Goal: Complete application form: Complete application form

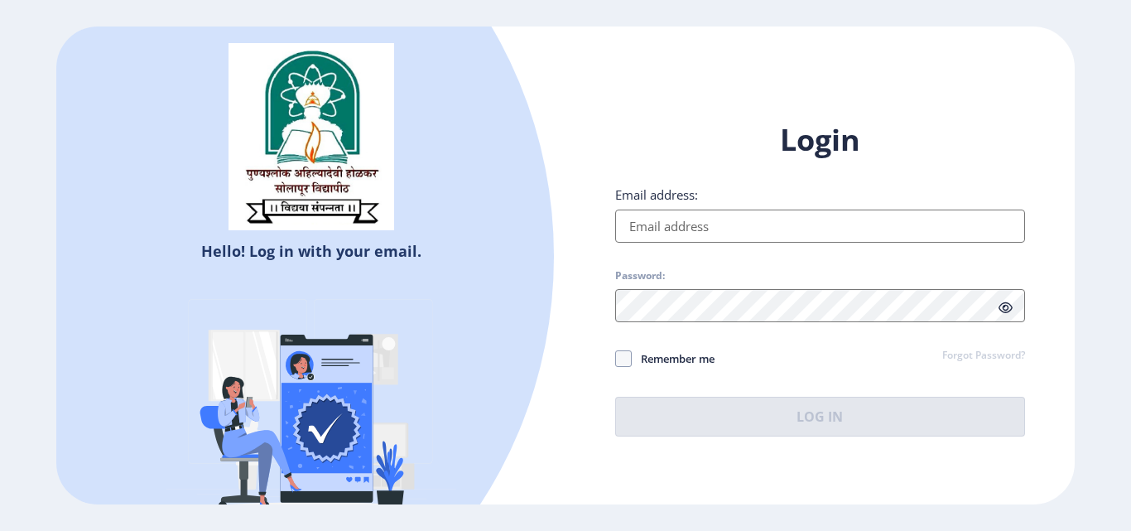
click at [699, 221] on input "Email address:" at bounding box center [820, 225] width 410 height 33
type input "[EMAIL_ADDRESS][DOMAIN_NAME]"
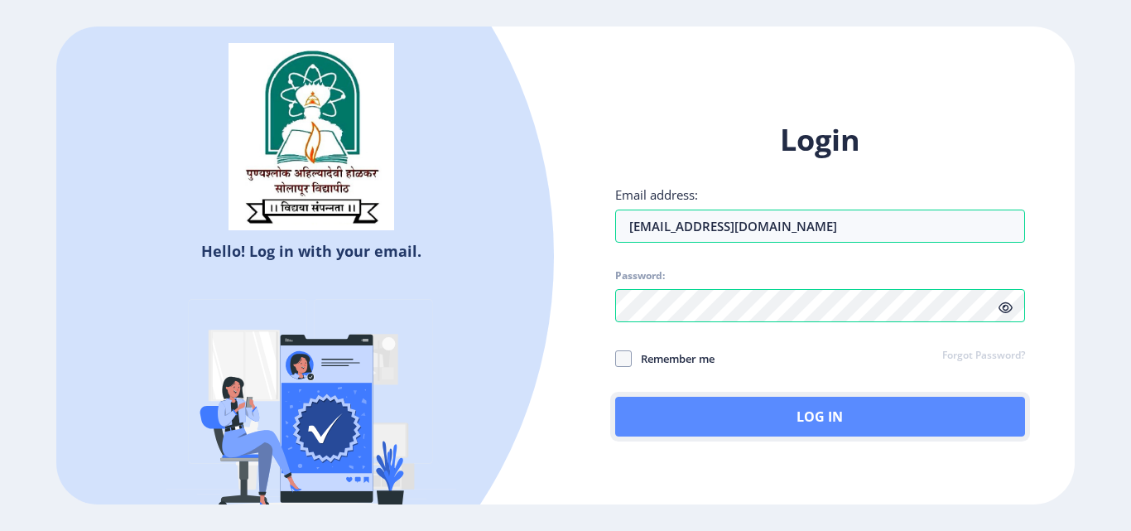
click at [828, 418] on button "Log In" at bounding box center [820, 417] width 410 height 40
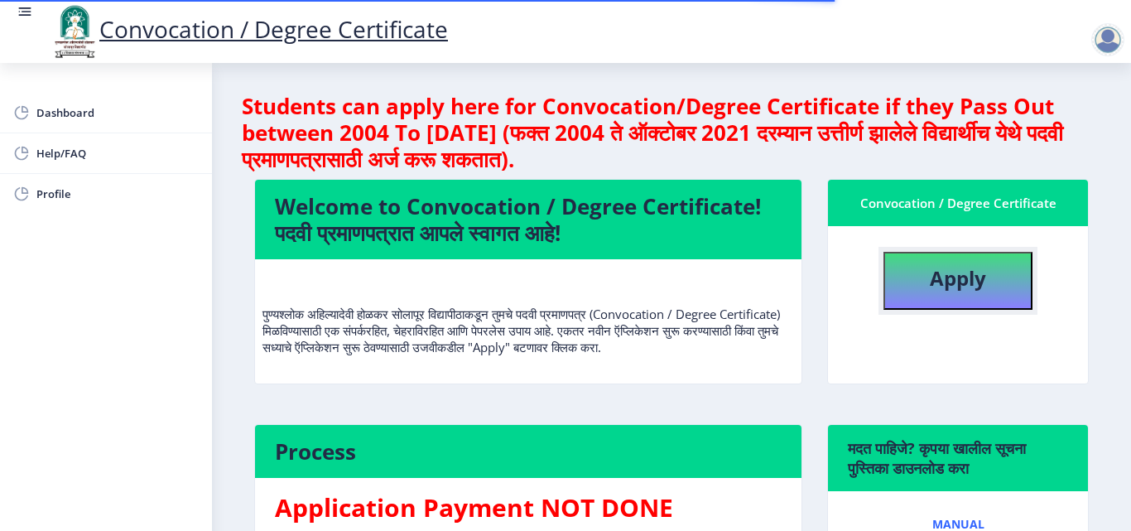
click at [980, 296] on button "Apply" at bounding box center [957, 281] width 149 height 58
select select
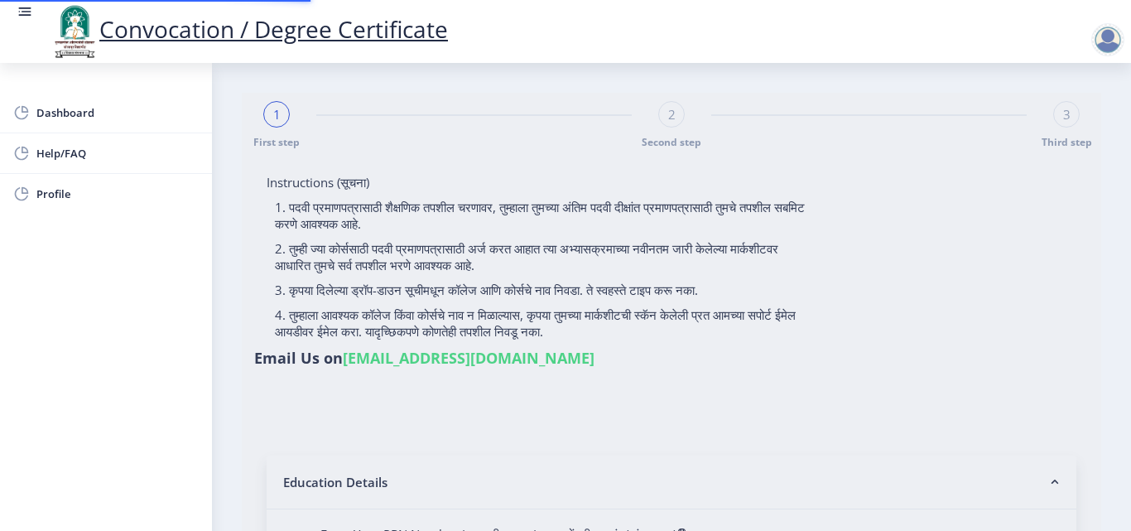
type input "2015032500206062"
select select "Regular"
select select "2018"
select select "May"
select select "Grade A"
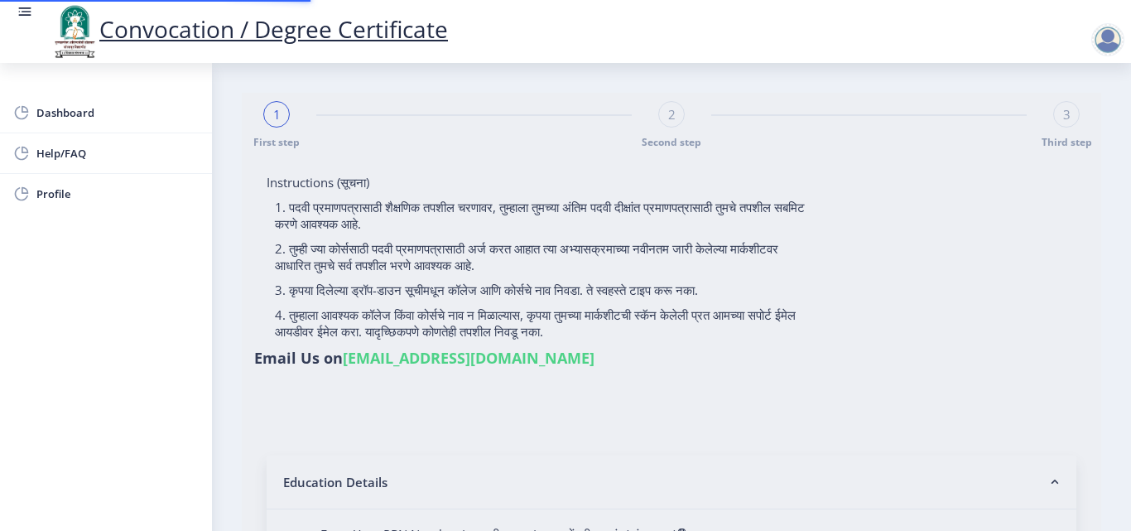
type input "589780"
type input "Shabana"
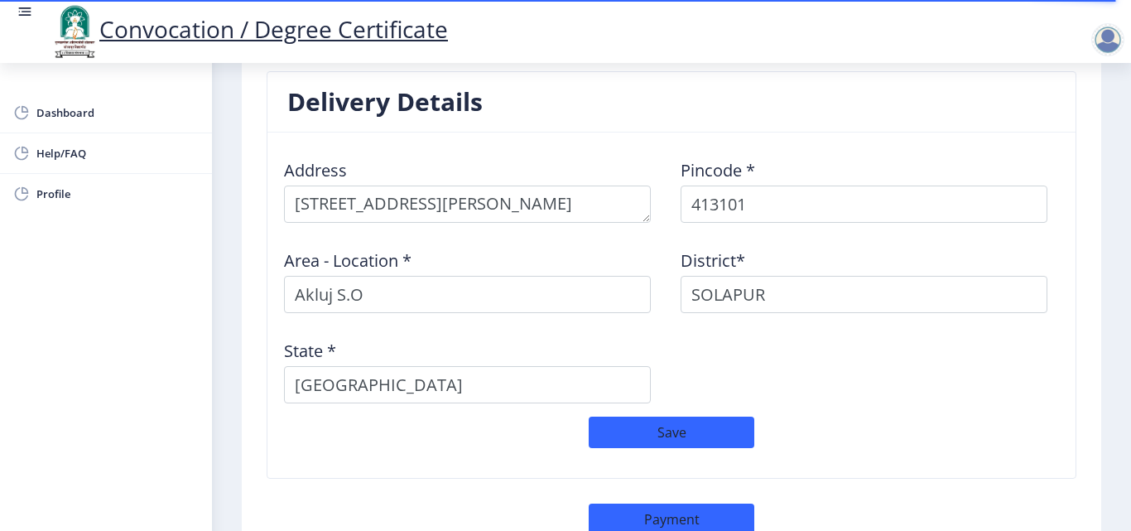
scroll to position [1450, 0]
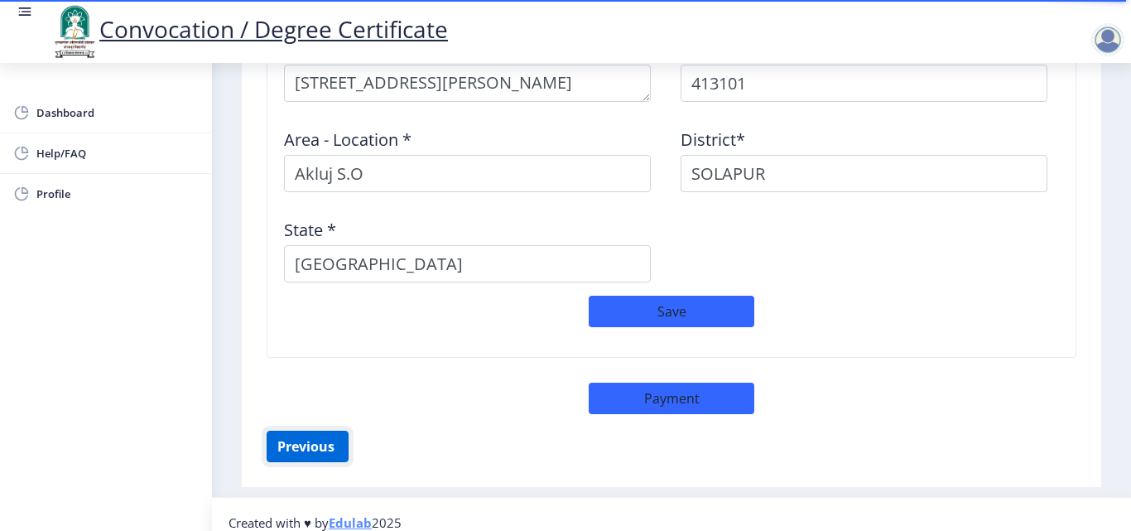
click at [342, 440] on button "Previous ‍" at bounding box center [308, 445] width 82 height 31
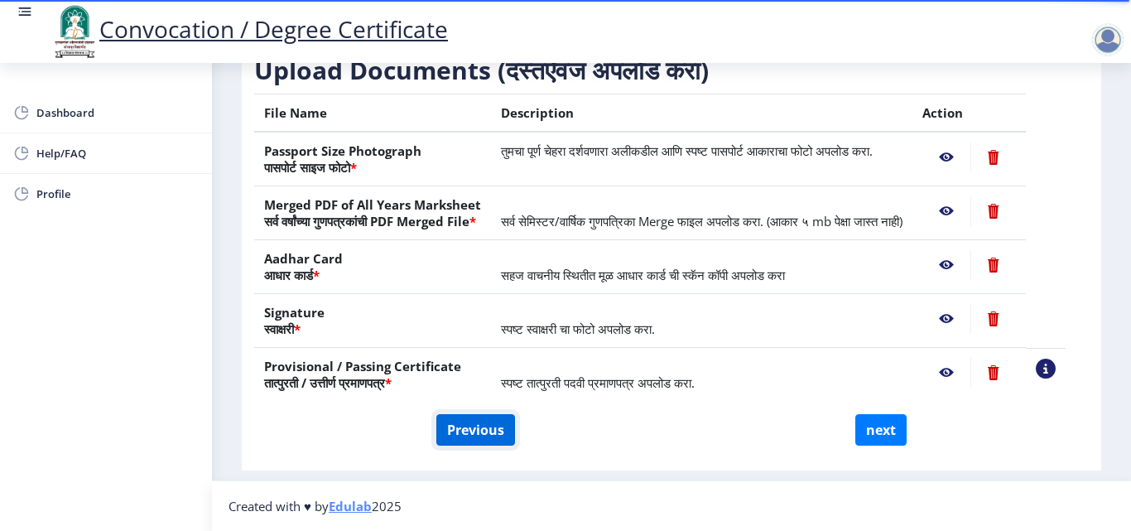
click at [468, 418] on button "Previous" at bounding box center [475, 429] width 79 height 31
select select "Regular"
select select "2018"
select select "May"
select select "Grade A"
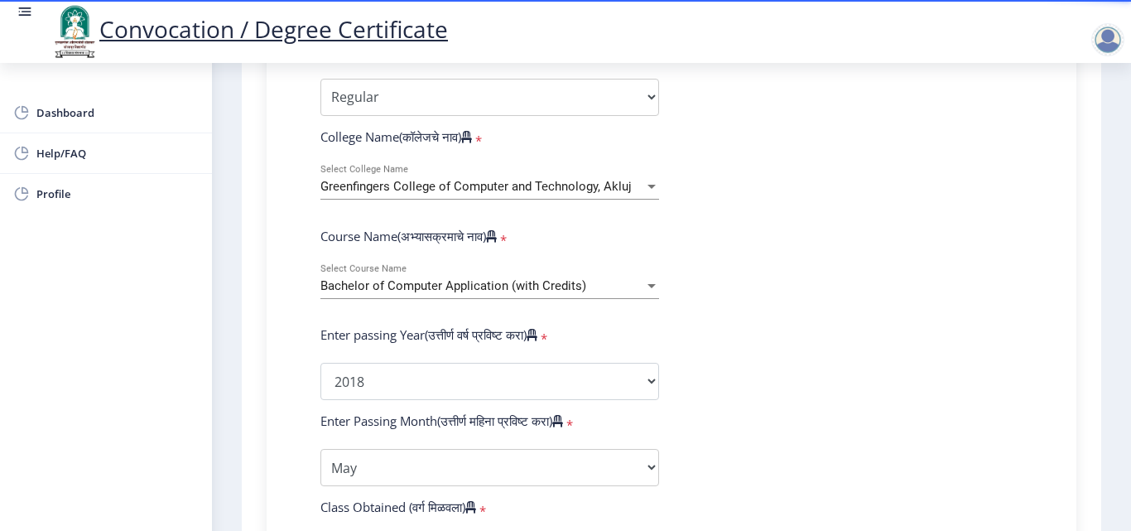
scroll to position [567, 0]
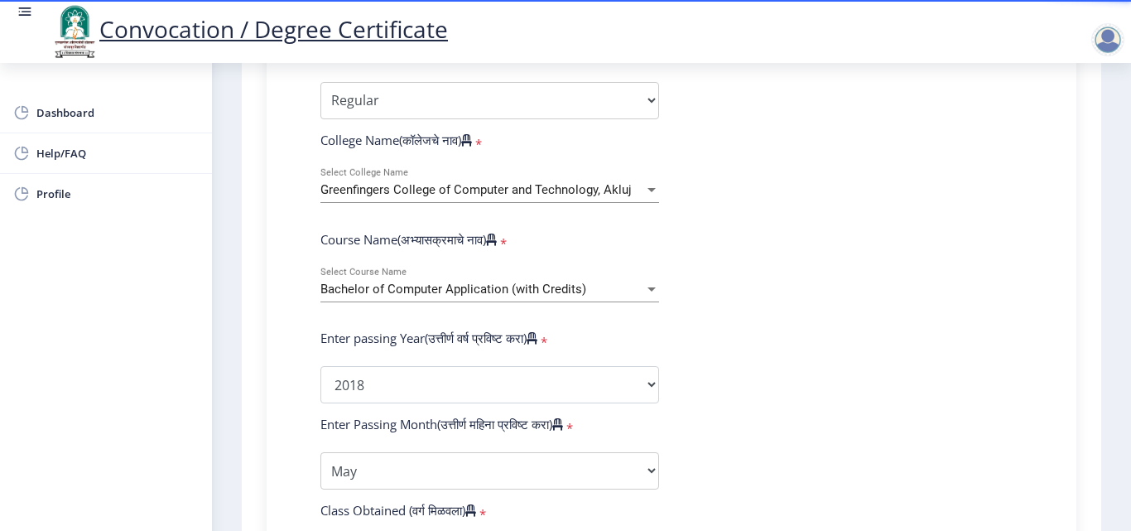
click at [642, 301] on div "Bachelor of Computer Application (with Credits) Select Course Name" at bounding box center [489, 284] width 339 height 35
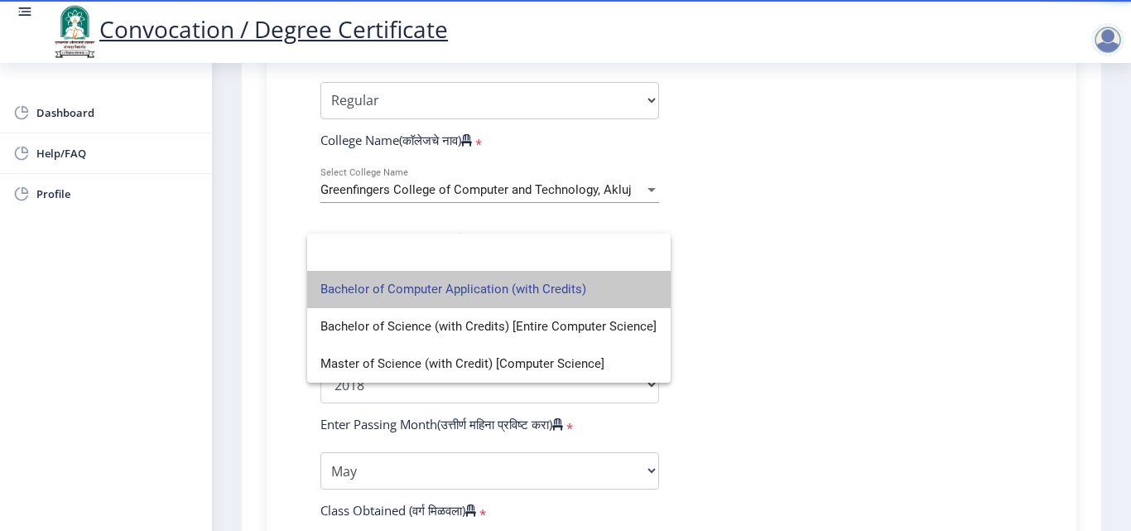
click at [642, 301] on span "Bachelor of Computer Application (with Credits)" at bounding box center [488, 289] width 337 height 37
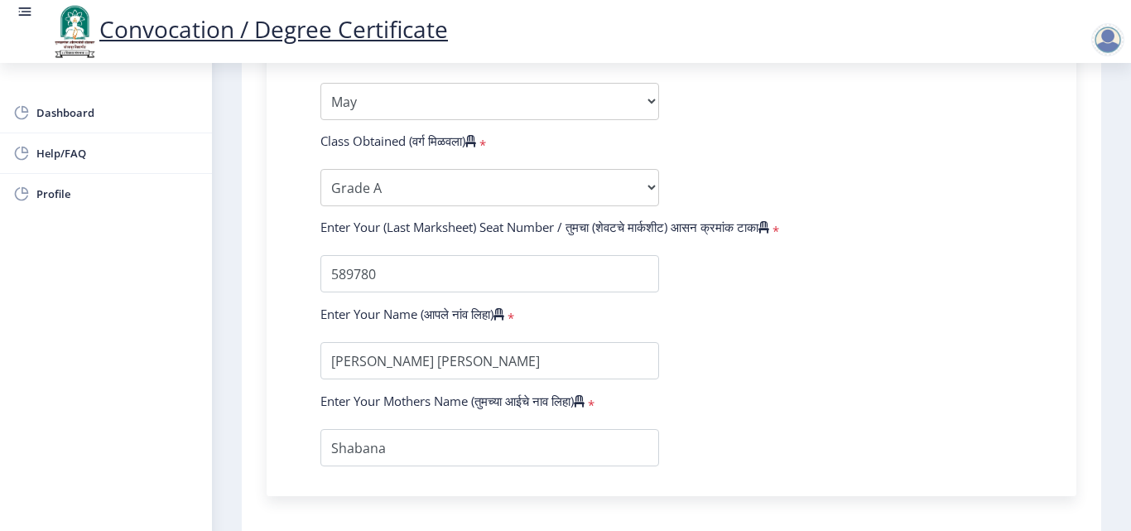
scroll to position [1084, 0]
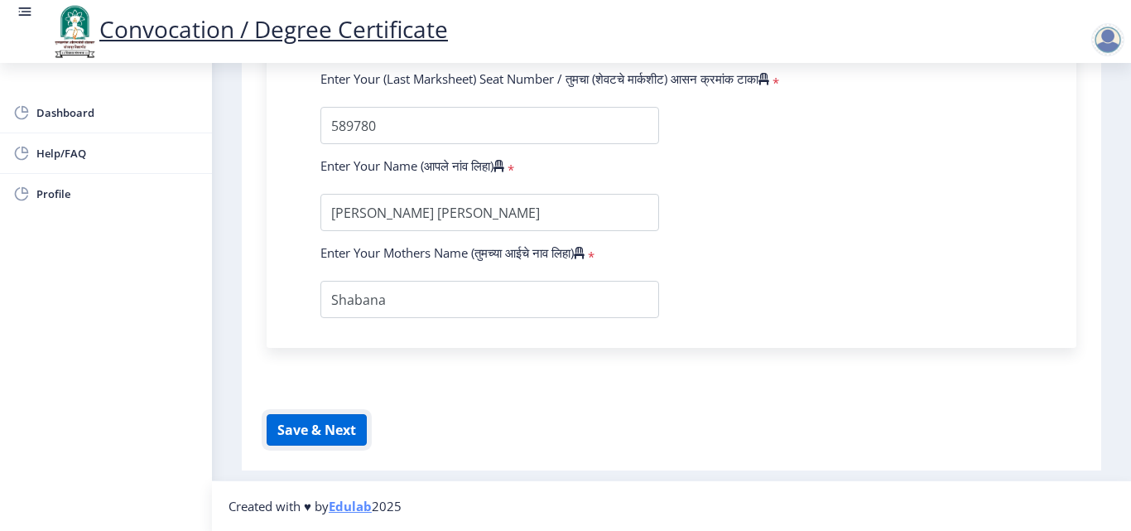
click at [310, 437] on button "Save & Next" at bounding box center [317, 429] width 100 height 31
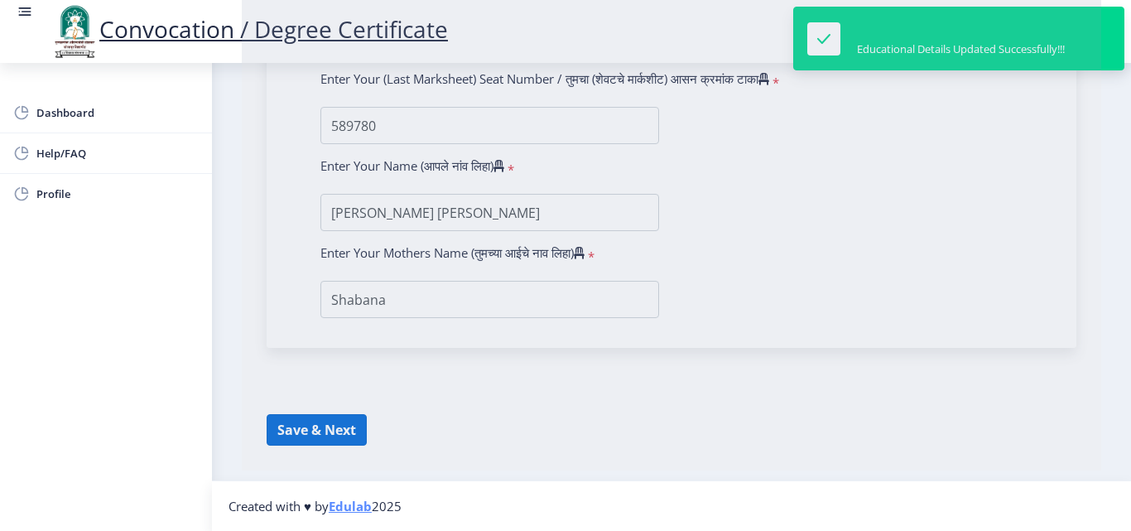
select select
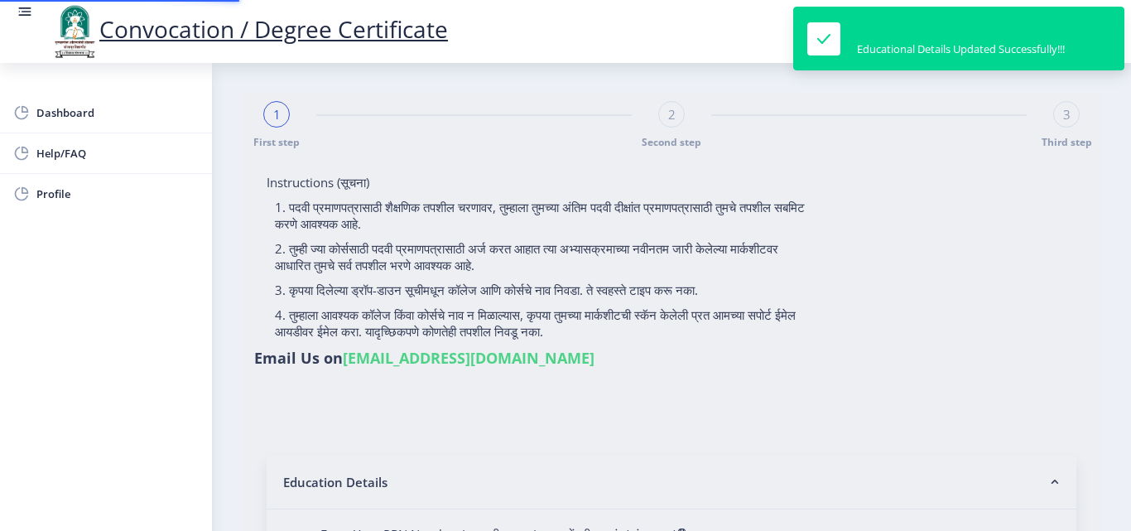
type input "2015032500206062"
select select "Regular"
select select "2018"
select select "May"
select select "Grade A"
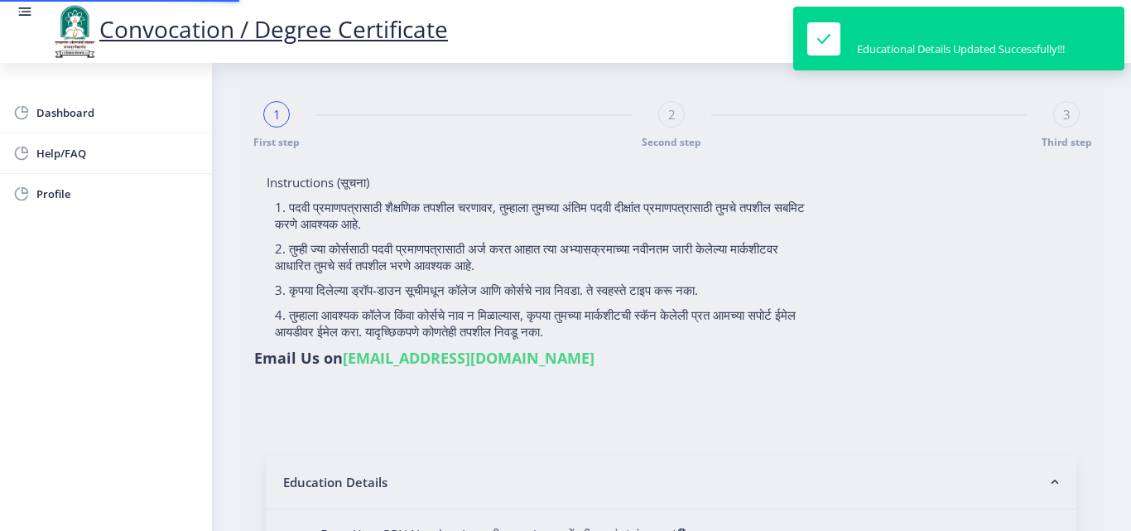
type input "589780"
type input "Shabana"
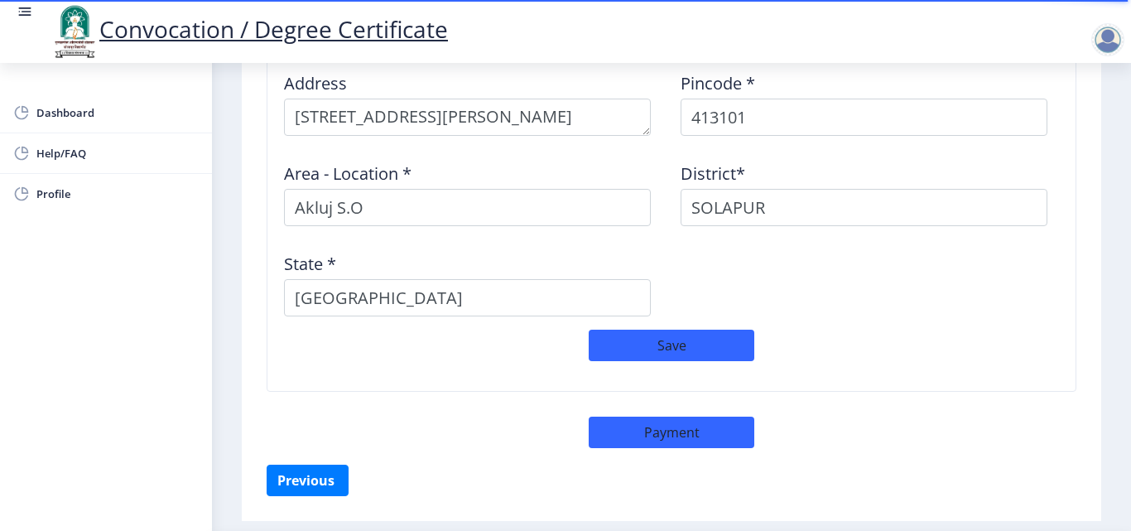
scroll to position [1420, 0]
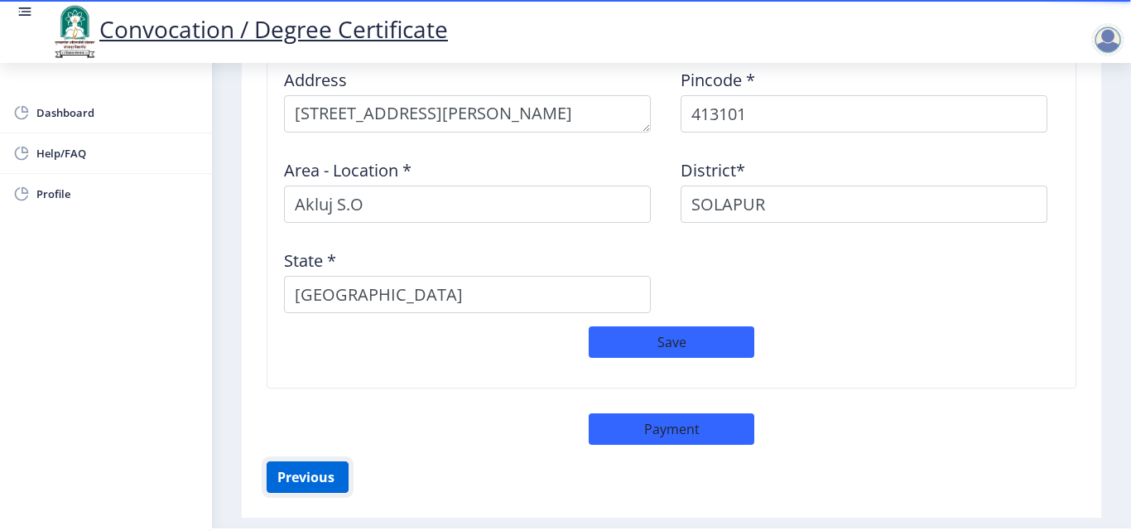
click at [302, 469] on button "Previous ‍" at bounding box center [308, 476] width 82 height 31
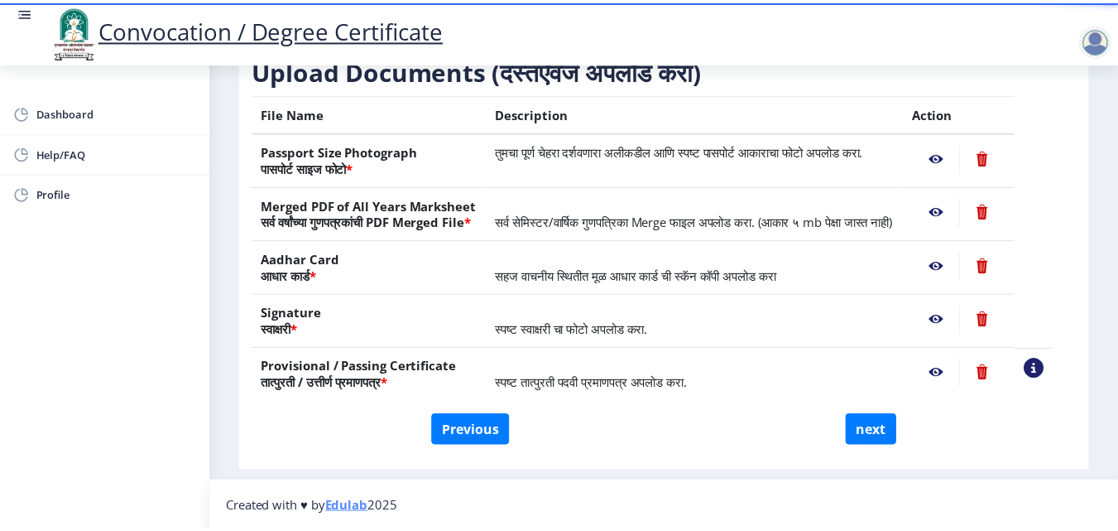
scroll to position [295, 0]
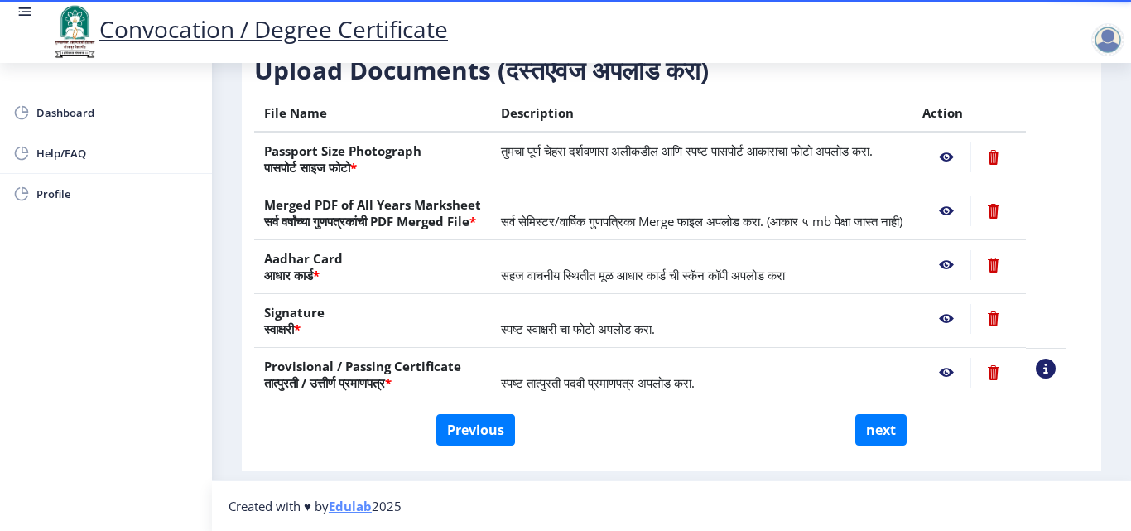
click at [961, 151] on nb-action at bounding box center [946, 157] width 48 height 30
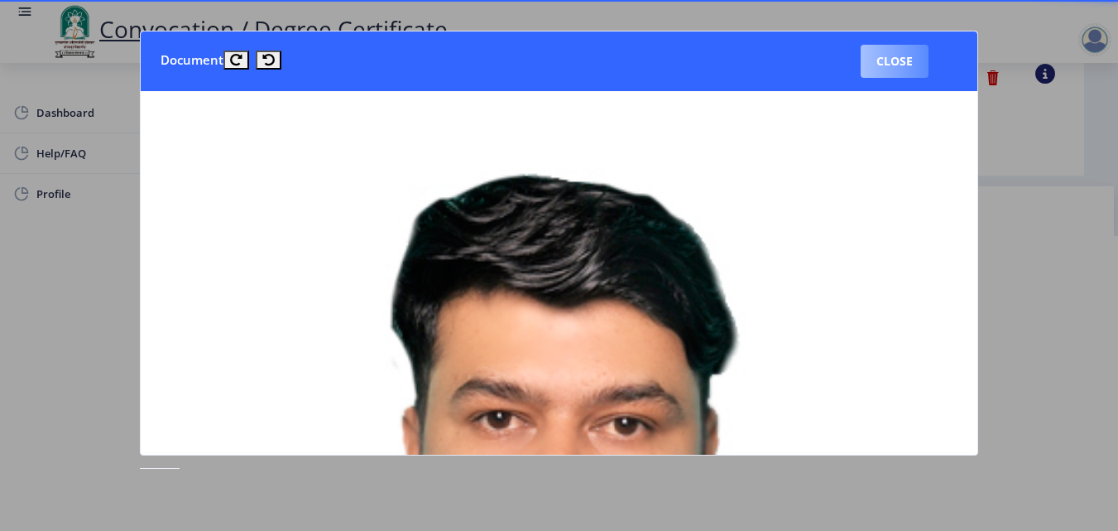
click at [903, 53] on button "Close" at bounding box center [895, 61] width 68 height 33
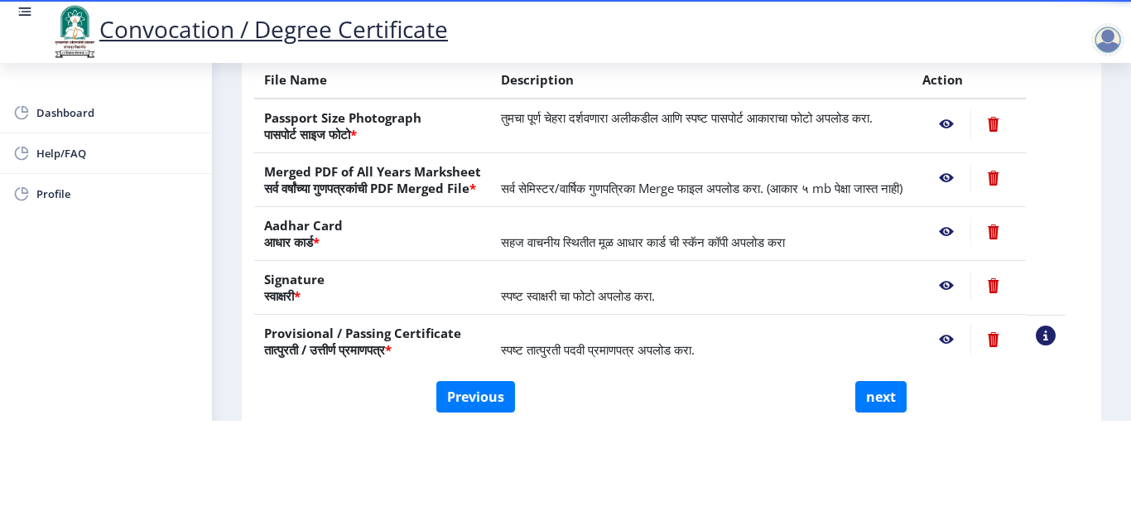
scroll to position [194, 0]
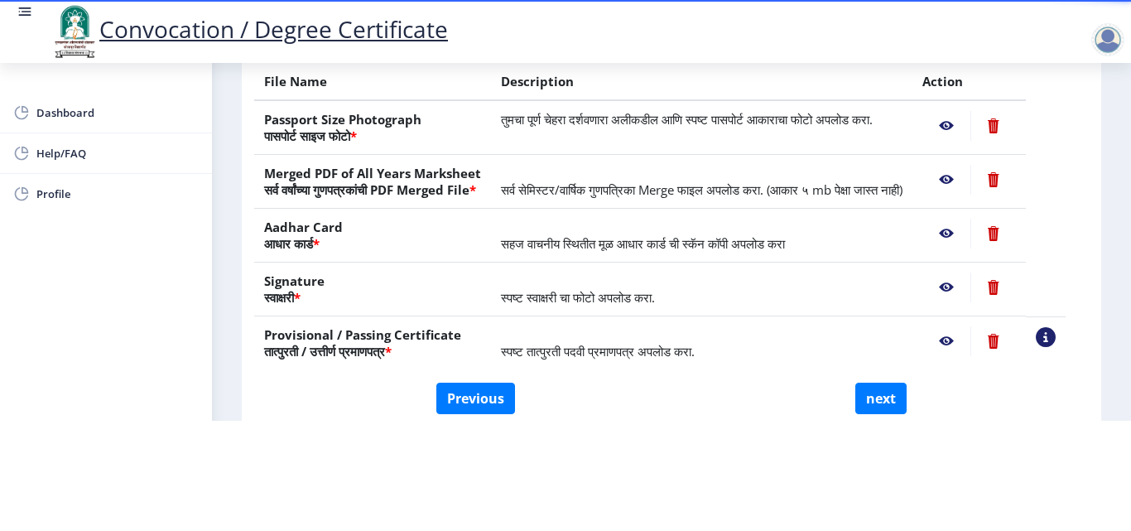
click at [965, 165] on nb-action at bounding box center [946, 180] width 48 height 30
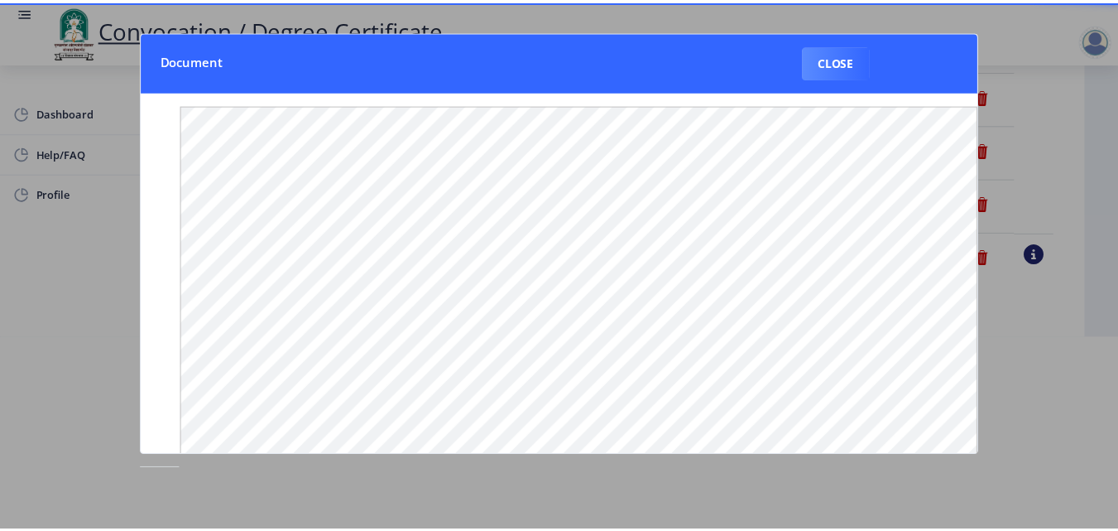
scroll to position [0, 0]
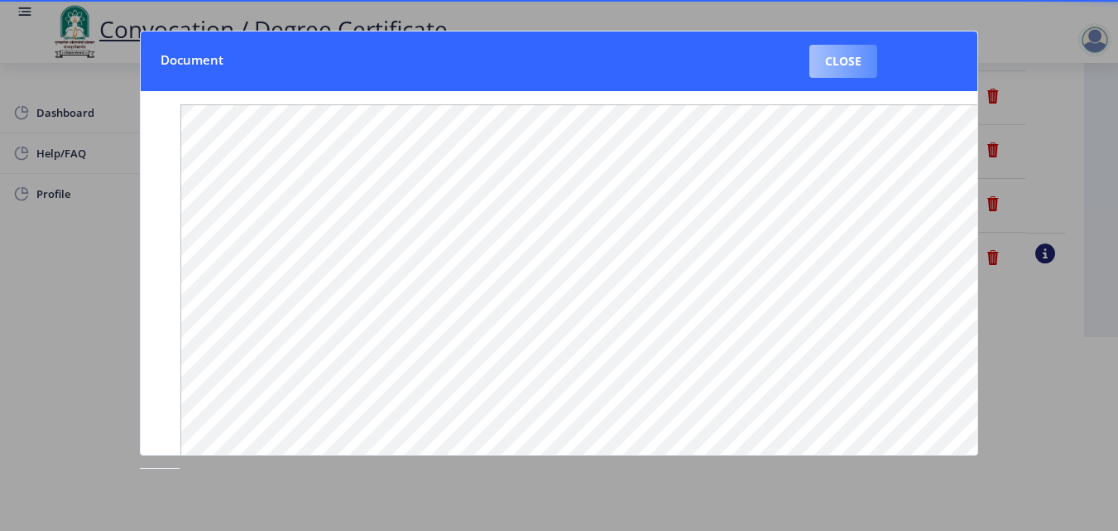
click at [853, 67] on button "Close" at bounding box center [844, 61] width 68 height 33
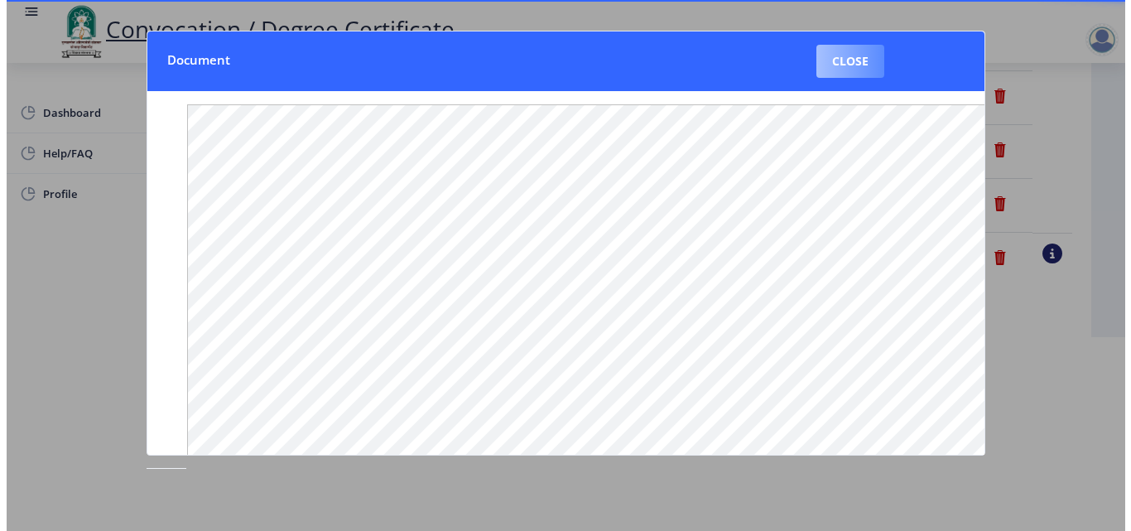
scroll to position [143, 0]
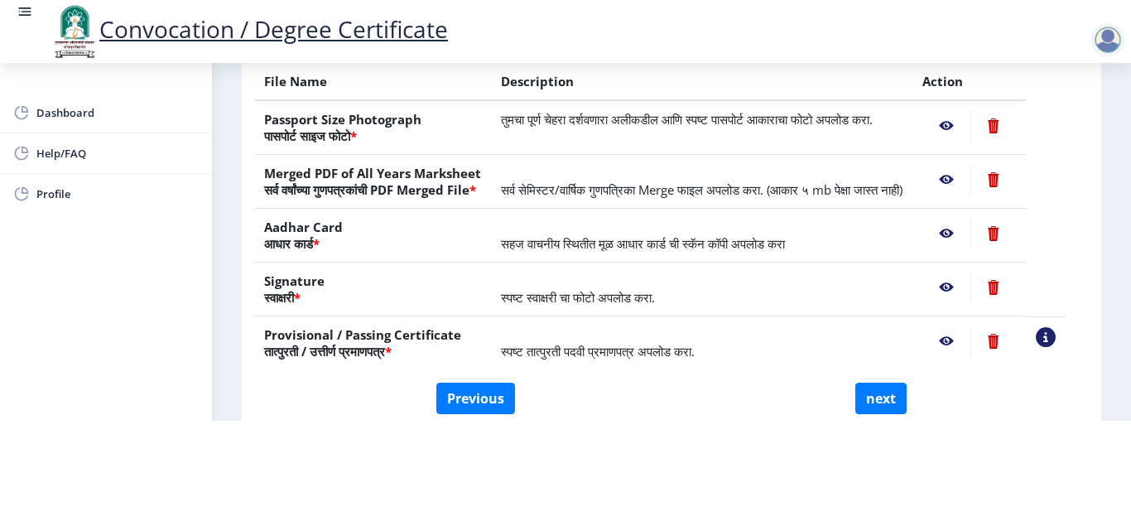
click at [964, 111] on nb-action at bounding box center [946, 126] width 48 height 30
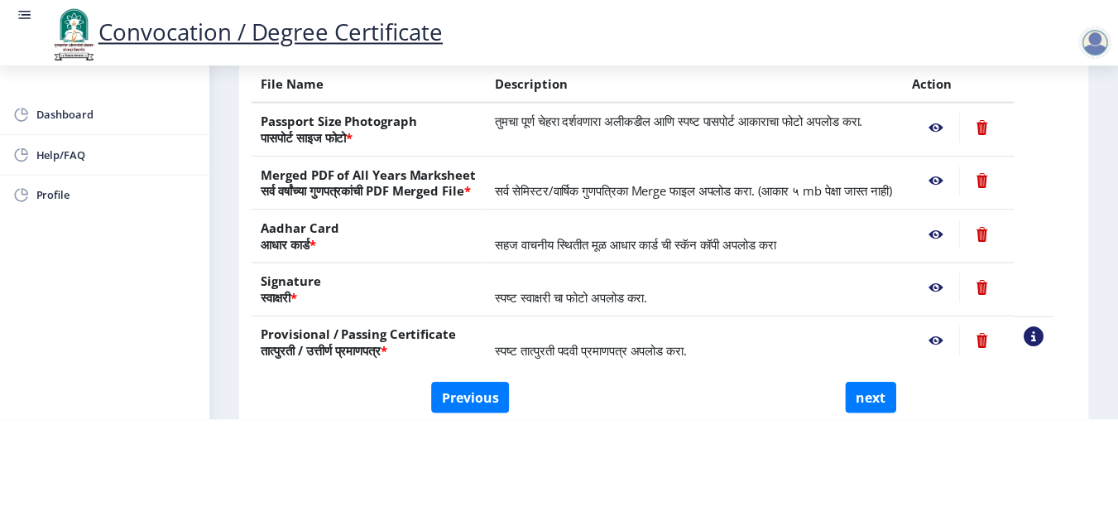
scroll to position [0, 0]
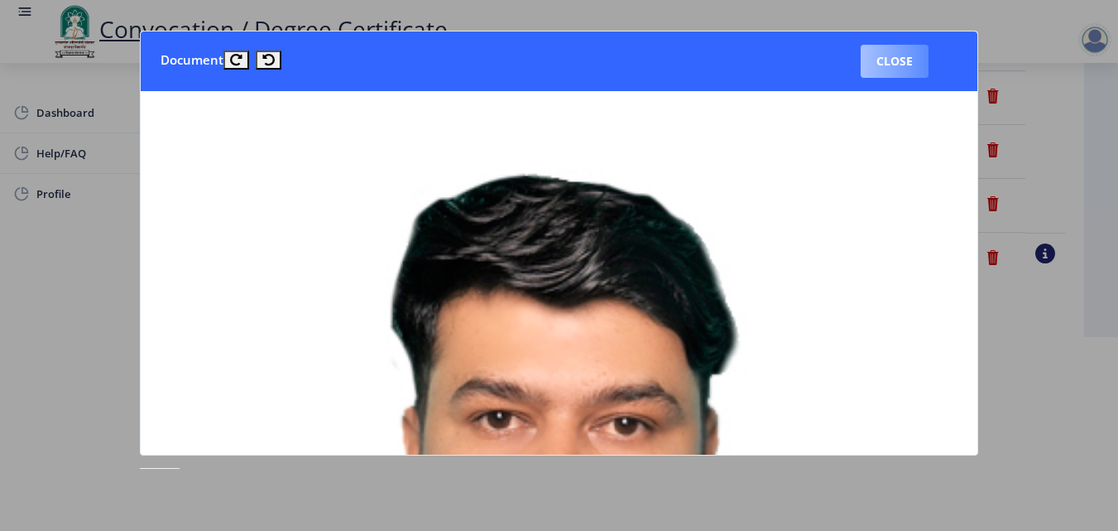
click at [908, 60] on button "Close" at bounding box center [895, 61] width 68 height 33
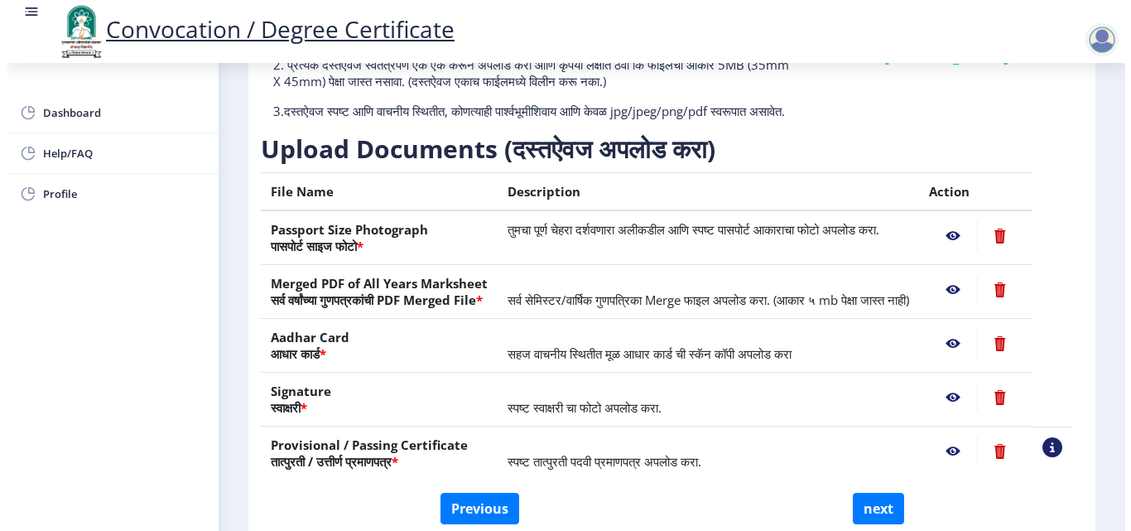
scroll to position [143, 0]
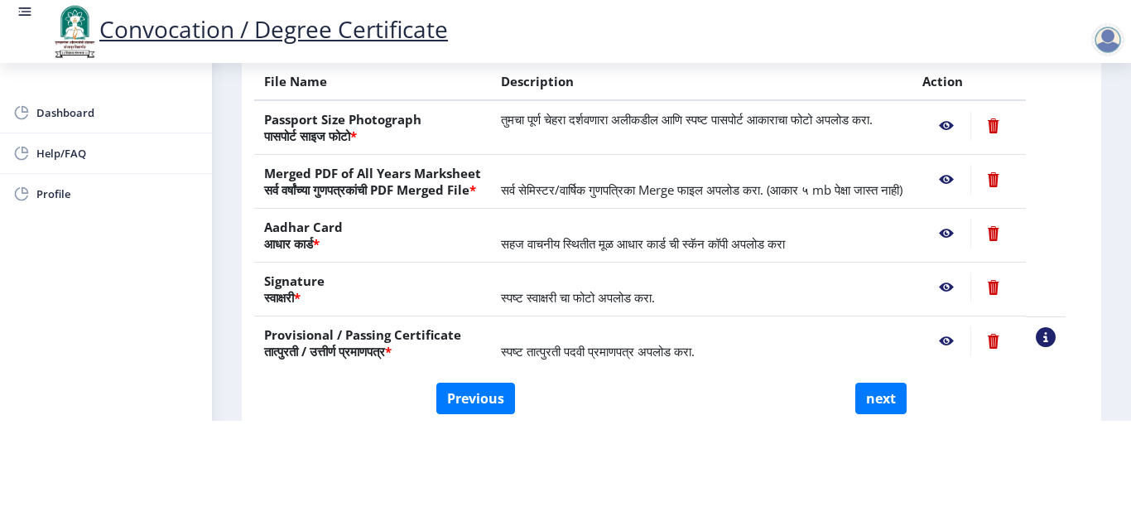
click at [964, 165] on nb-action at bounding box center [946, 180] width 48 height 30
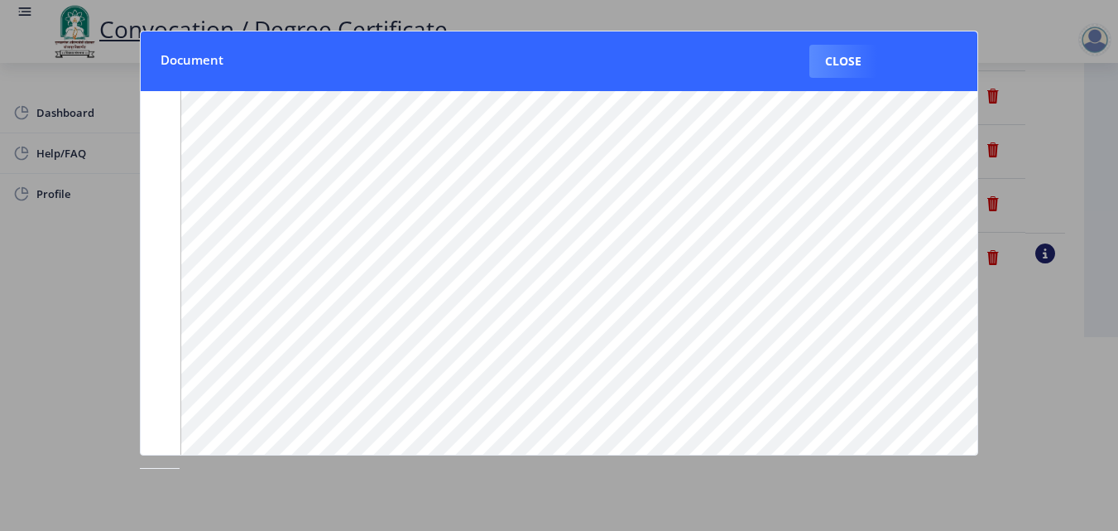
scroll to position [250, 0]
click at [819, 64] on button "Close" at bounding box center [844, 61] width 68 height 33
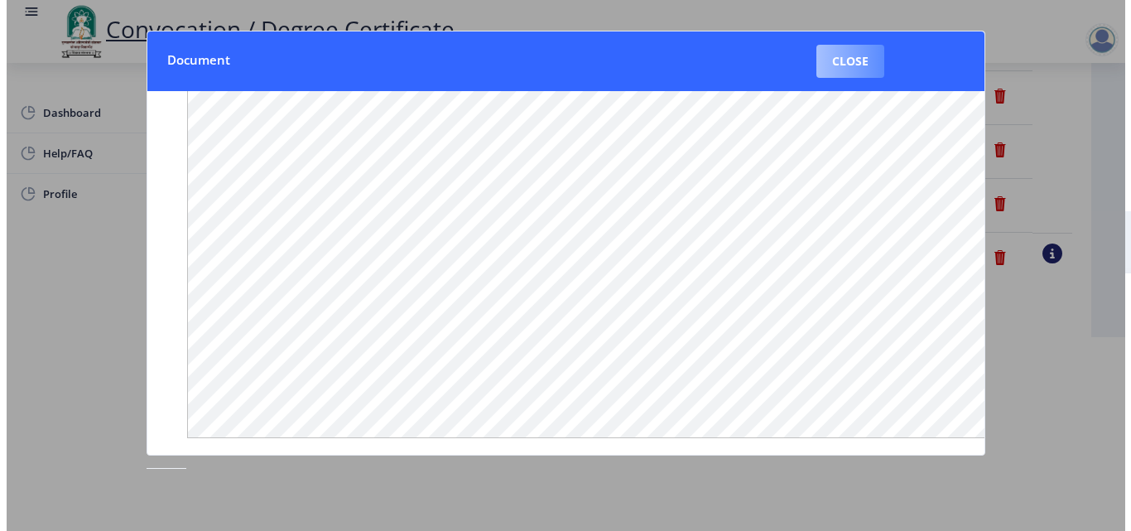
scroll to position [143, 0]
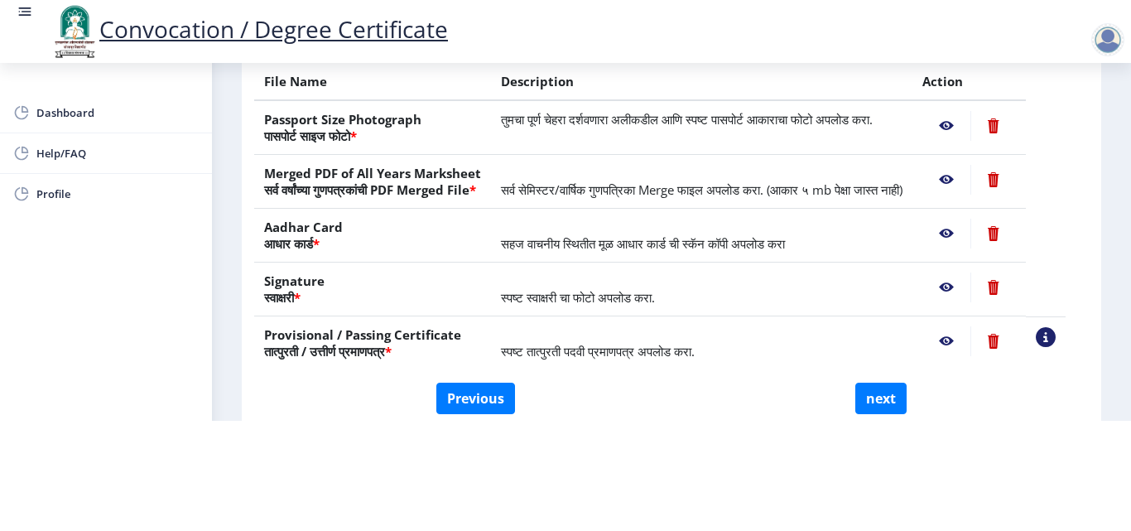
click at [970, 236] on nb-action at bounding box center [946, 234] width 48 height 30
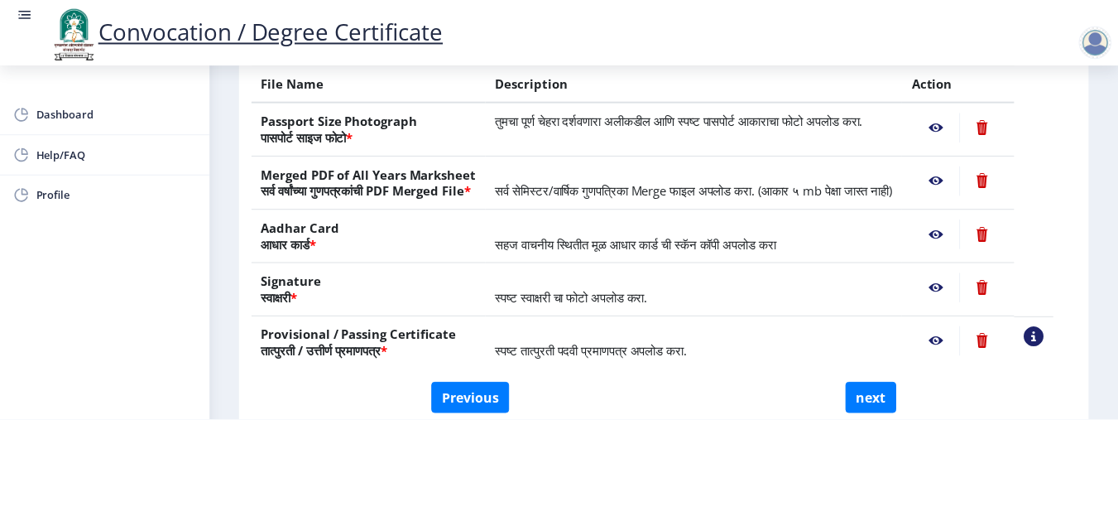
scroll to position [0, 0]
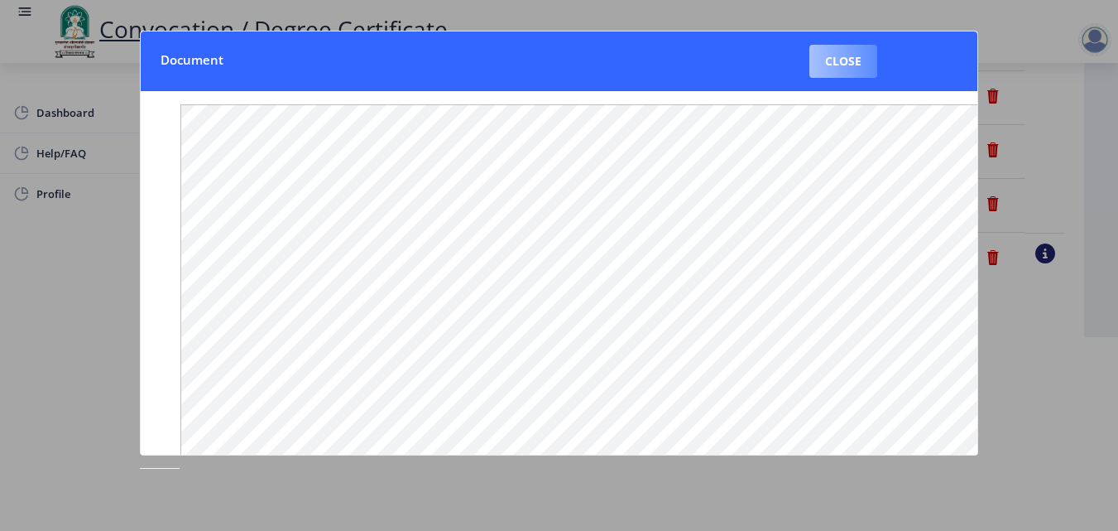
click at [834, 65] on button "Close" at bounding box center [844, 61] width 68 height 33
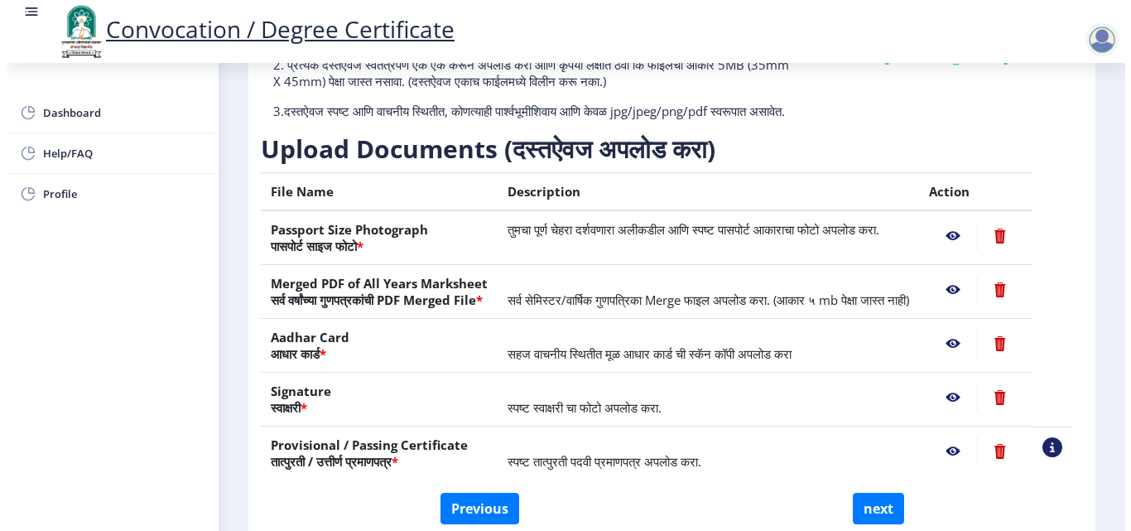
scroll to position [143, 0]
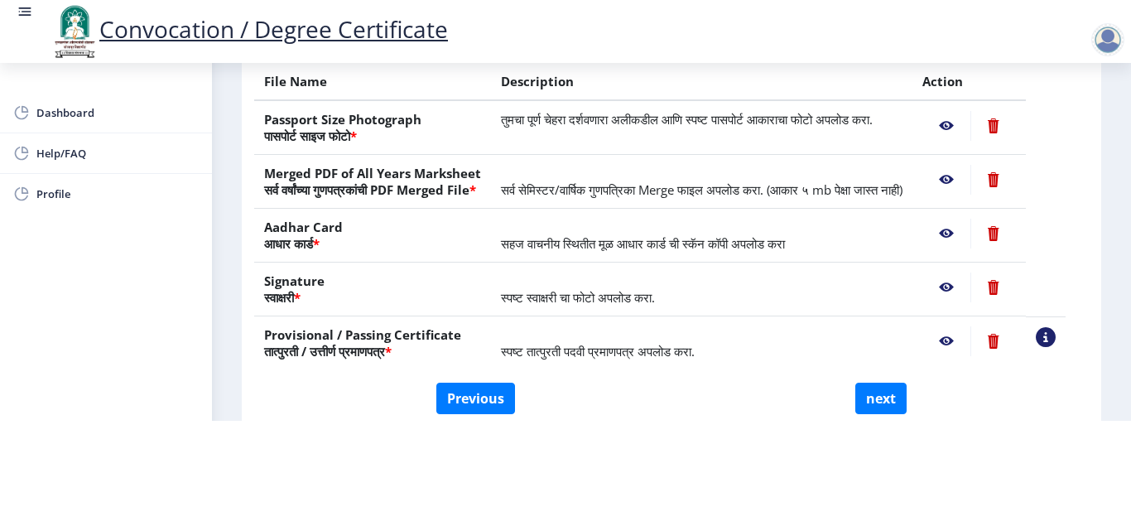
click at [968, 281] on nb-action at bounding box center [946, 287] width 48 height 30
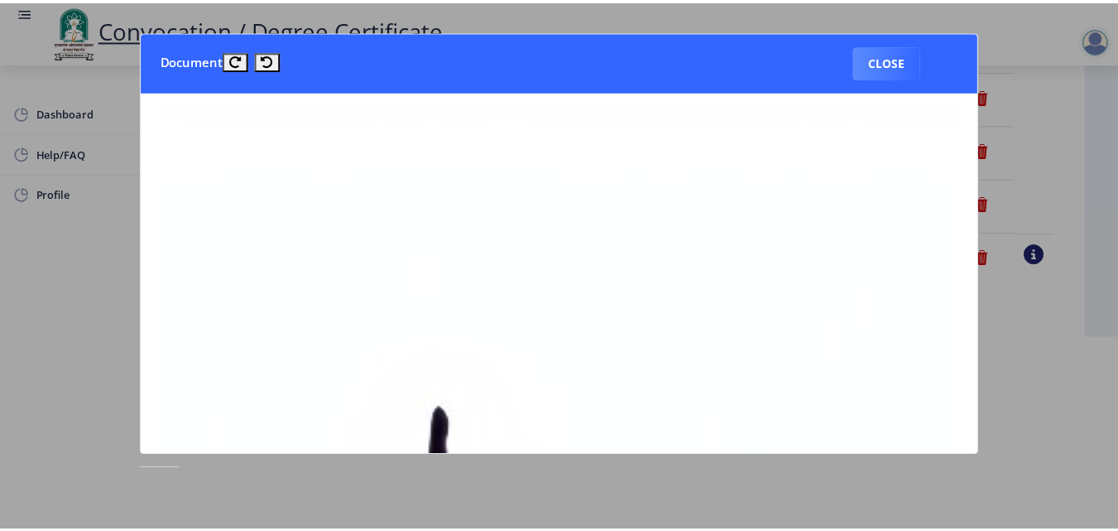
scroll to position [0, 0]
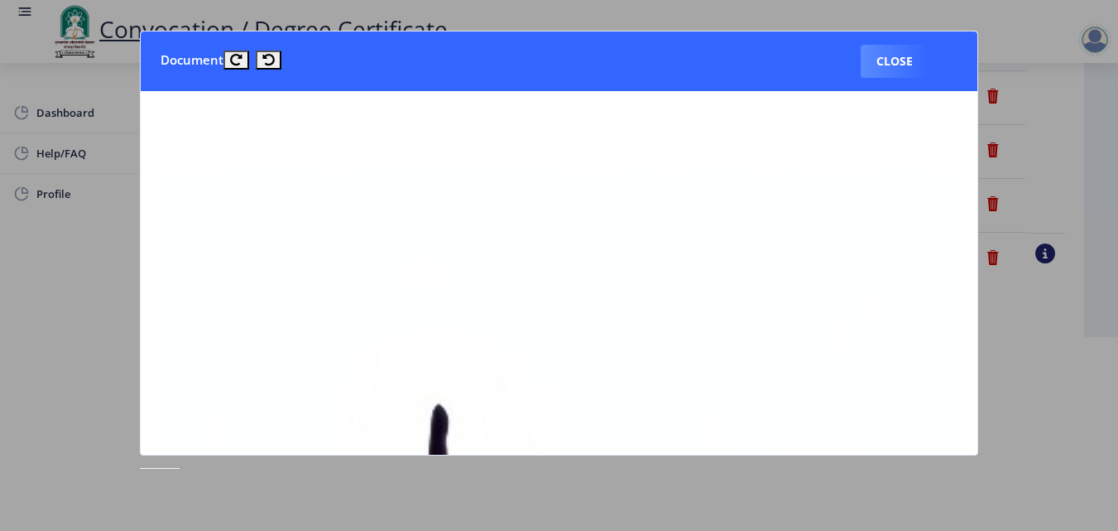
click at [979, 153] on nb-card "Document Close" at bounding box center [559, 243] width 839 height 425
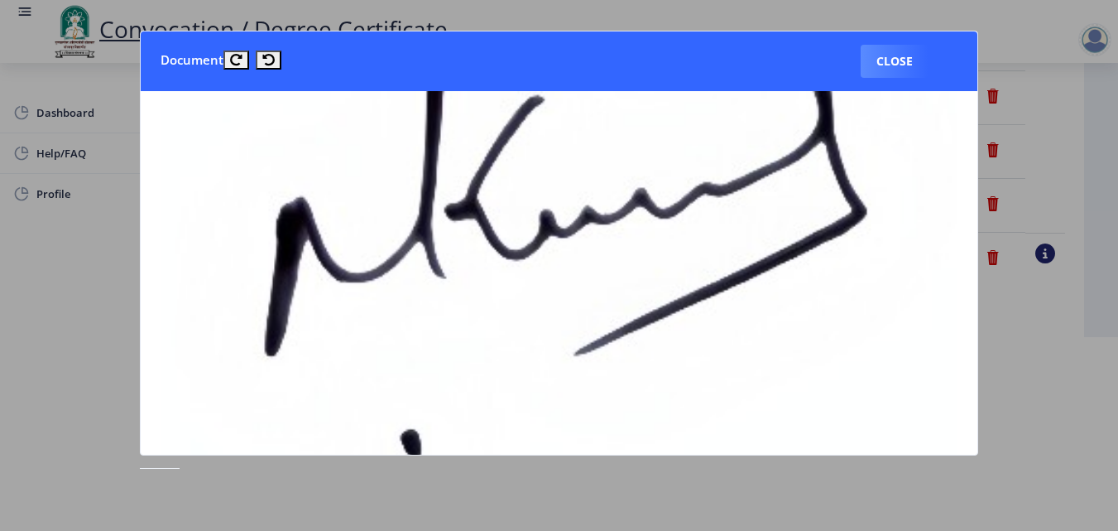
scroll to position [435, 0]
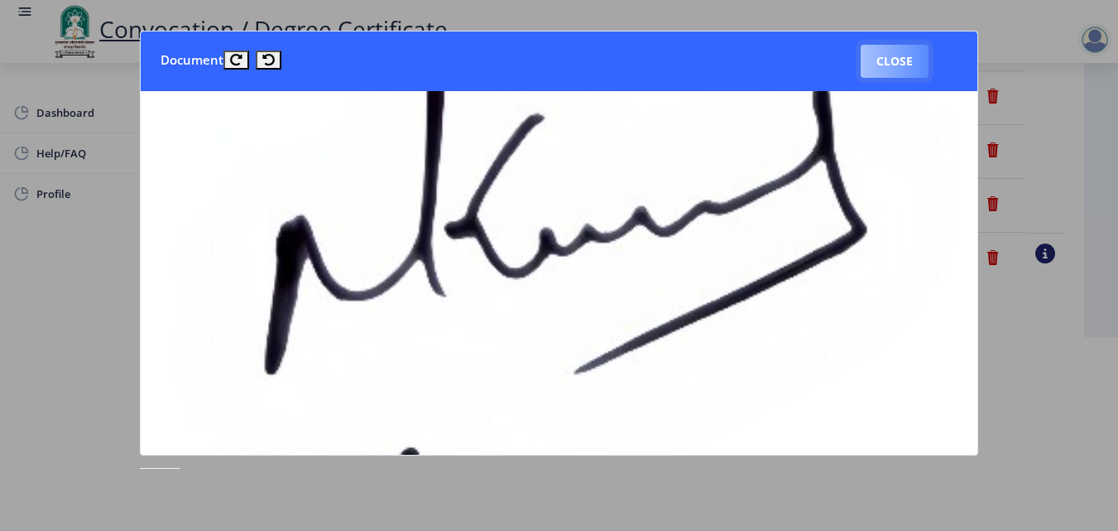
click at [897, 71] on button "Close" at bounding box center [895, 61] width 68 height 33
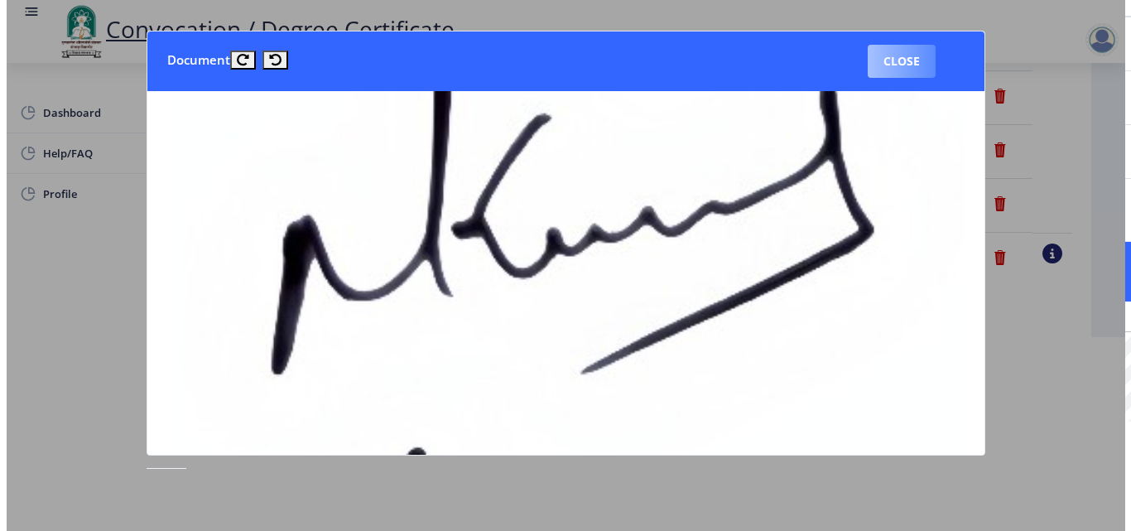
scroll to position [143, 0]
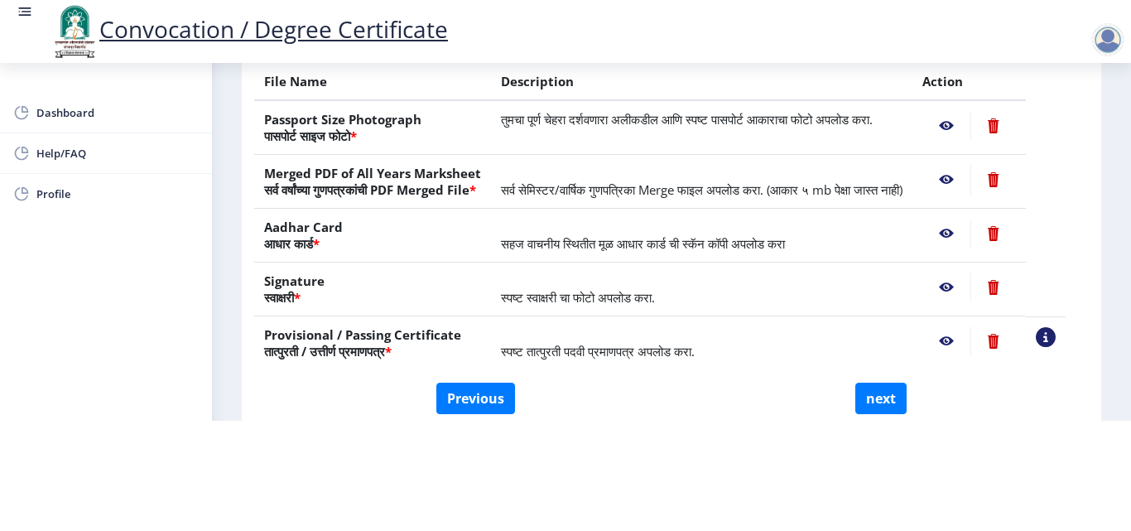
click at [963, 341] on nb-action at bounding box center [946, 341] width 48 height 30
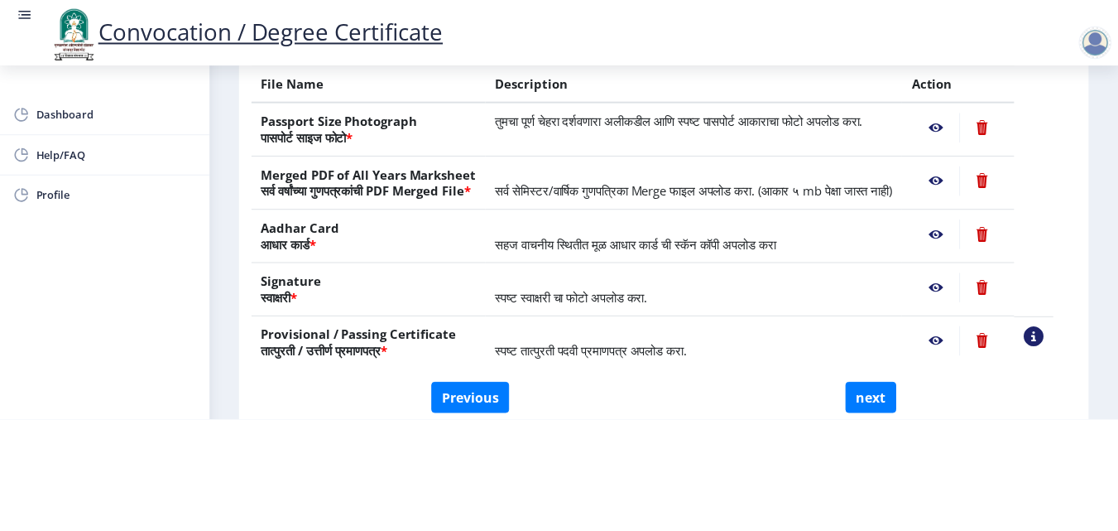
scroll to position [0, 0]
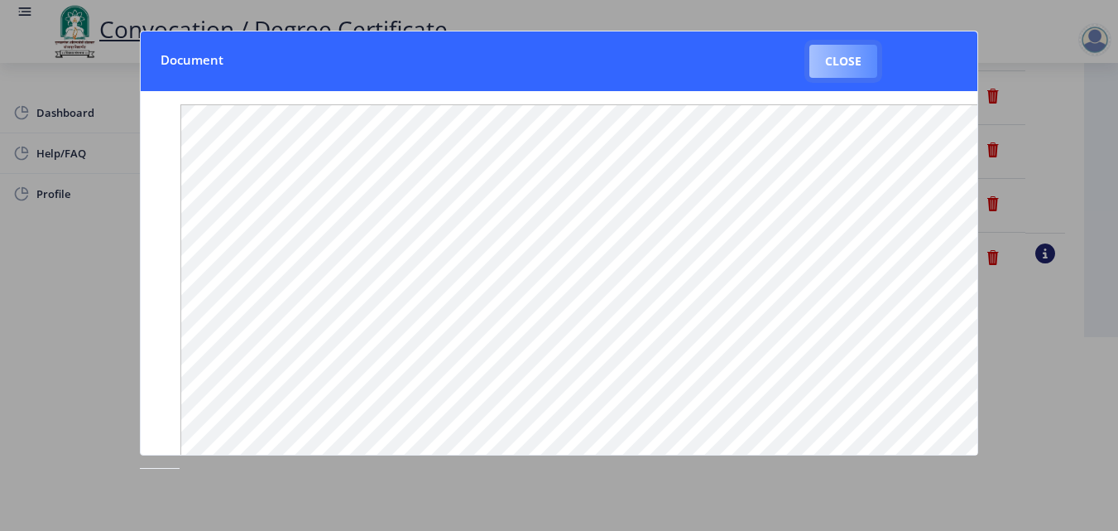
click at [858, 52] on button "Close" at bounding box center [844, 61] width 68 height 33
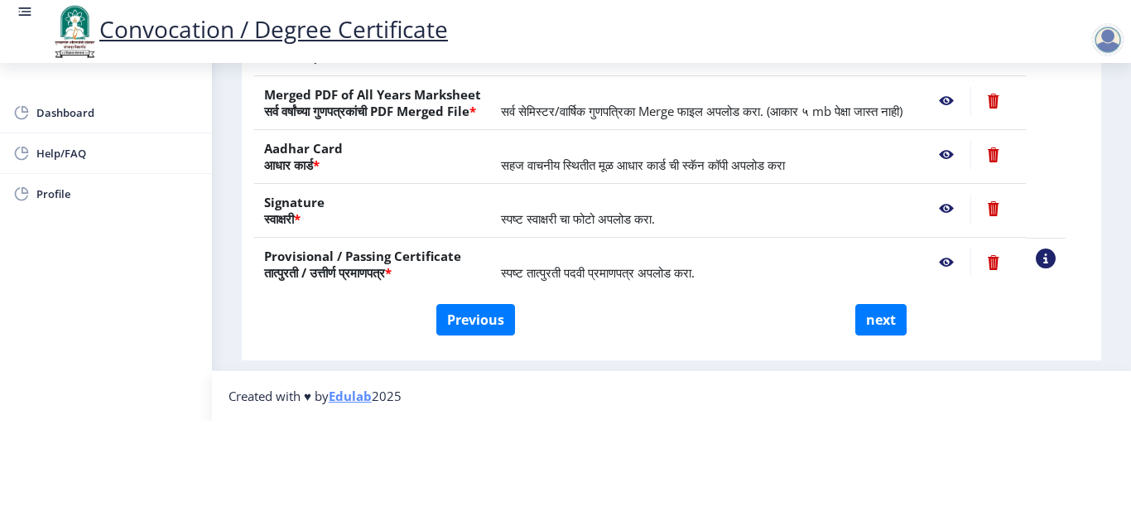
scroll to position [276, 0]
click at [900, 321] on button "next" at bounding box center [880, 319] width 51 height 31
select select
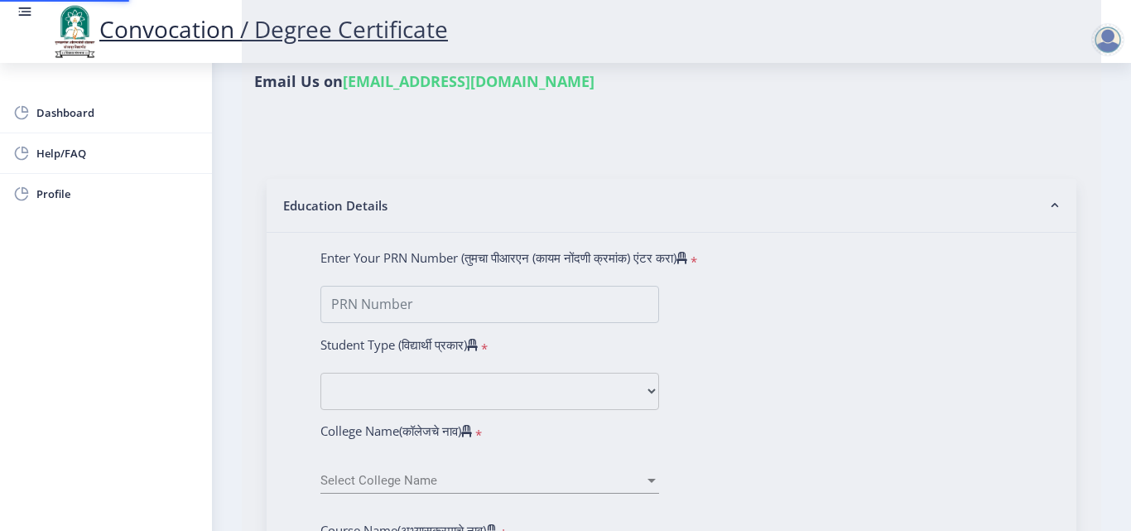
scroll to position [0, 0]
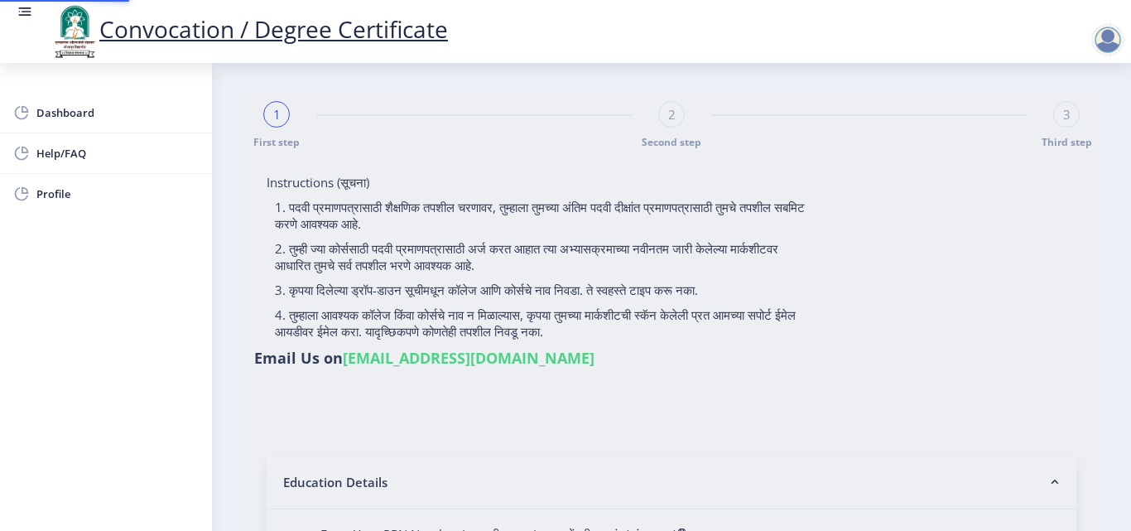
select select
type input "2015032500206062"
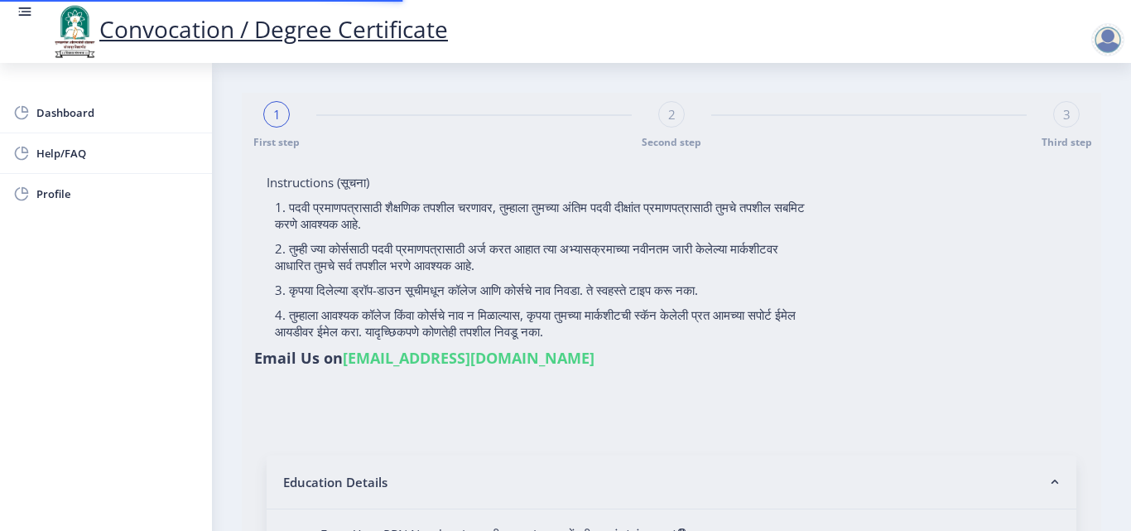
select select "Regular"
select select "2018"
select select "May"
select select "Grade A"
type input "589780"
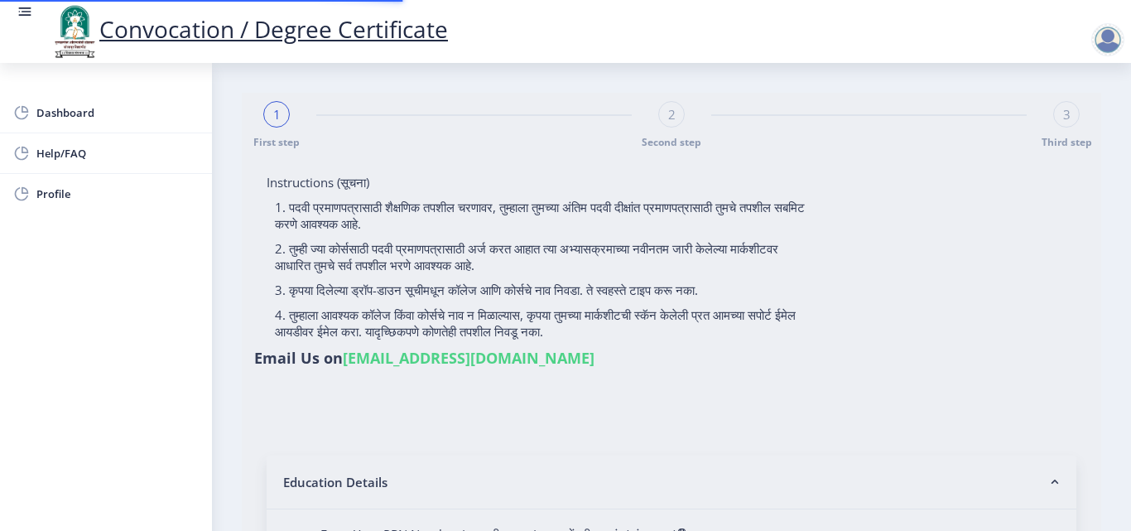
type input "Shabana"
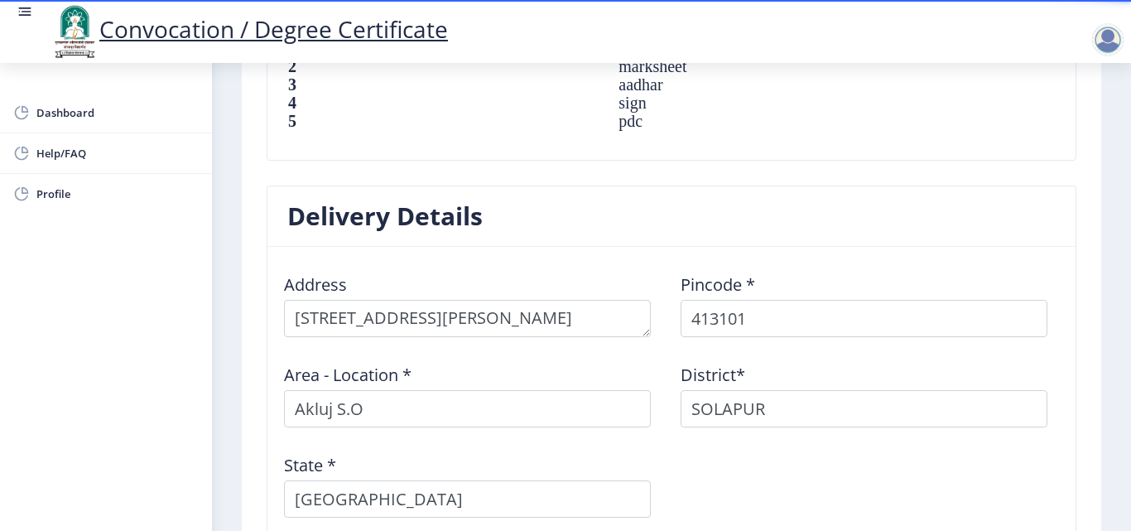
scroll to position [1243, 0]
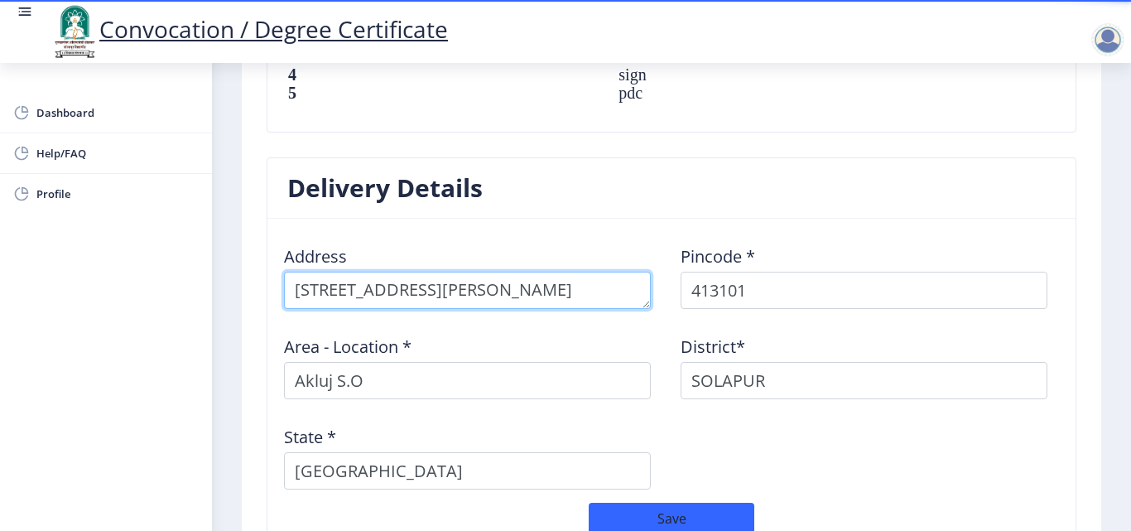
click at [597, 282] on textarea at bounding box center [467, 290] width 367 height 37
drag, startPoint x: 424, startPoint y: 276, endPoint x: 507, endPoint y: 273, distance: 83.7
click at [507, 273] on textarea at bounding box center [467, 290] width 367 height 37
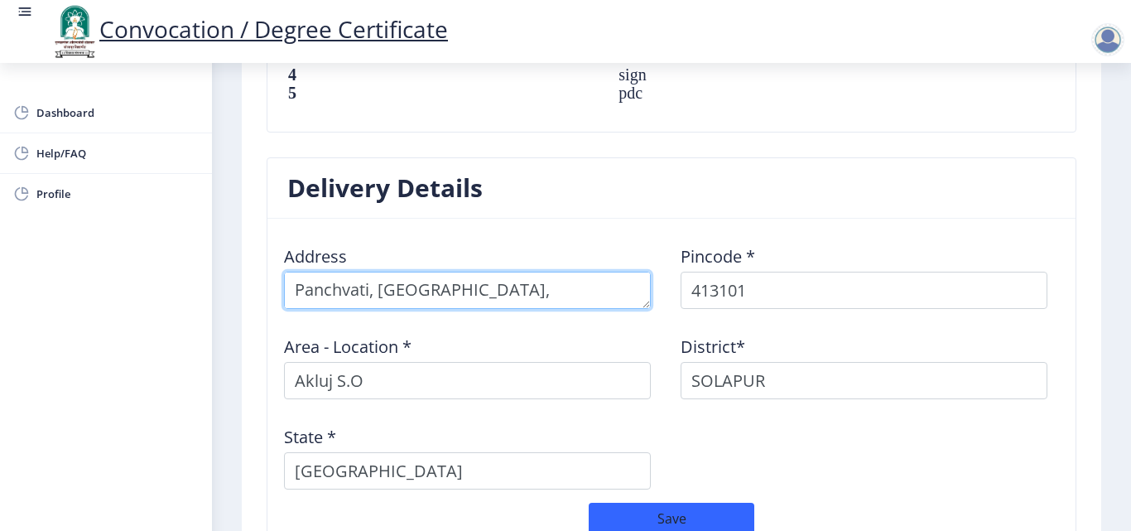
click at [589, 272] on textarea at bounding box center [467, 290] width 367 height 37
type textarea "Panchvati, [GEOGRAPHIC_DATA], [GEOGRAPHIC_DATA]"
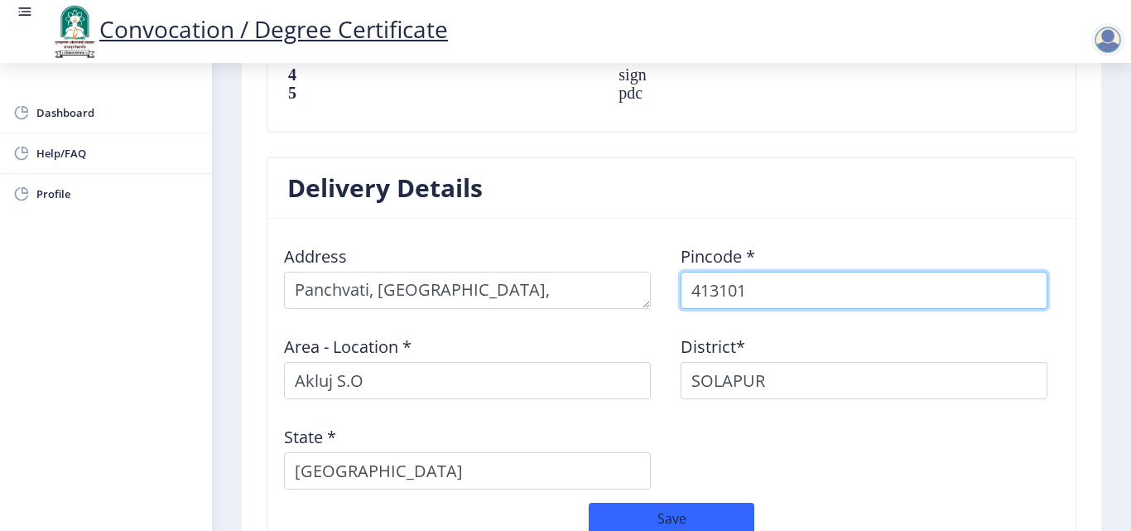
click at [790, 280] on input "413101" at bounding box center [863, 290] width 367 height 37
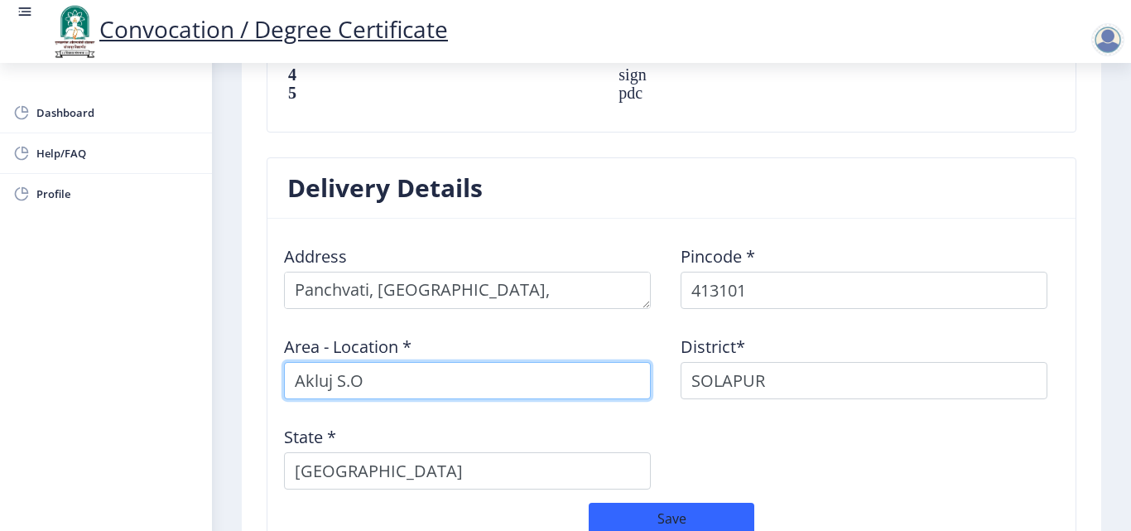
click at [542, 362] on input "Akluj S.O" at bounding box center [467, 380] width 367 height 37
click at [486, 362] on input "Akluj S.O" at bounding box center [467, 380] width 367 height 37
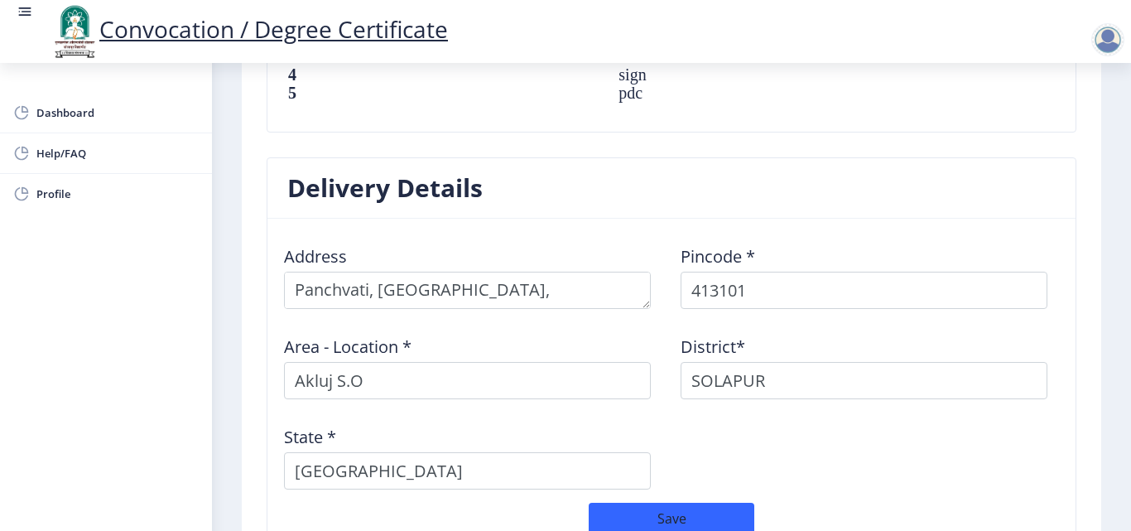
click at [411, 412] on div "State * [GEOGRAPHIC_DATA]" at bounding box center [473, 450] width 397 height 77
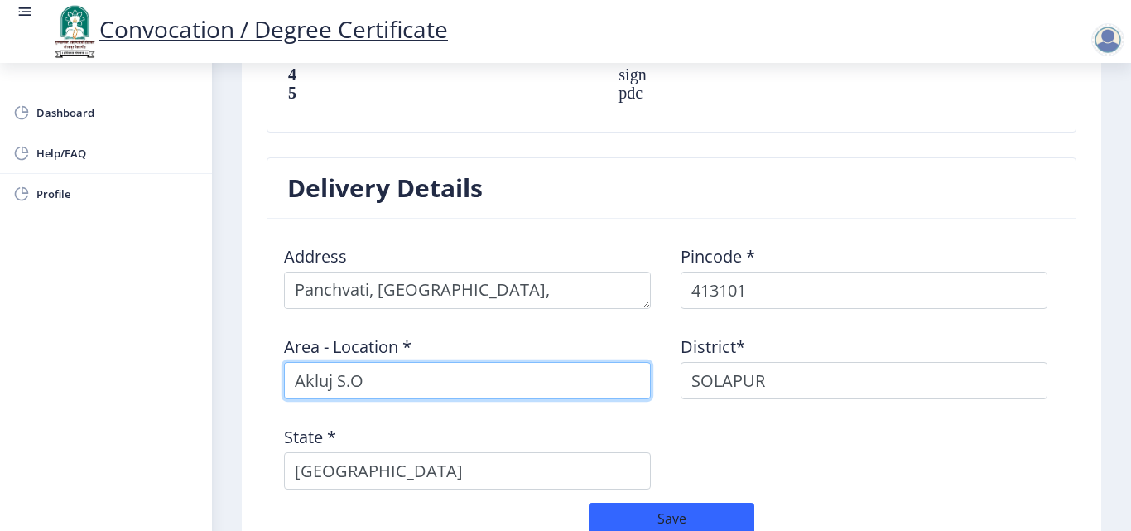
click at [365, 375] on input "Akluj S.O" at bounding box center [467, 380] width 367 height 37
click at [454, 367] on input "Akluj S.O" at bounding box center [467, 380] width 367 height 37
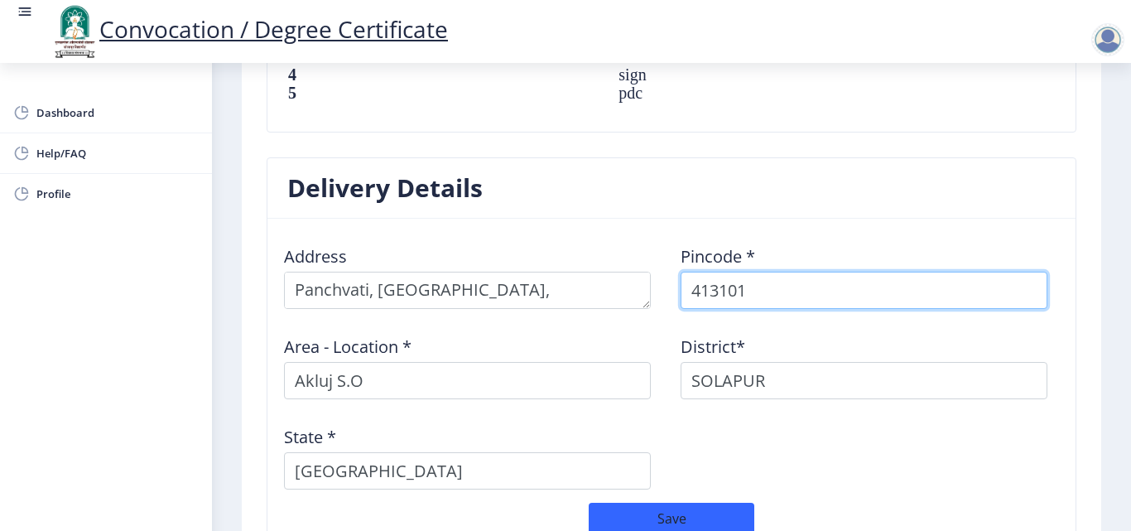
click at [730, 275] on input "413101" at bounding box center [863, 290] width 367 height 37
click at [783, 275] on input "413101" at bounding box center [863, 290] width 367 height 37
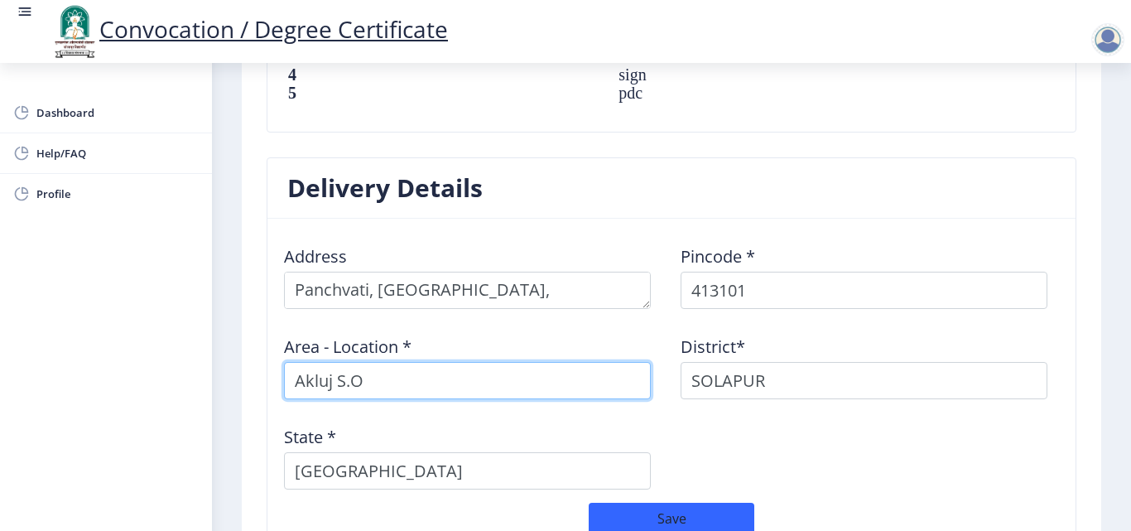
click at [411, 374] on input "Akluj S.O" at bounding box center [467, 380] width 367 height 37
type input "A"
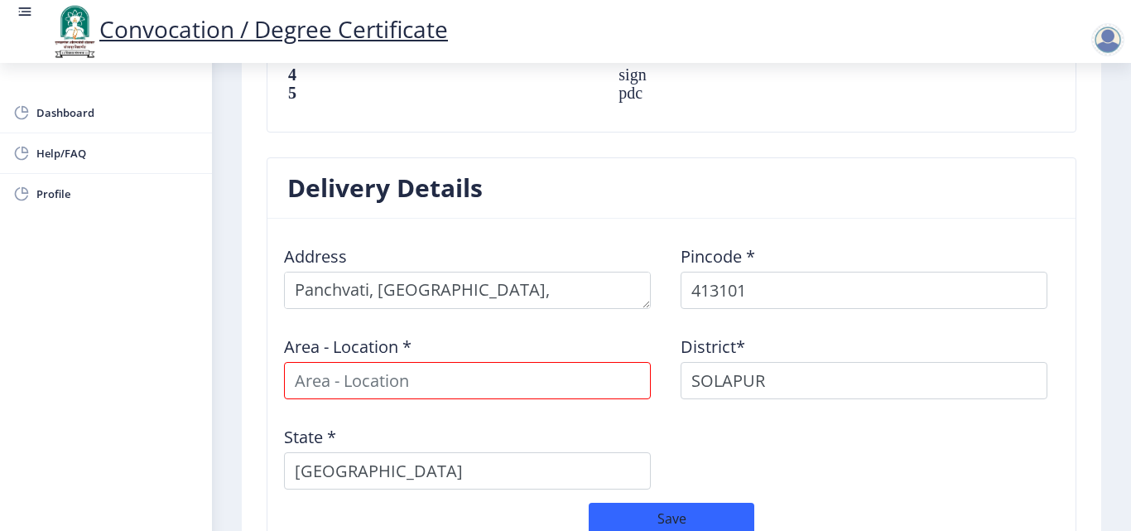
click at [426, 412] on div "State * [GEOGRAPHIC_DATA]" at bounding box center [473, 450] width 397 height 77
click at [461, 362] on input at bounding box center [467, 380] width 367 height 37
click at [512, 377] on input at bounding box center [467, 380] width 367 height 37
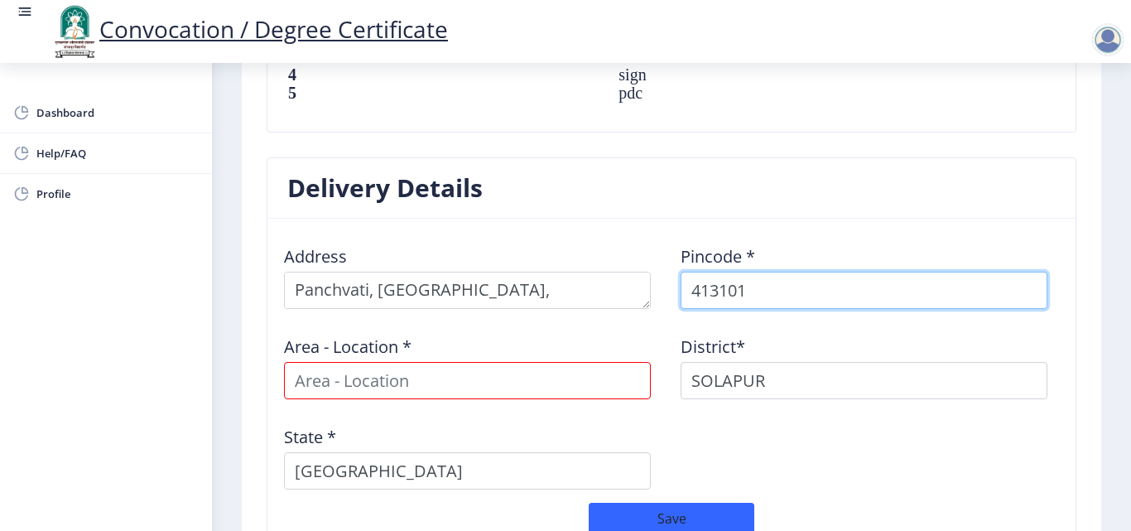
click at [781, 272] on input "413101" at bounding box center [863, 290] width 367 height 37
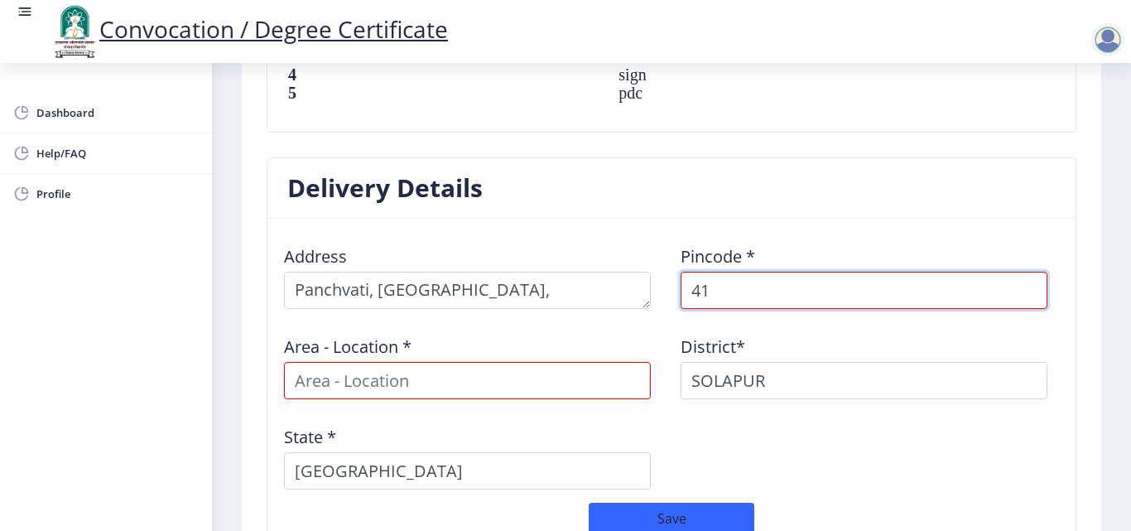
type input "4"
type input "413101"
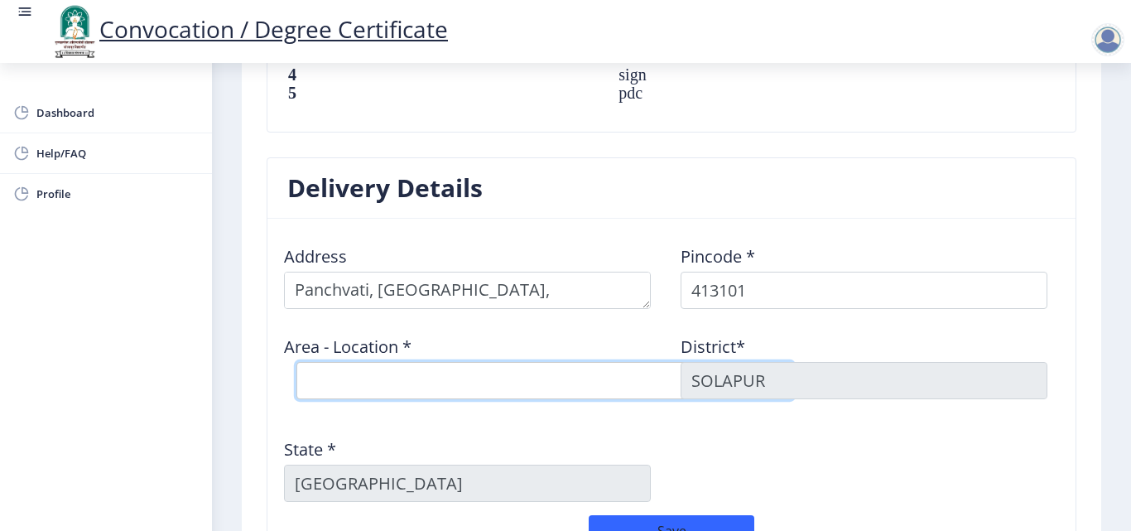
click at [436, 366] on select "Select Area Location [GEOGRAPHIC_DATA] S.O Bagechiwadi B.O Chakore B.O Kondbhav…" at bounding box center [544, 380] width 497 height 37
select select "1: Object"
click at [296, 362] on select "Select Area Location [GEOGRAPHIC_DATA] S.O Bagechiwadi B.O Chakore B.O Kondbhav…" at bounding box center [544, 380] width 497 height 37
click at [470, 425] on div "State * [GEOGRAPHIC_DATA]" at bounding box center [473, 463] width 397 height 77
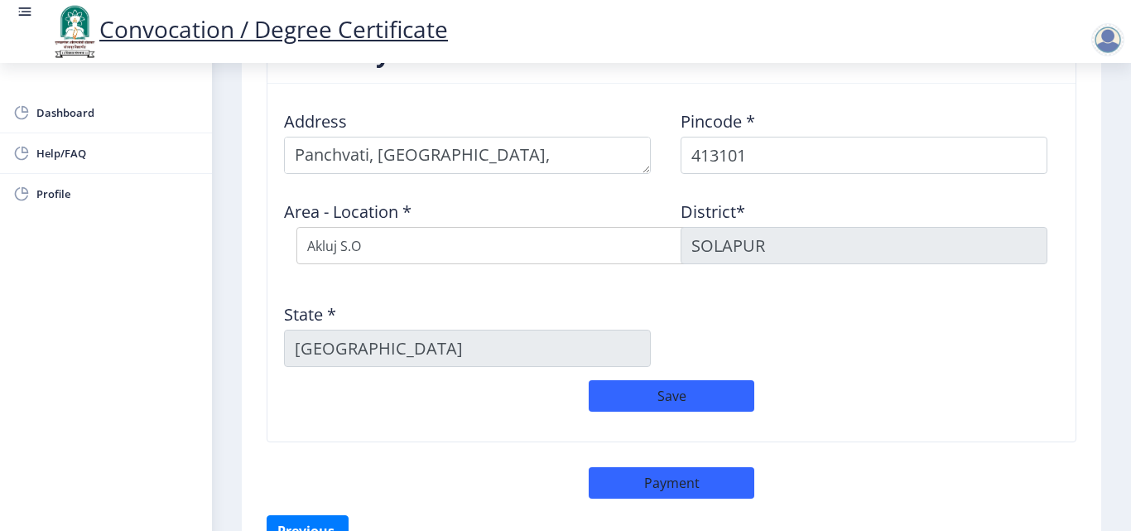
scroll to position [1463, 0]
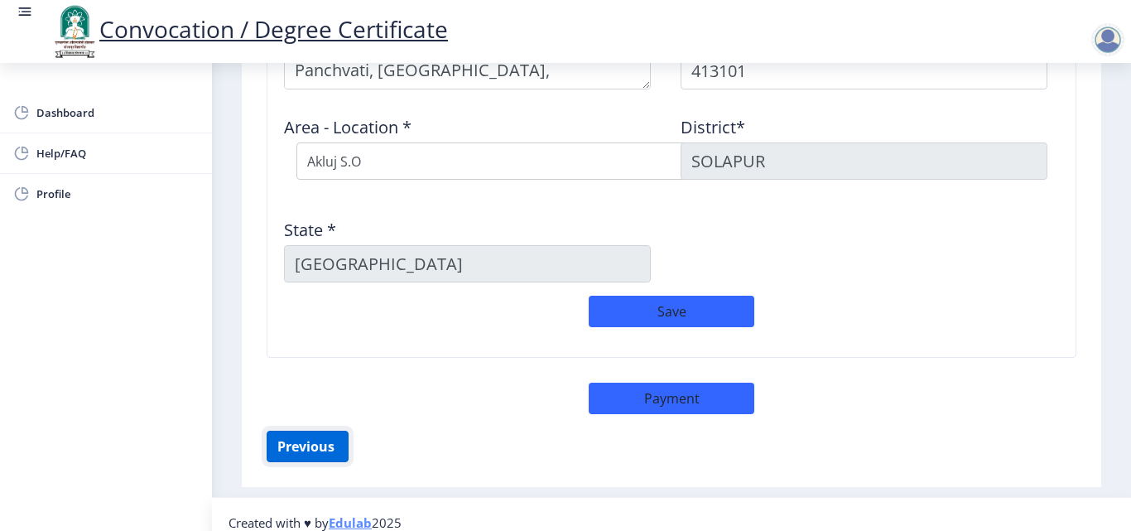
click at [309, 442] on button "Previous ‍" at bounding box center [308, 445] width 82 height 31
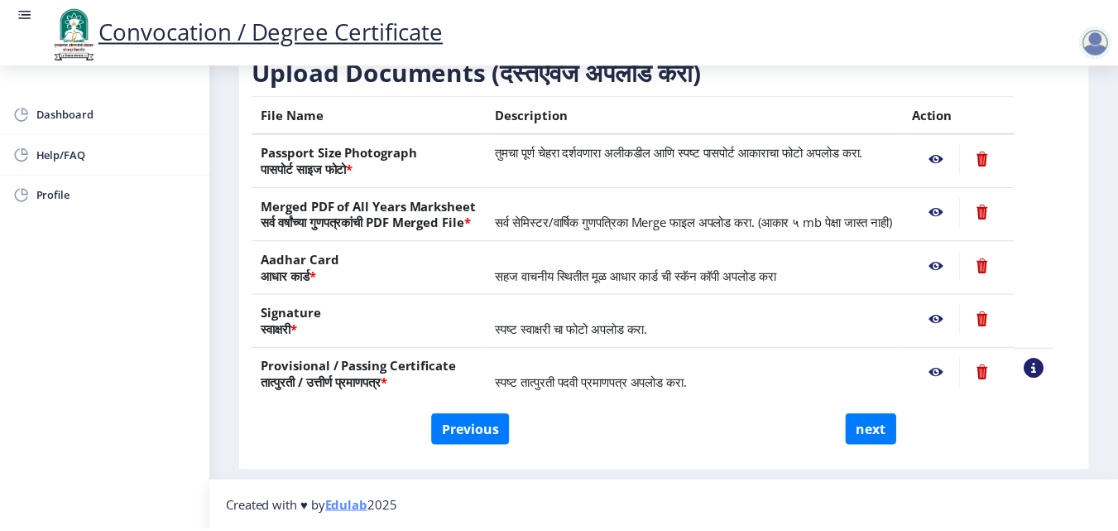
scroll to position [305, 0]
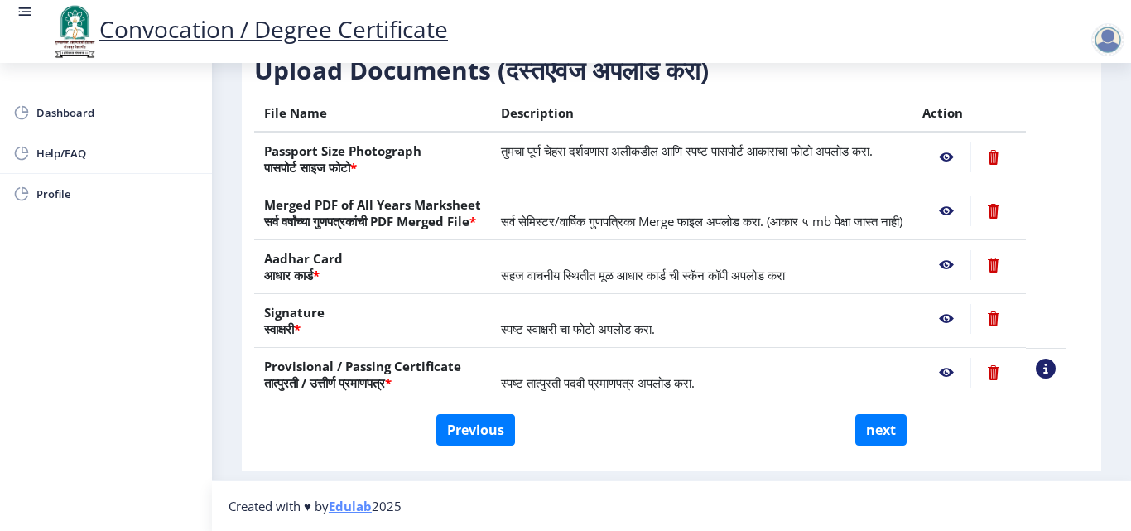
click at [960, 317] on nb-action at bounding box center [946, 319] width 48 height 30
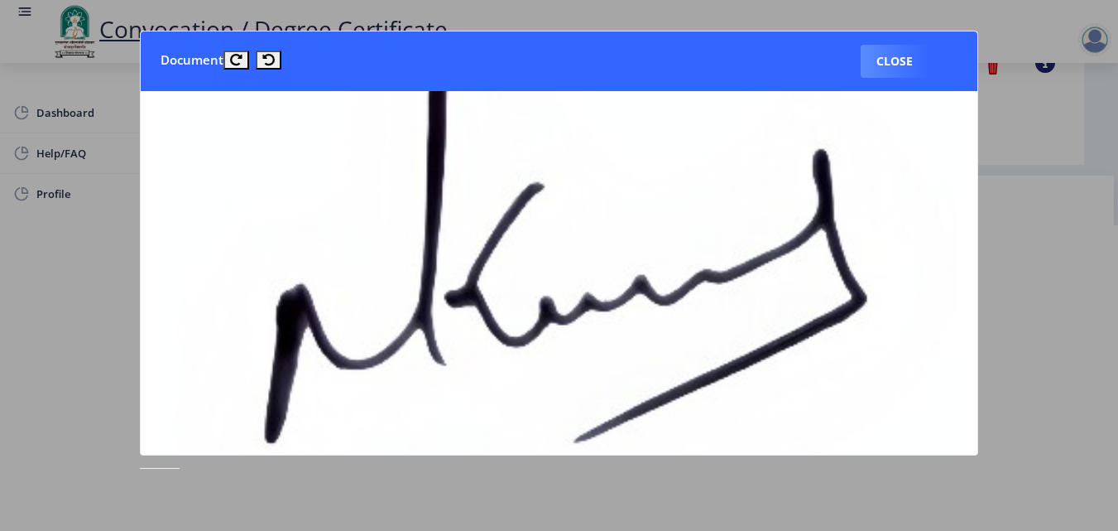
scroll to position [382, 0]
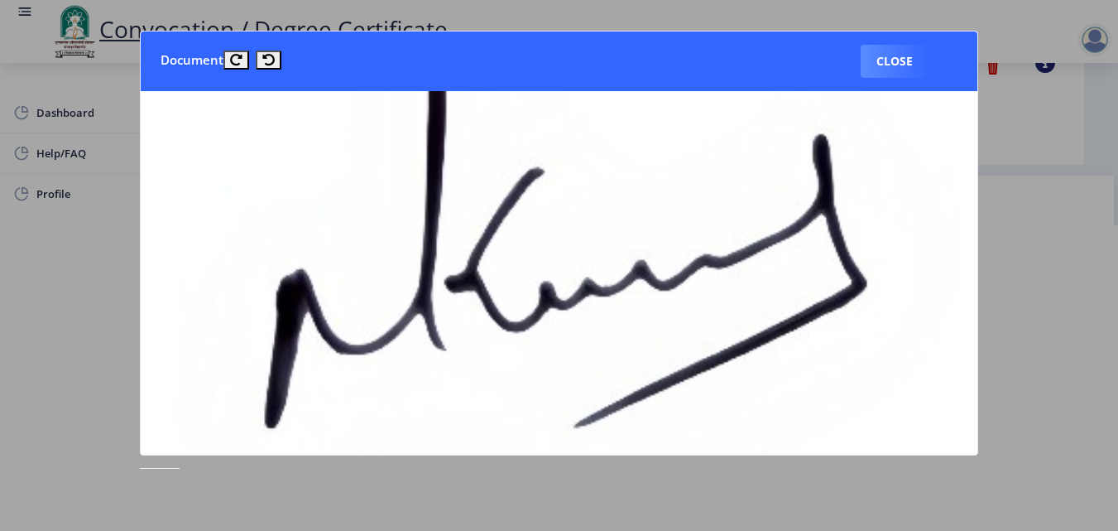
drag, startPoint x: 978, startPoint y: 186, endPoint x: 982, endPoint y: 212, distance: 26.0
click at [978, 212] on nb-card-body at bounding box center [559, 272] width 837 height 363
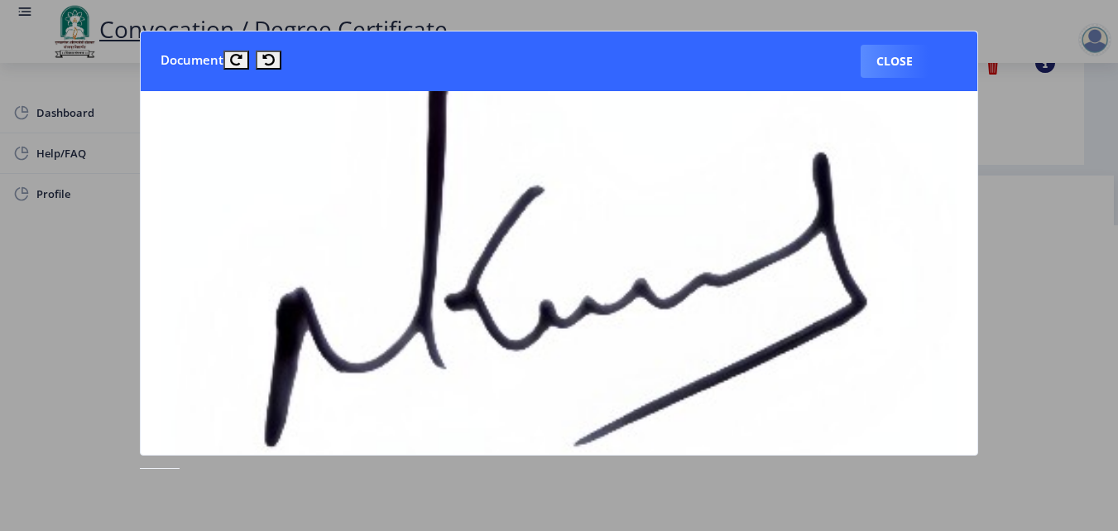
scroll to position [295, 0]
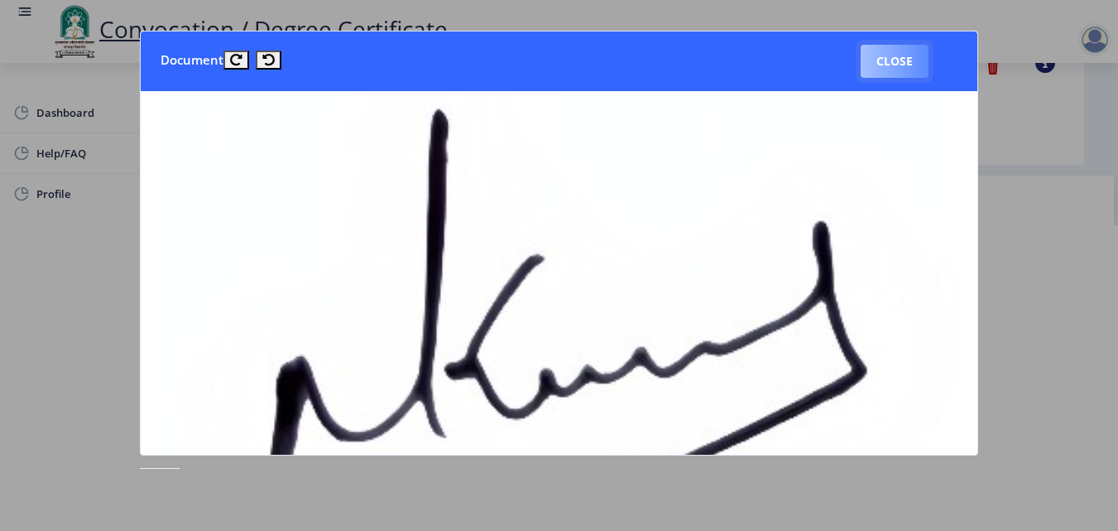
click at [887, 65] on button "Close" at bounding box center [895, 61] width 68 height 33
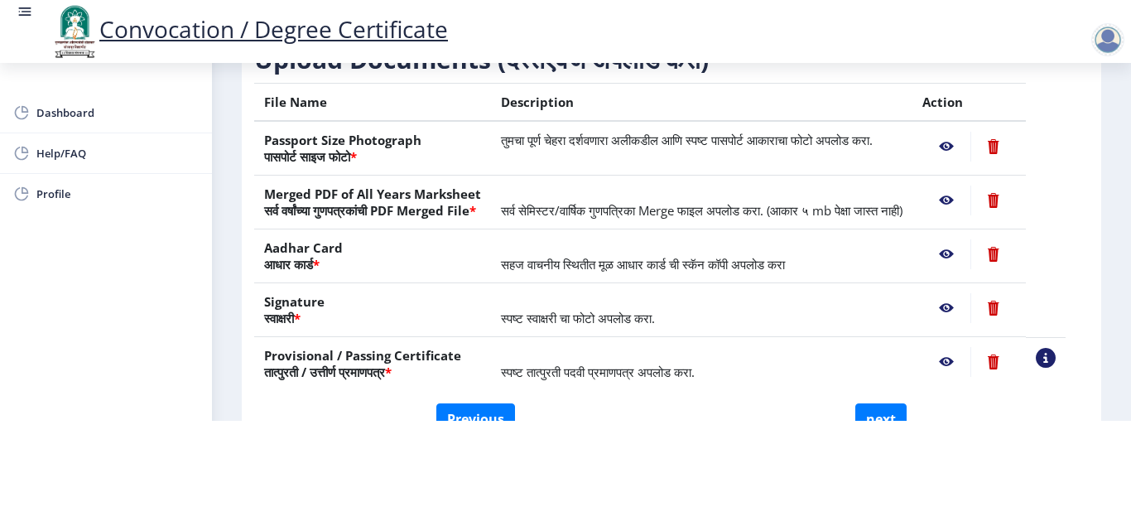
scroll to position [156, 0]
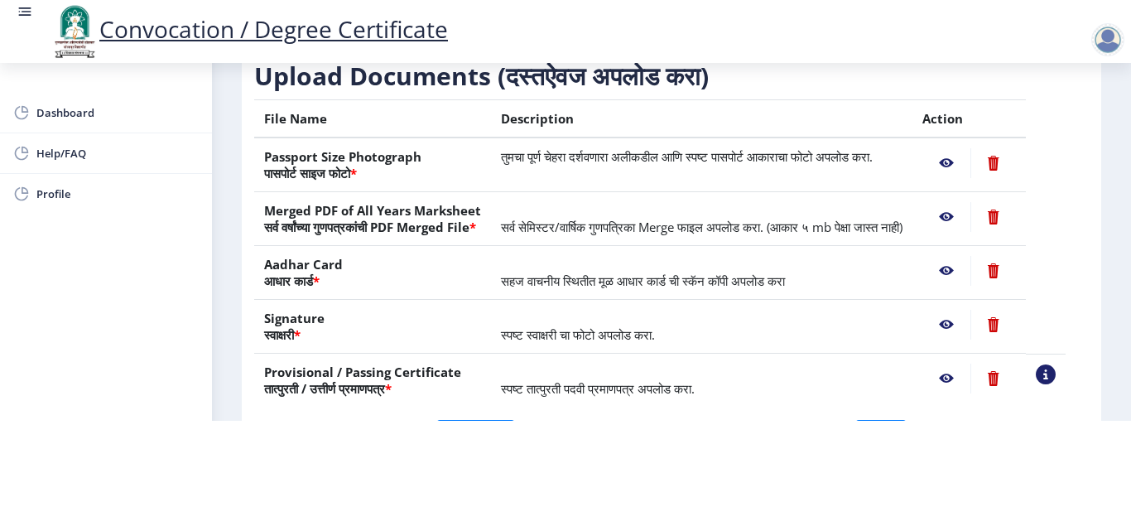
click at [965, 148] on nb-action at bounding box center [946, 163] width 48 height 30
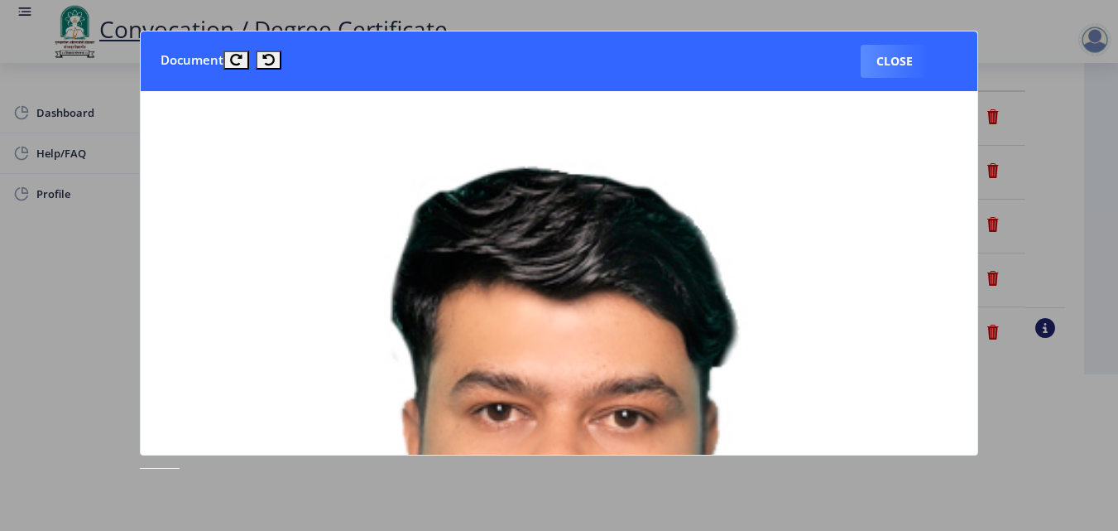
scroll to position [0, 0]
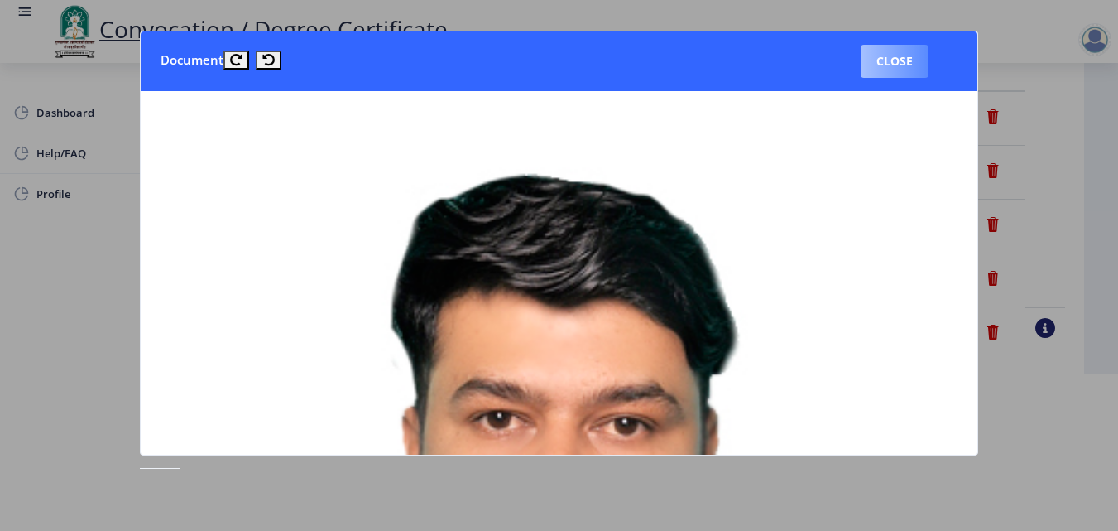
click at [892, 65] on button "Close" at bounding box center [895, 61] width 68 height 33
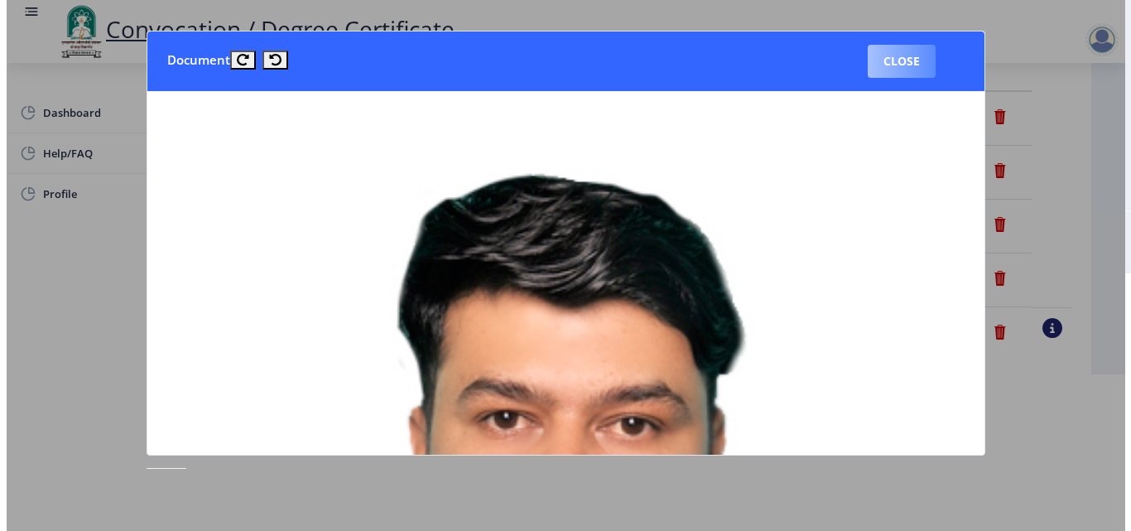
scroll to position [143, 0]
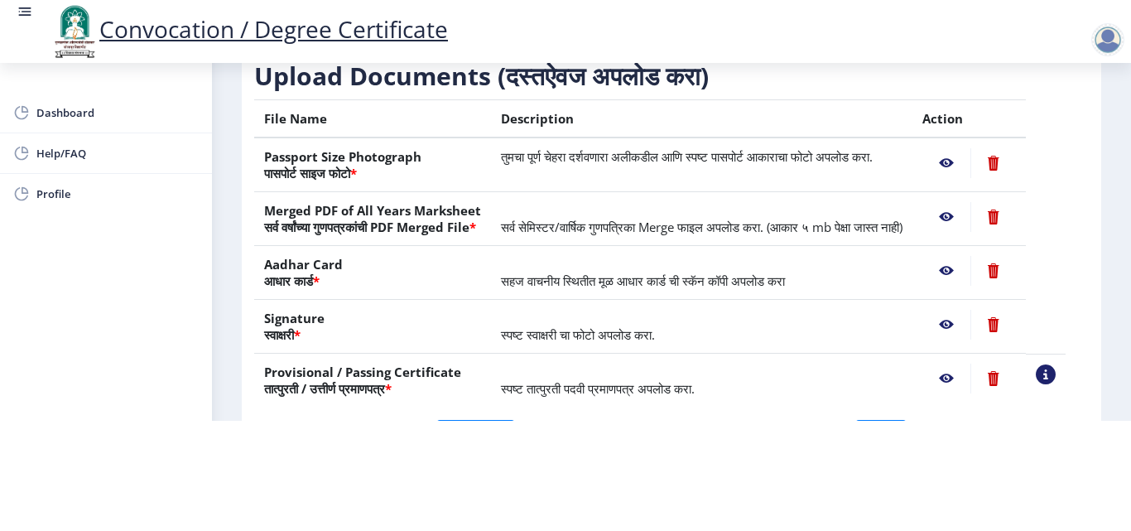
click at [966, 202] on nb-action at bounding box center [946, 217] width 48 height 30
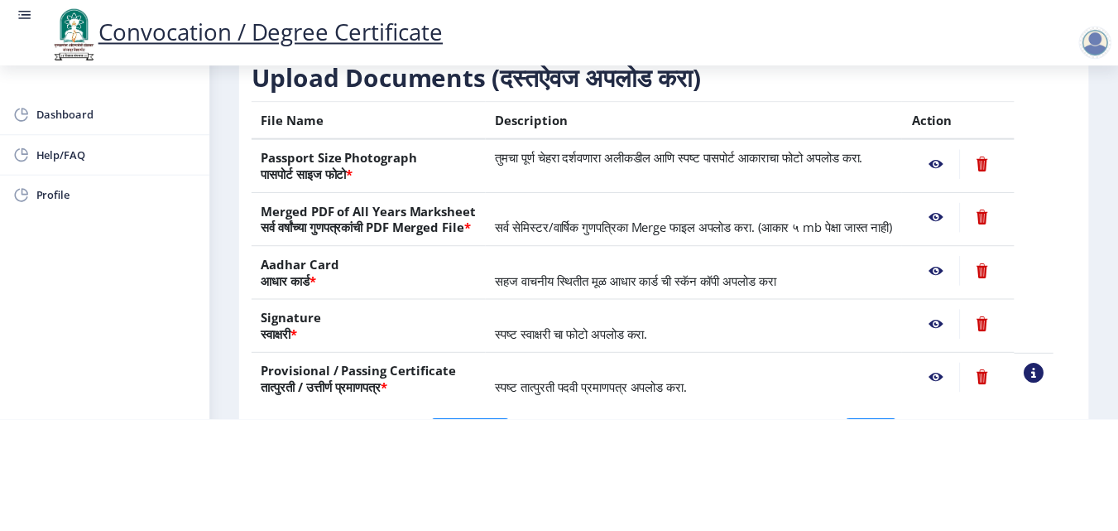
scroll to position [0, 0]
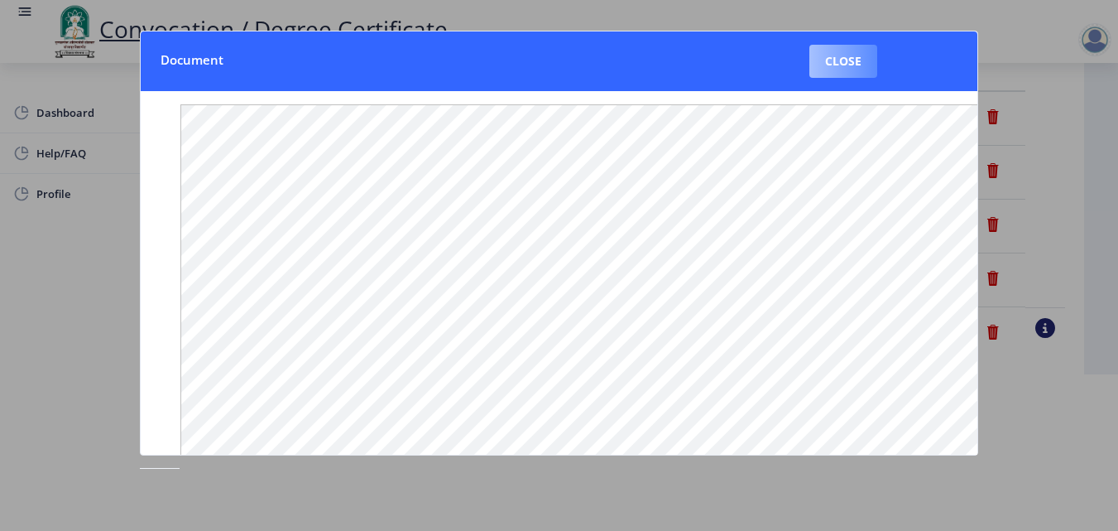
click at [849, 66] on button "Close" at bounding box center [844, 61] width 68 height 33
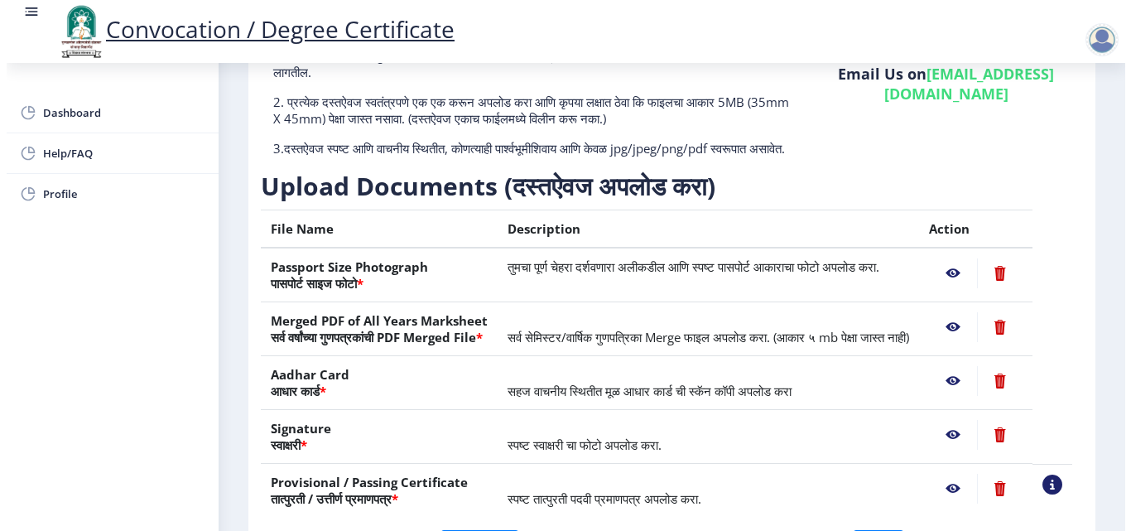
scroll to position [143, 0]
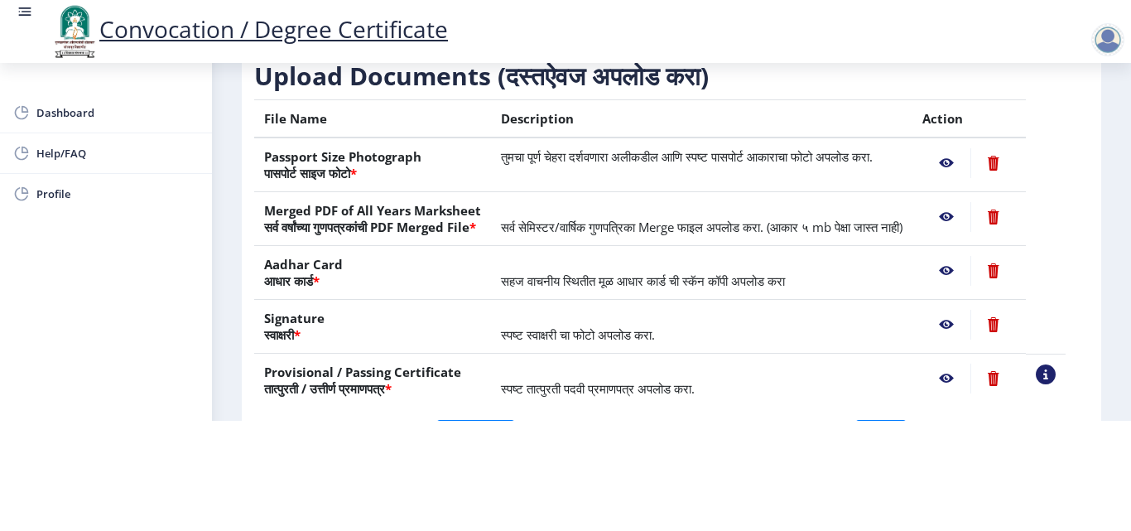
click at [969, 272] on nb-action at bounding box center [946, 271] width 48 height 30
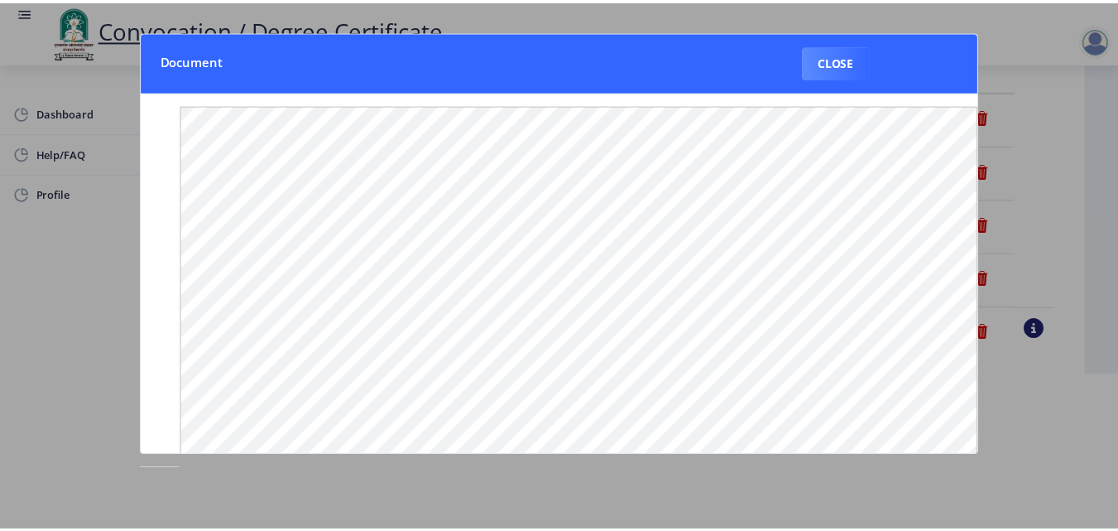
scroll to position [0, 0]
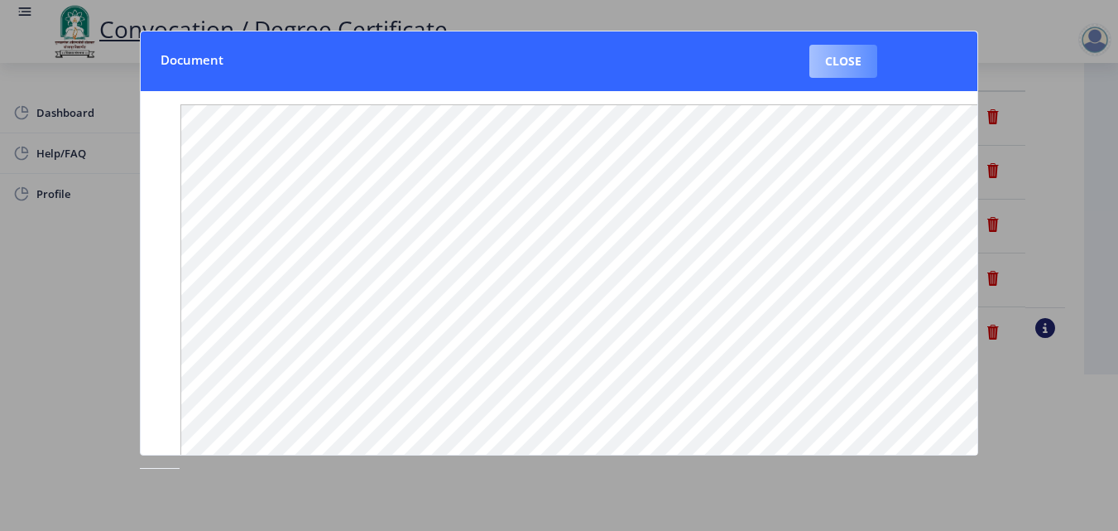
click at [855, 64] on button "Close" at bounding box center [844, 61] width 68 height 33
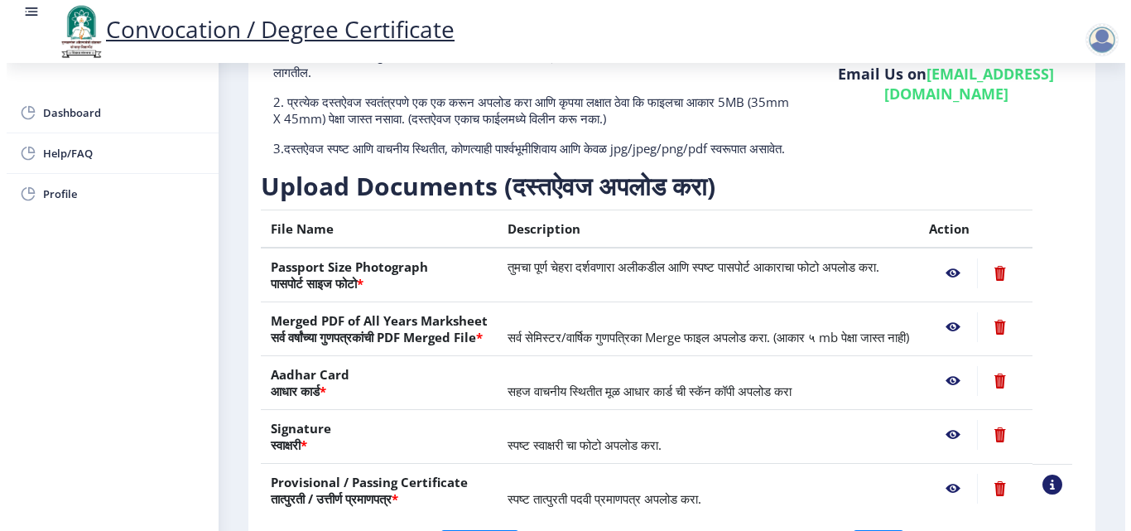
scroll to position [143, 0]
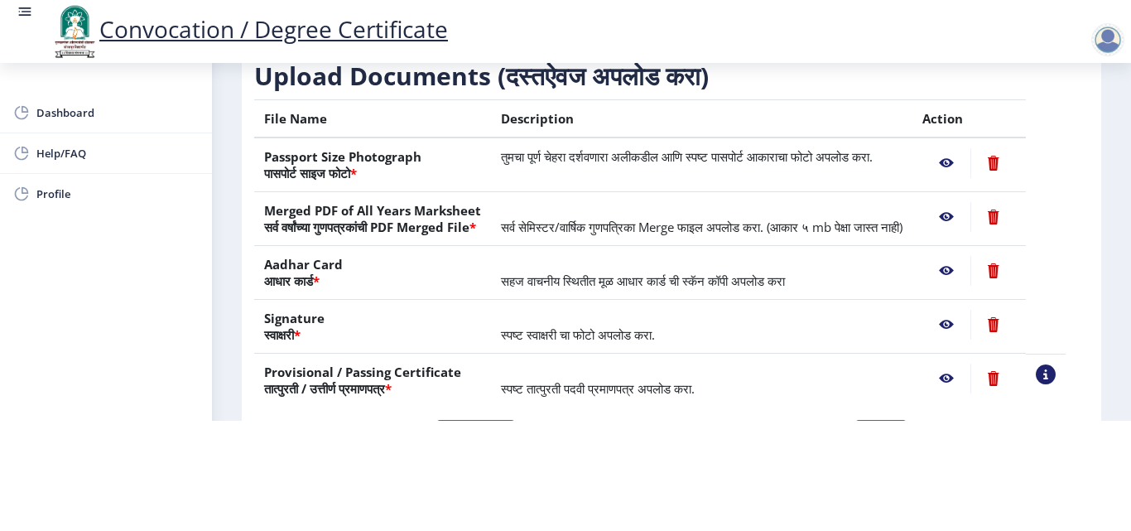
click at [963, 325] on nb-action at bounding box center [946, 325] width 48 height 30
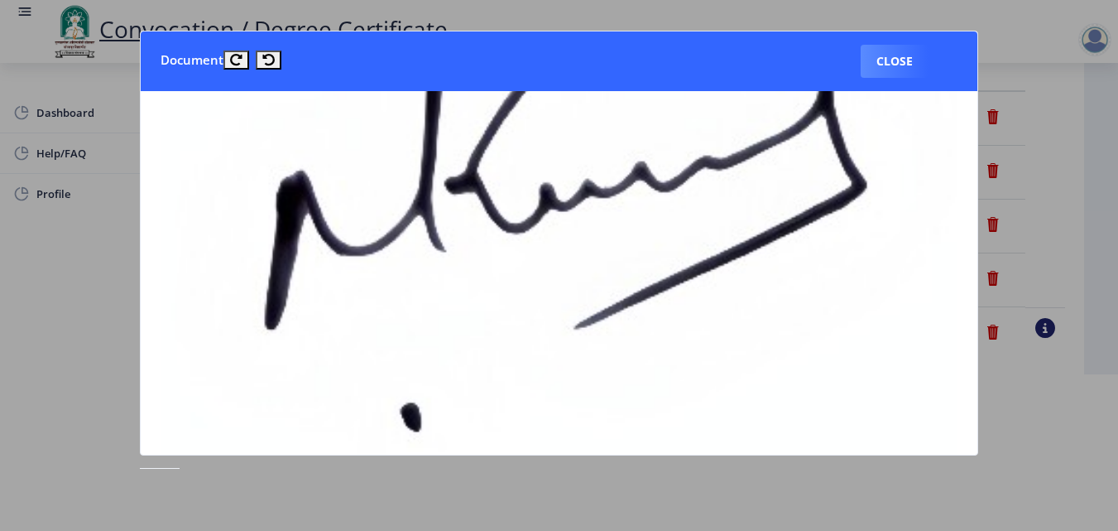
scroll to position [488, 0]
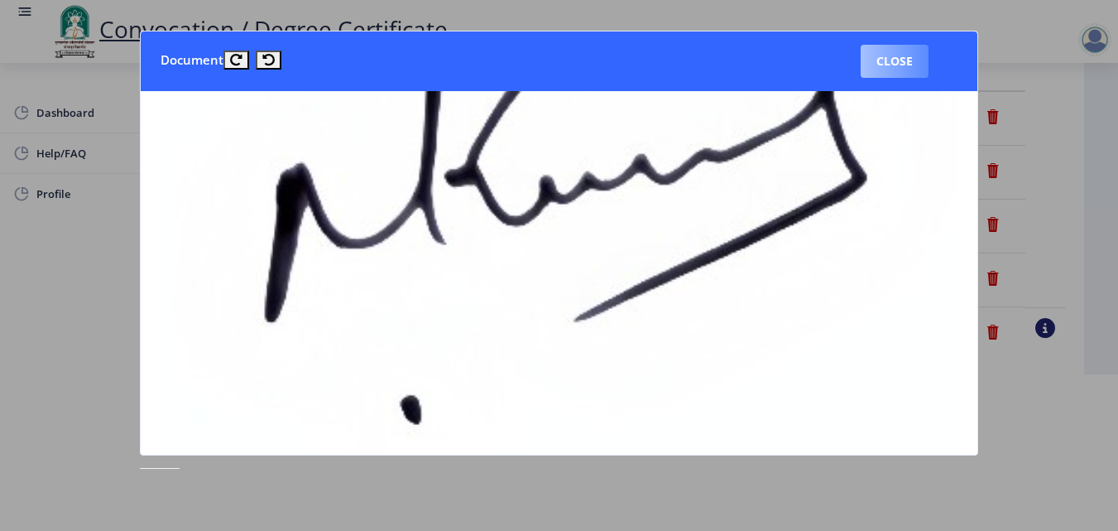
click at [882, 60] on button "Close" at bounding box center [895, 61] width 68 height 33
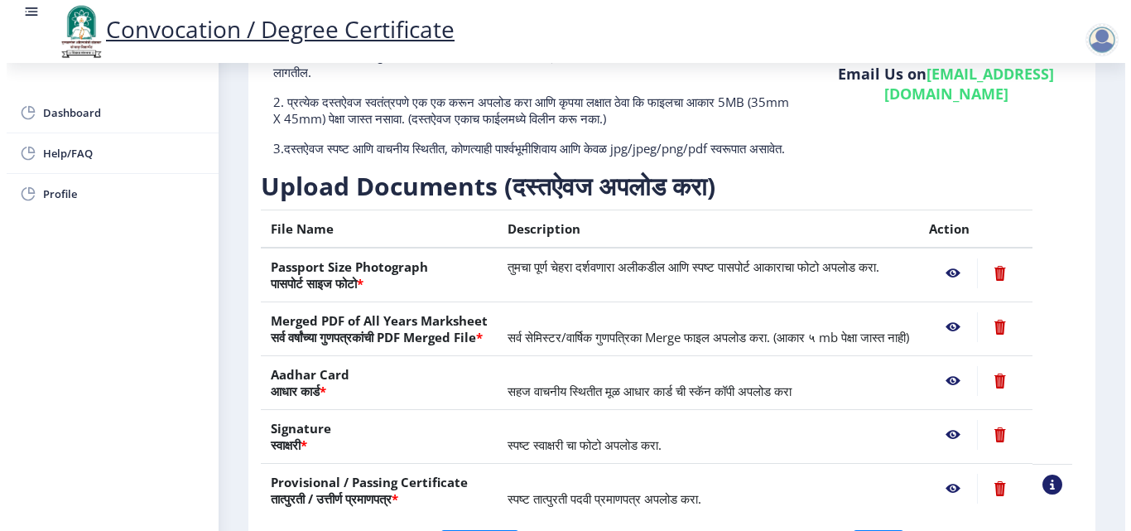
scroll to position [143, 0]
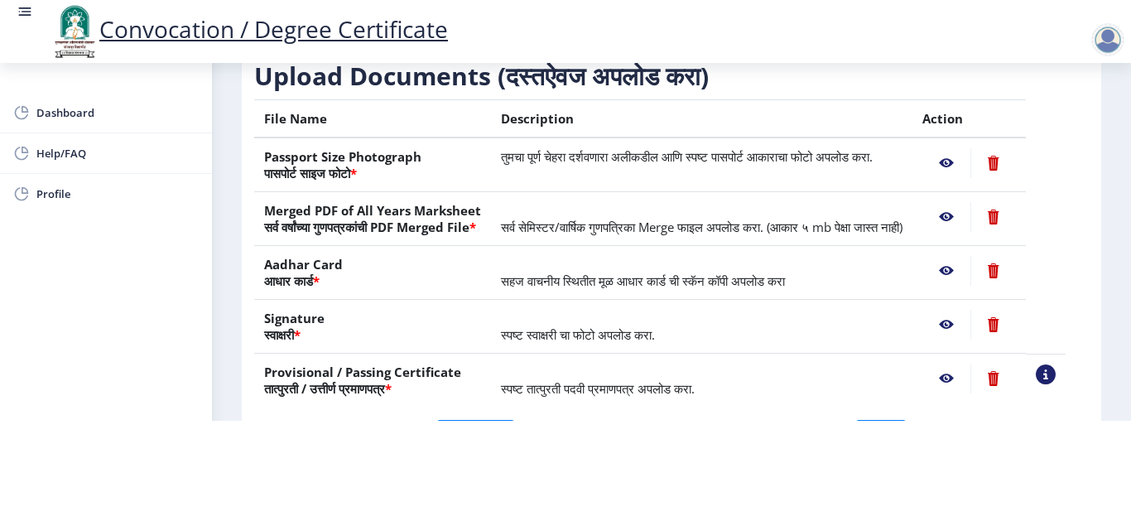
click at [964, 377] on nb-action at bounding box center [946, 378] width 48 height 30
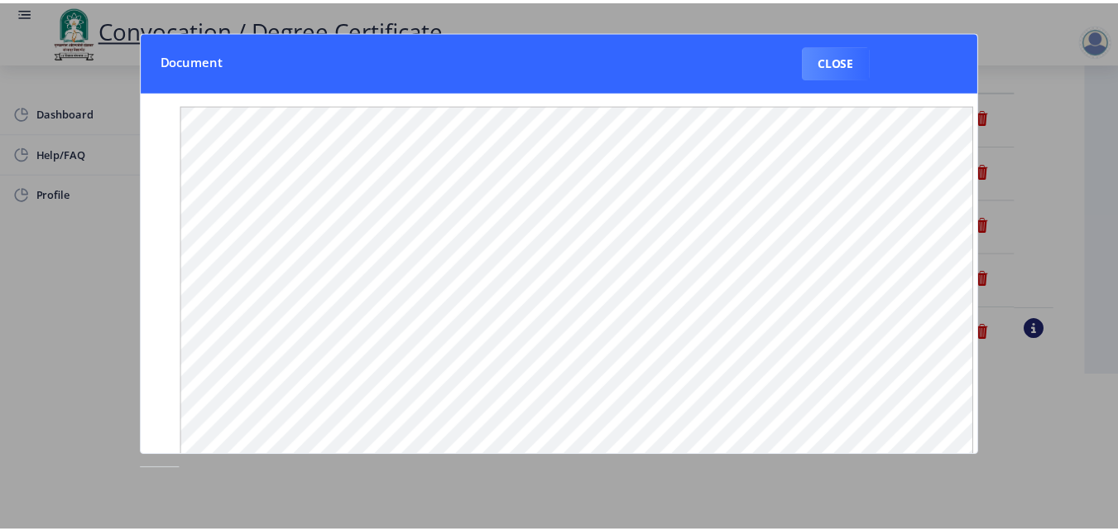
scroll to position [0, 0]
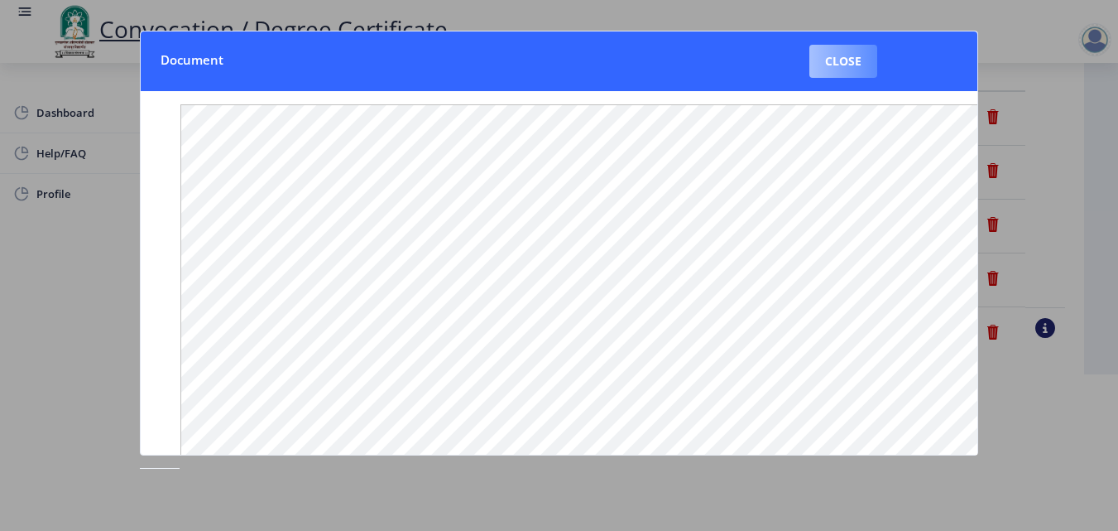
click at [860, 68] on button "Close" at bounding box center [844, 61] width 68 height 33
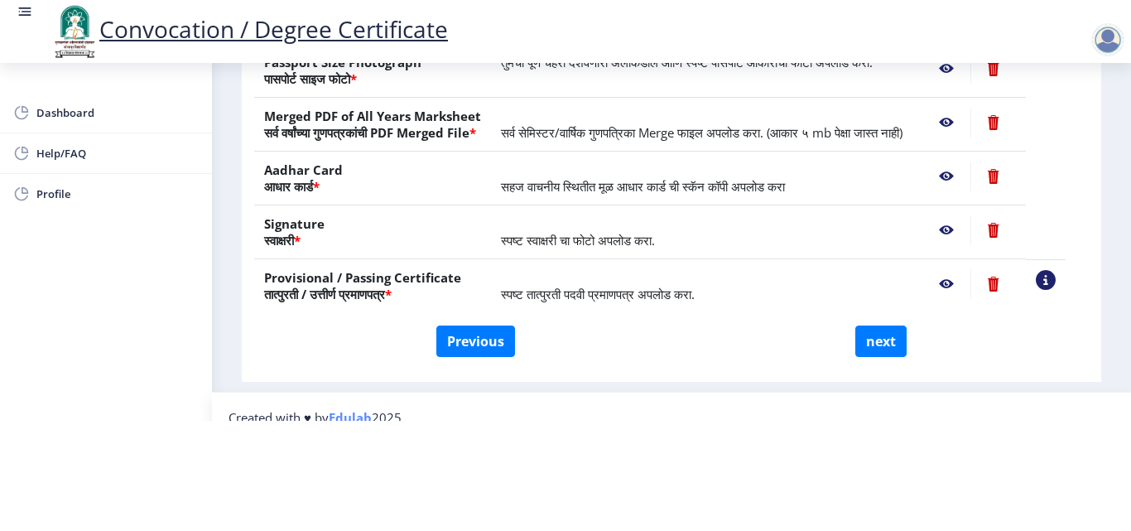
scroll to position [252, 0]
click at [892, 344] on button "next" at bounding box center [880, 340] width 51 height 31
select select
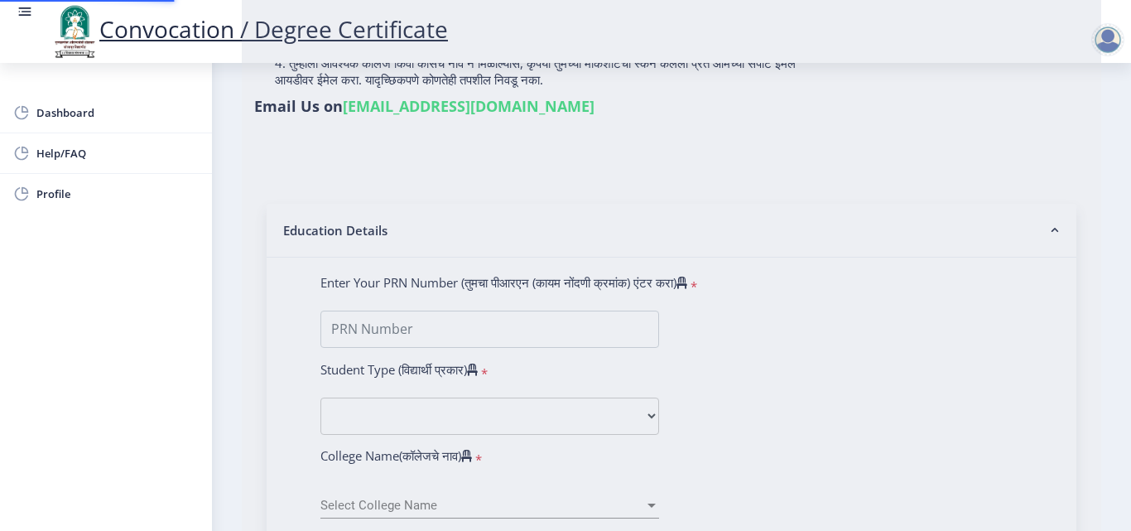
scroll to position [0, 0]
select select
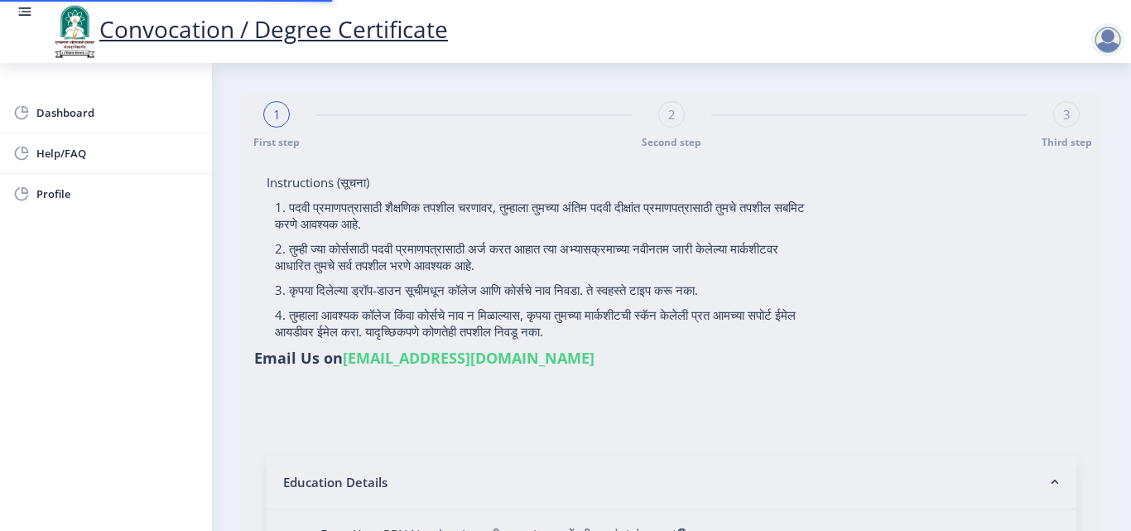
select select
type input "2015032500206062"
select select "Regular"
select select "2018"
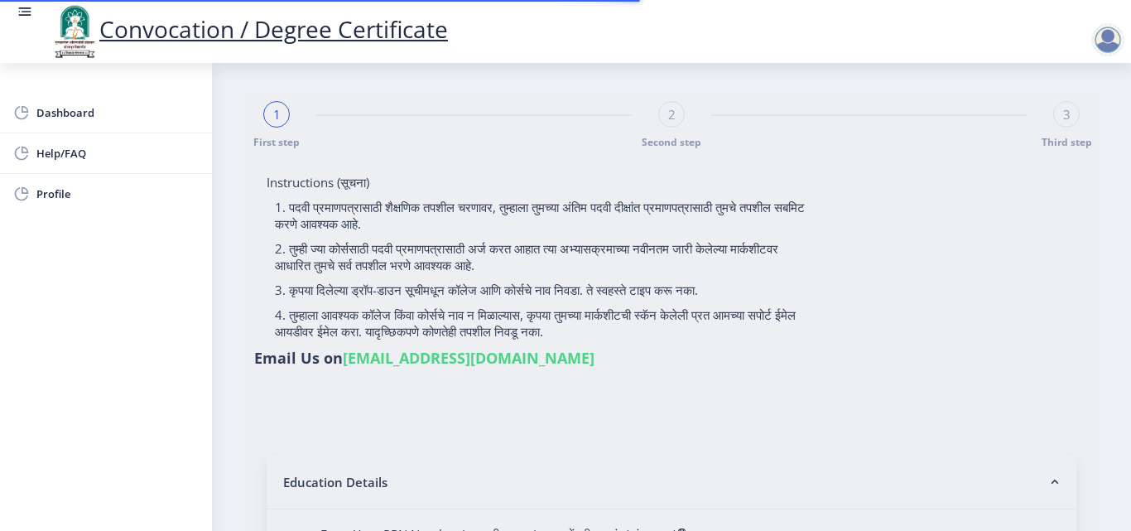
select select "May"
select select "Grade A"
type input "589780"
type input "Shabana"
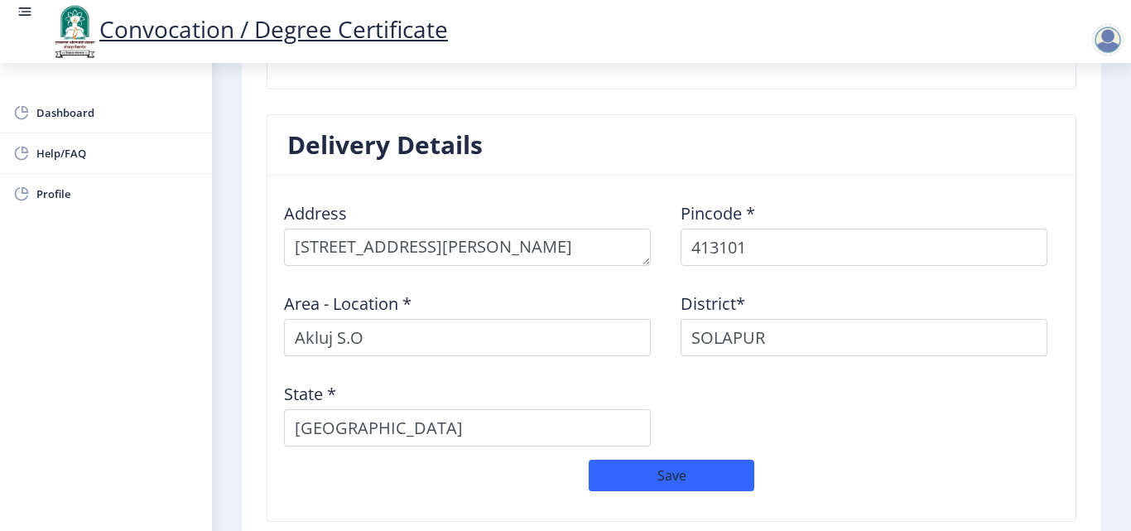
scroll to position [1450, 0]
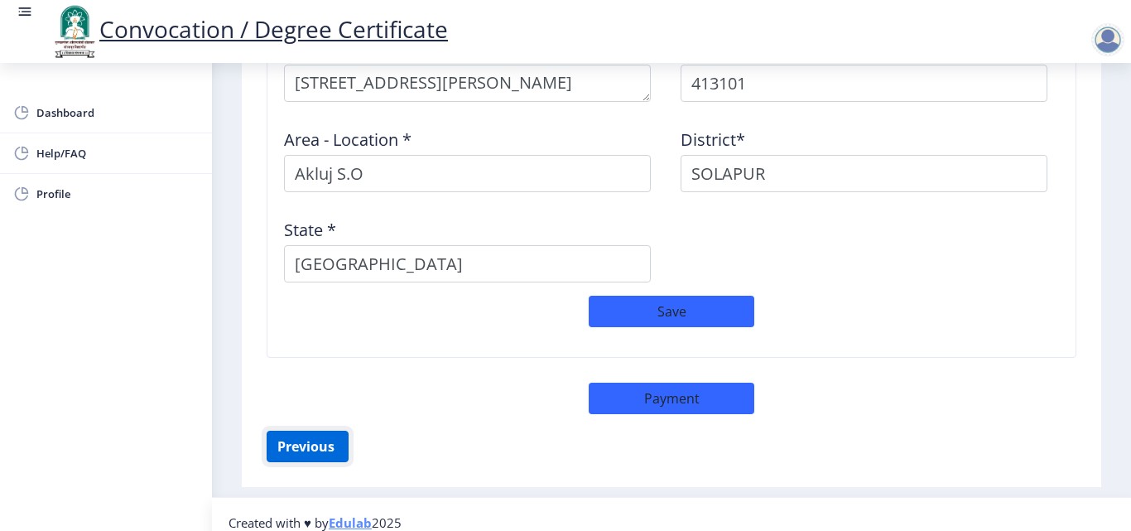
click at [322, 437] on button "Previous ‍" at bounding box center [308, 445] width 82 height 31
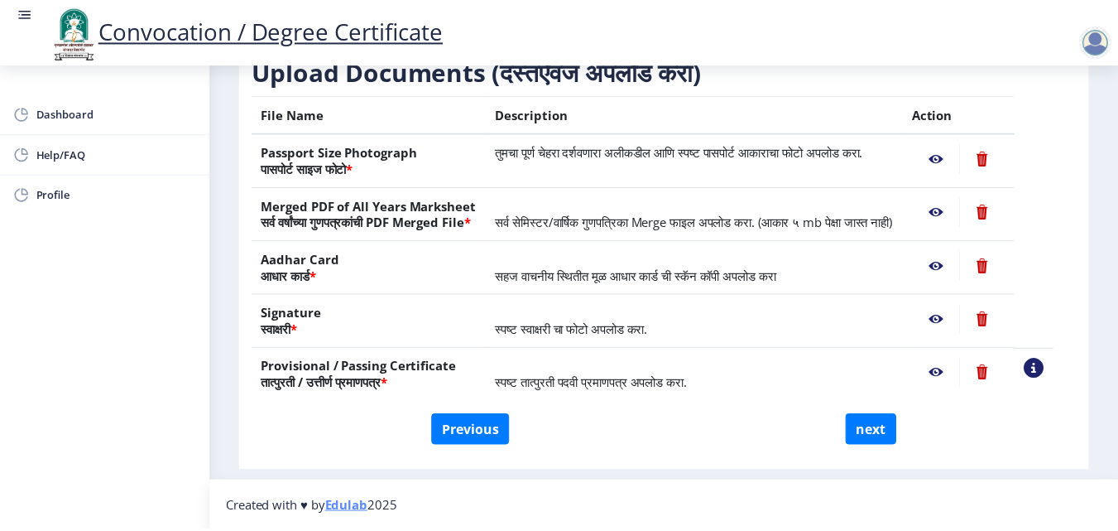
scroll to position [305, 0]
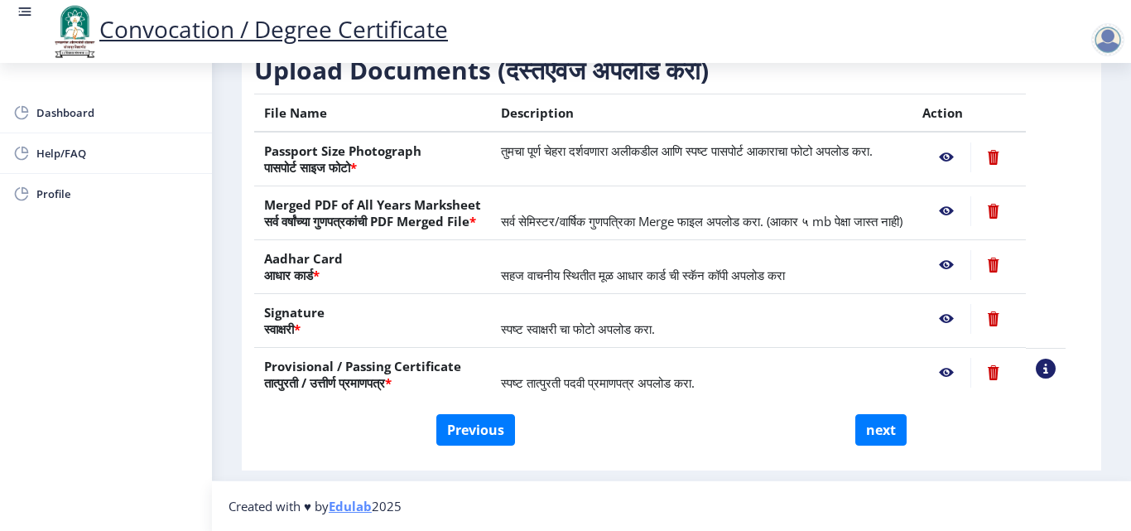
click at [969, 142] on nb-action at bounding box center [946, 157] width 48 height 30
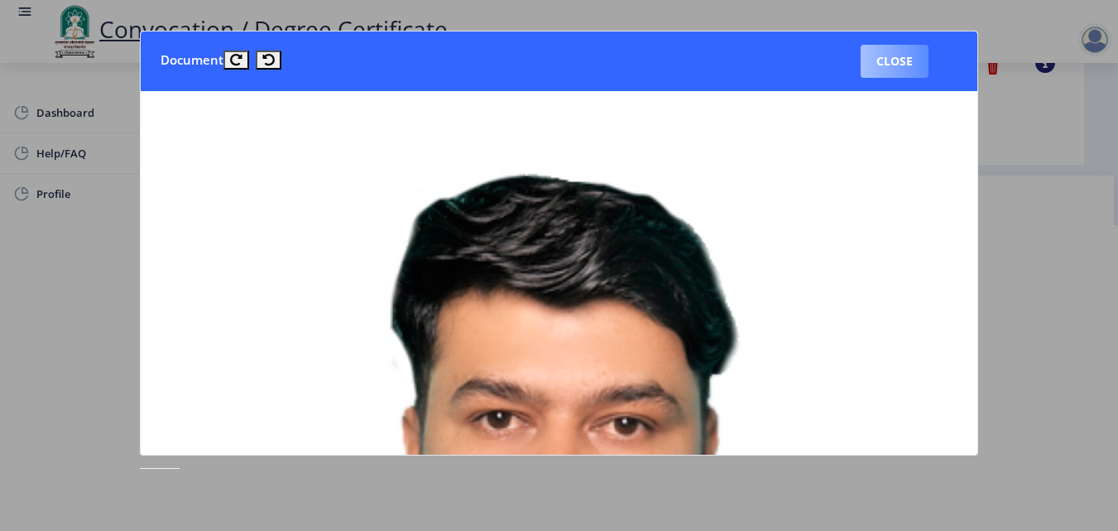
click at [897, 71] on button "Close" at bounding box center [895, 61] width 68 height 33
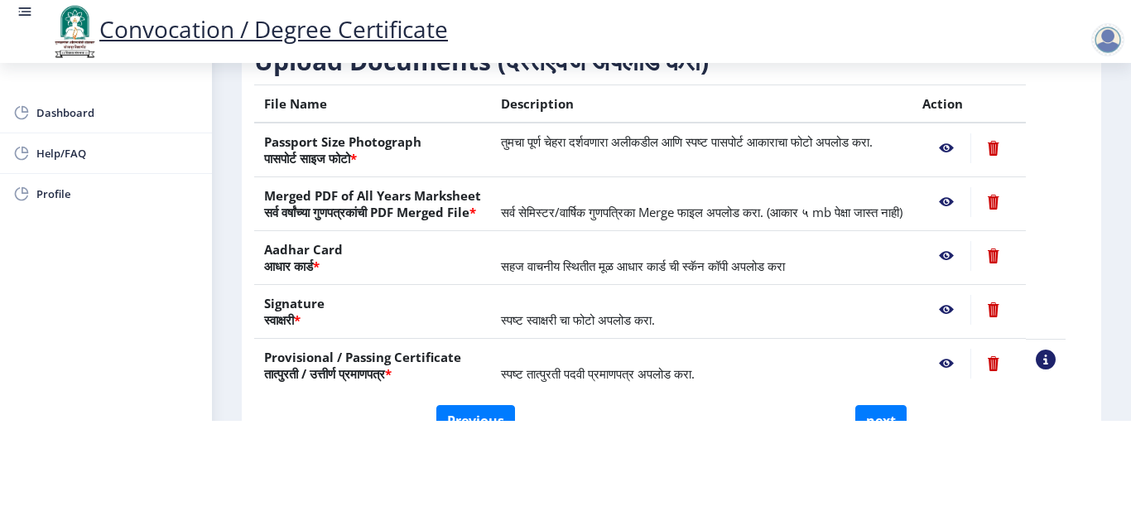
scroll to position [166, 0]
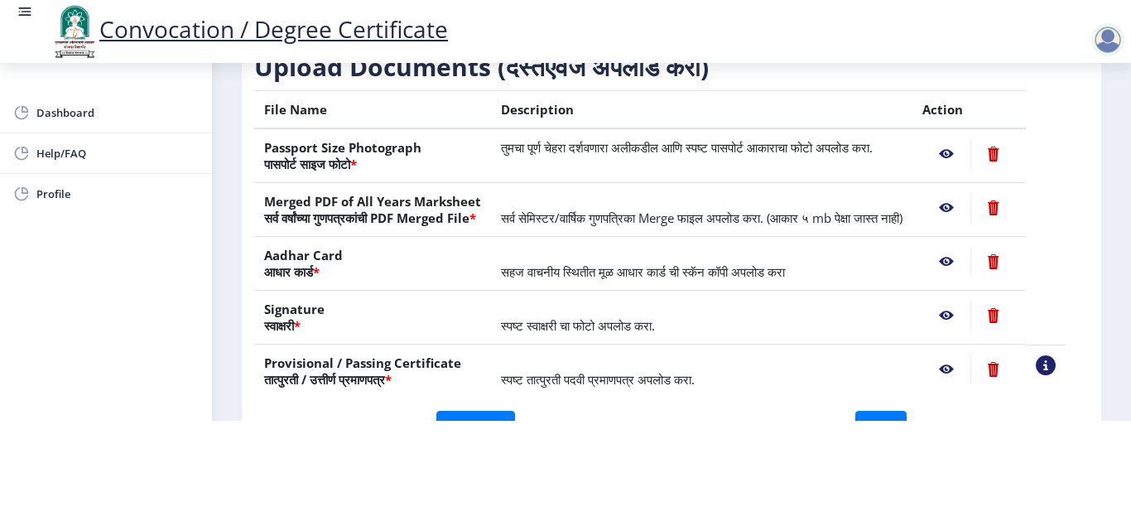
click at [967, 193] on nb-action at bounding box center [946, 208] width 48 height 30
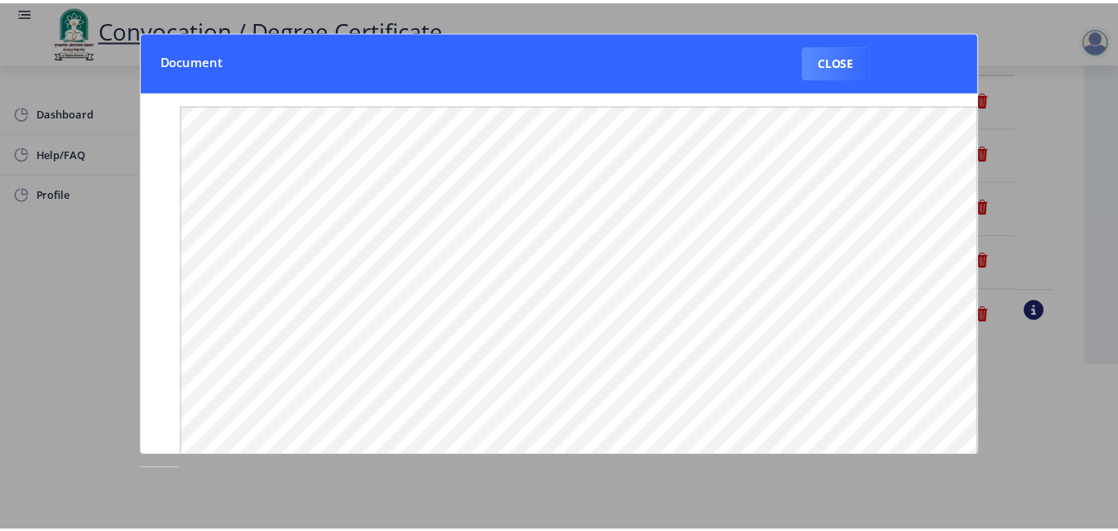
scroll to position [0, 0]
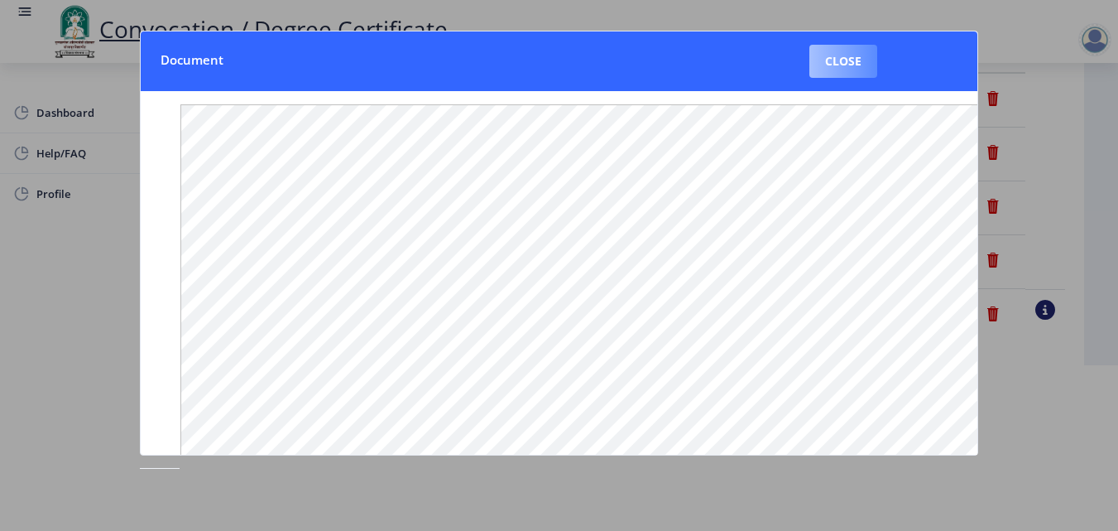
click at [864, 59] on button "Close" at bounding box center [844, 61] width 68 height 33
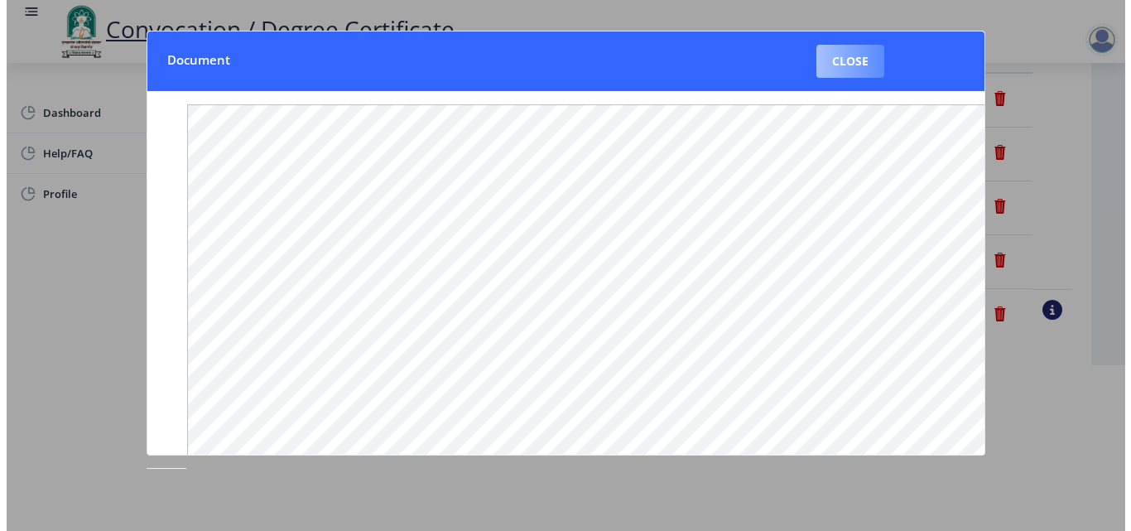
scroll to position [143, 0]
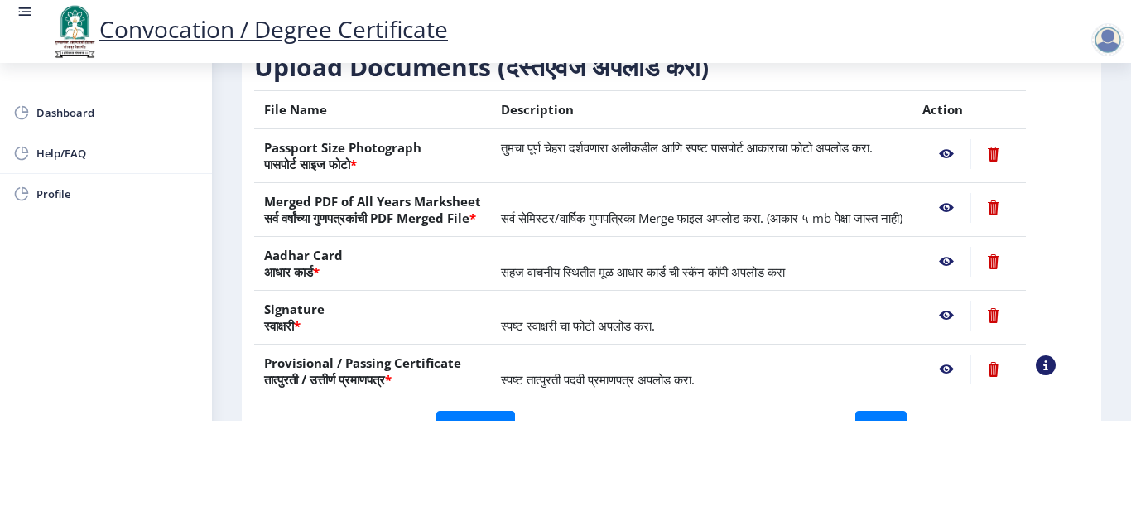
click at [968, 257] on nb-action at bounding box center [946, 262] width 48 height 30
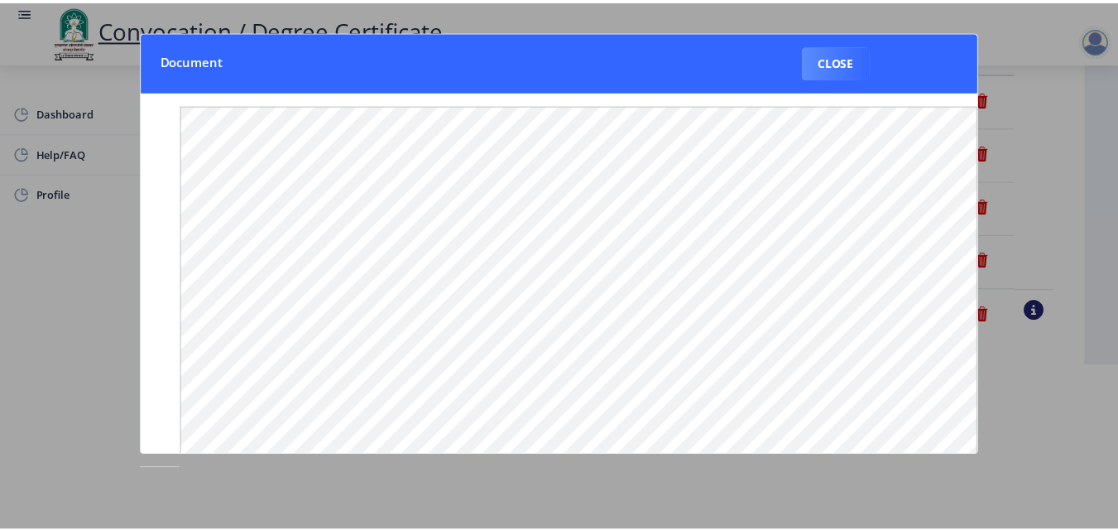
scroll to position [0, 0]
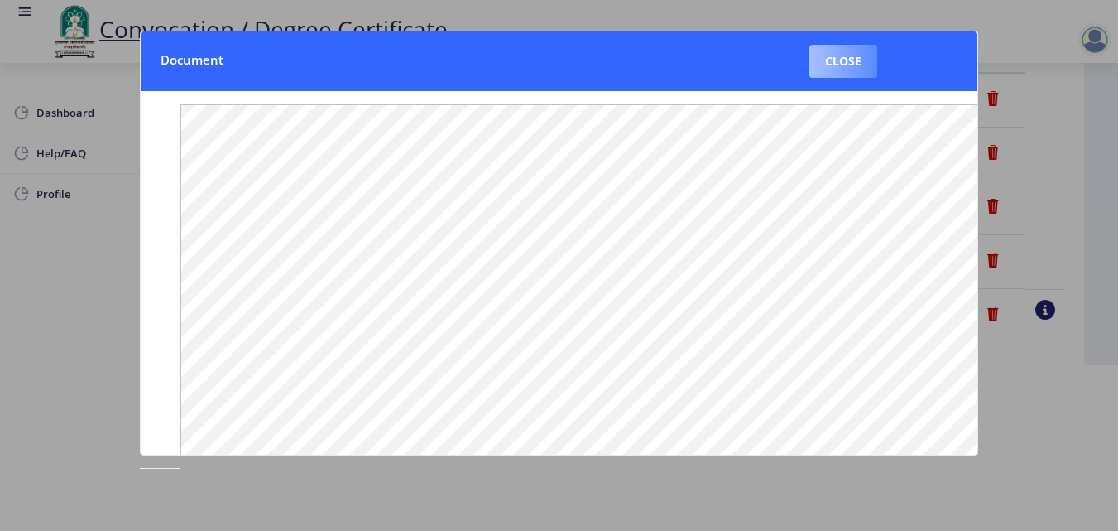
click at [859, 60] on button "Close" at bounding box center [844, 61] width 68 height 33
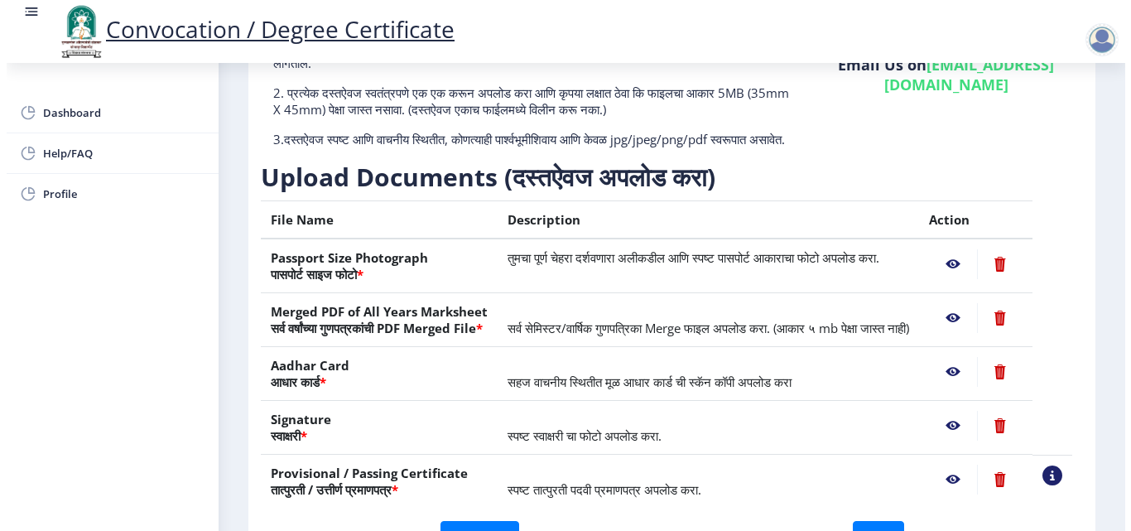
scroll to position [143, 0]
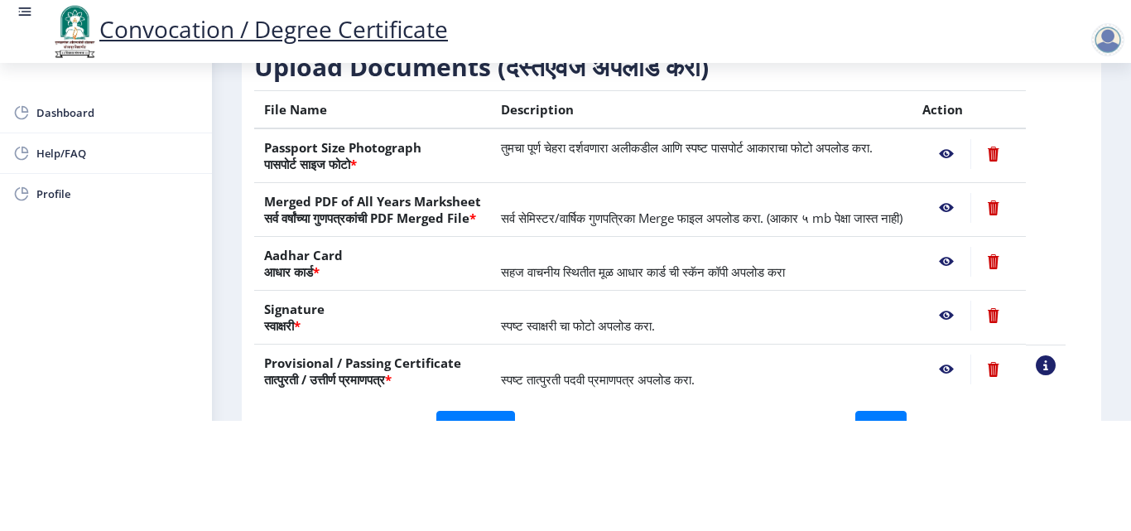
click at [966, 311] on nb-action at bounding box center [946, 316] width 48 height 30
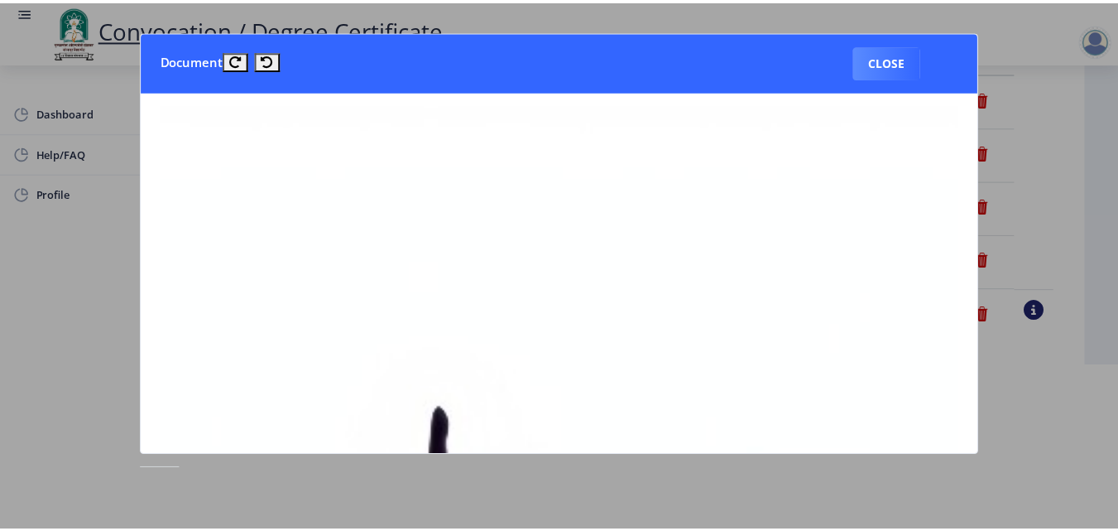
scroll to position [0, 0]
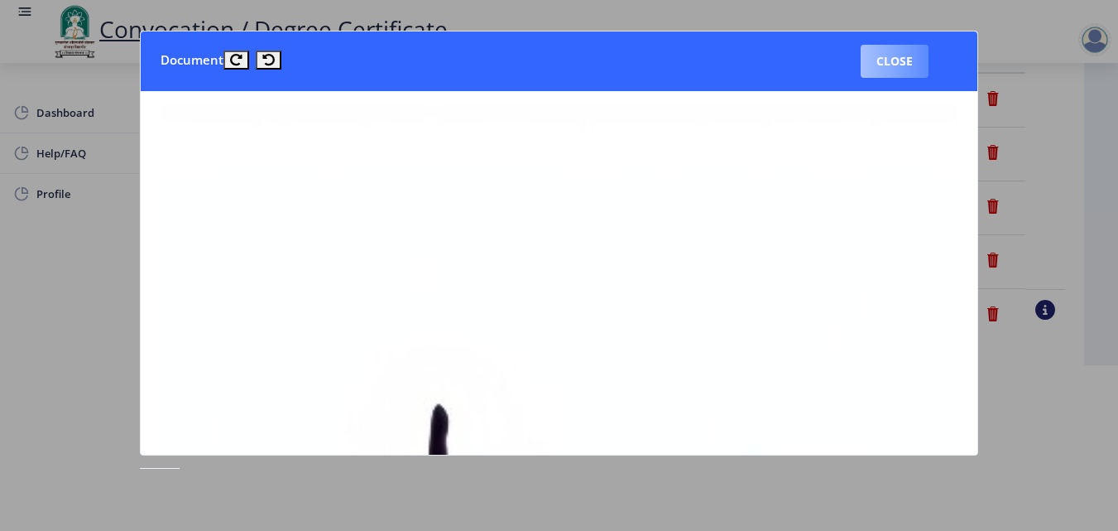
click at [906, 70] on button "Close" at bounding box center [895, 61] width 68 height 33
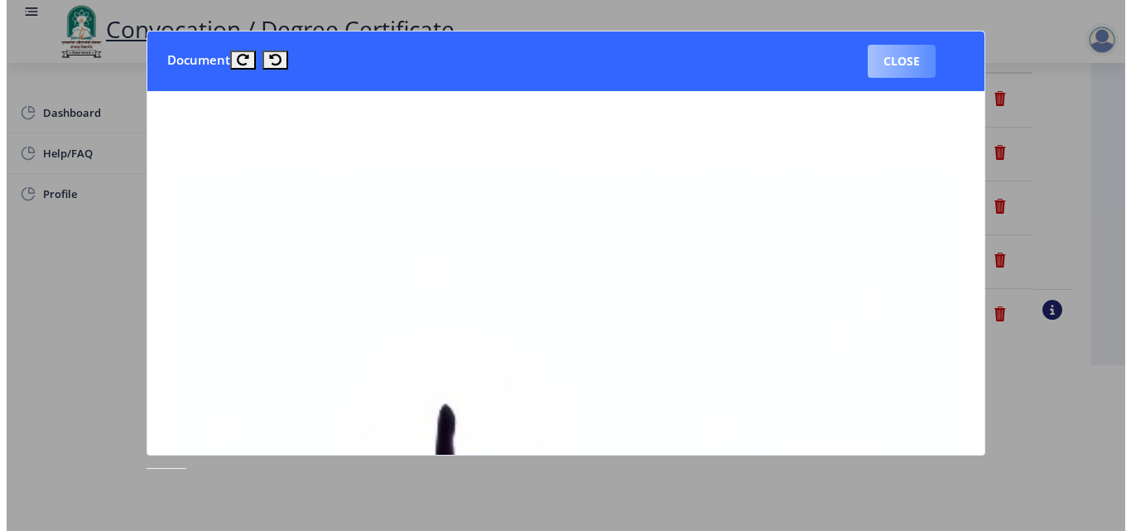
scroll to position [143, 0]
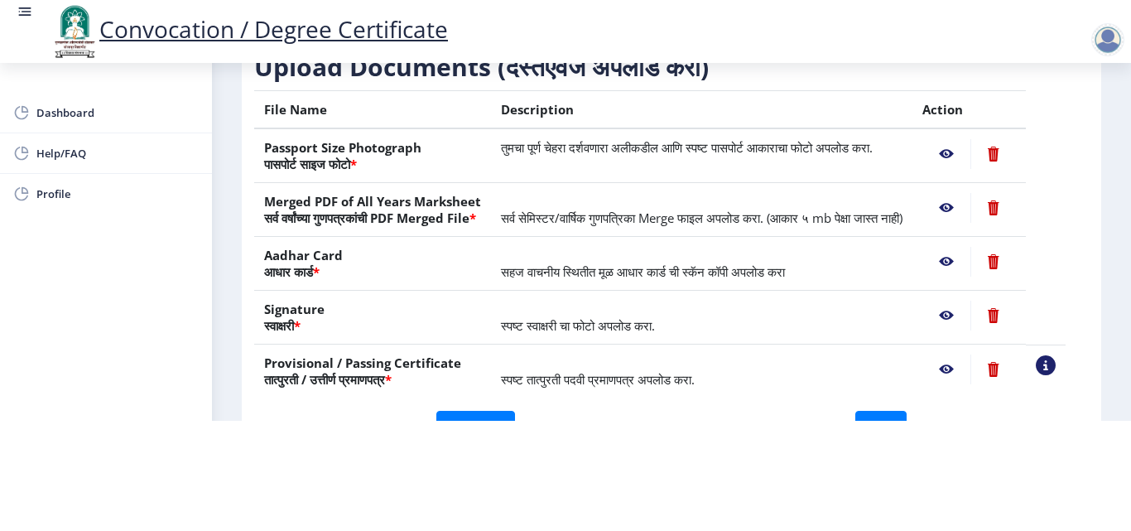
click at [960, 370] on nb-action at bounding box center [946, 369] width 48 height 30
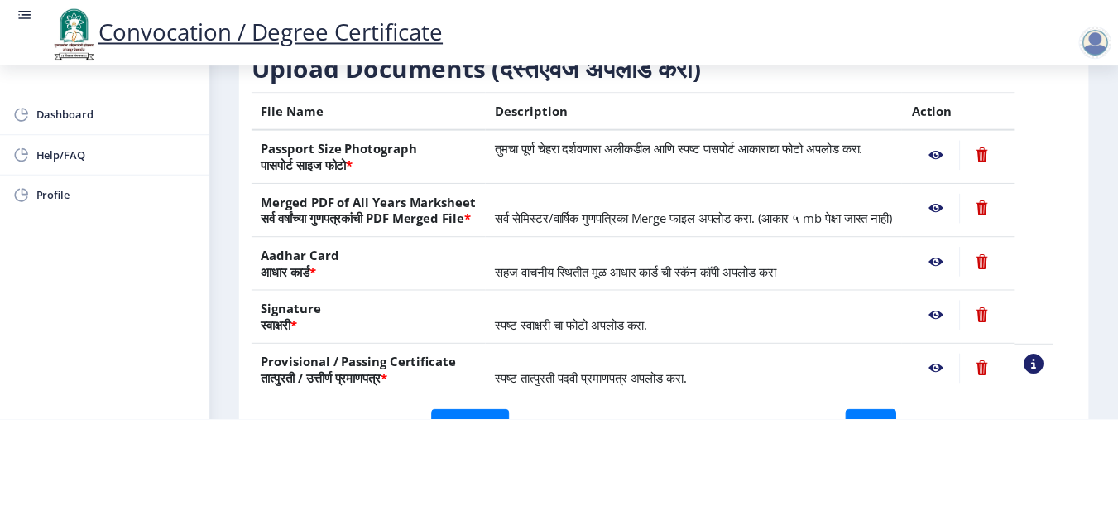
scroll to position [0, 0]
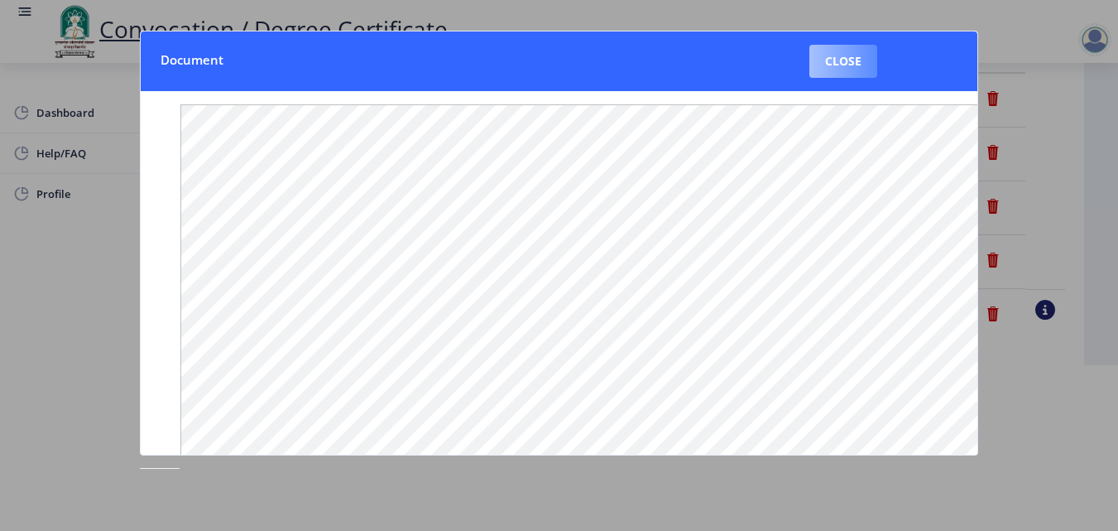
click at [858, 63] on button "Close" at bounding box center [844, 61] width 68 height 33
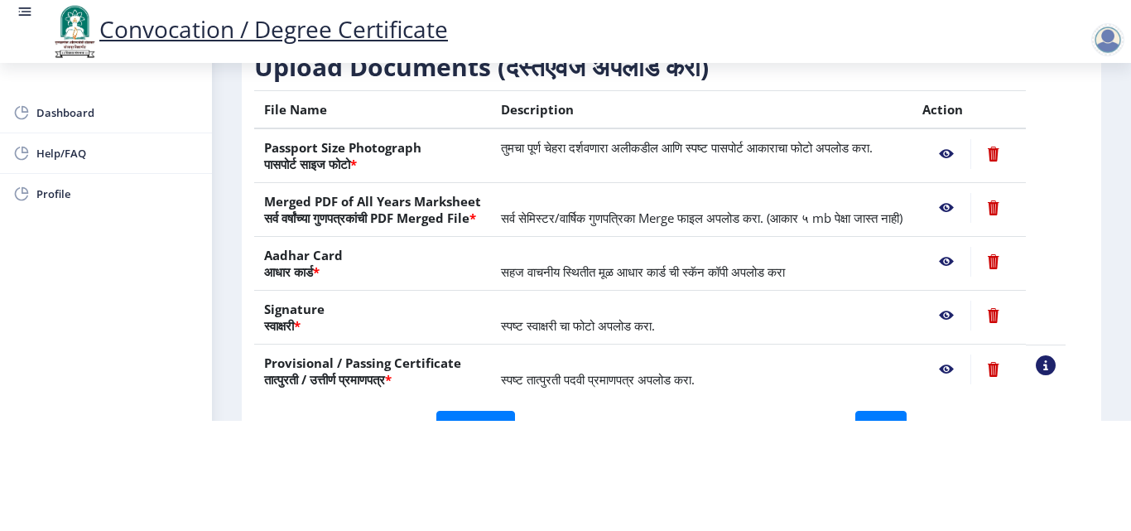
scroll to position [305, 0]
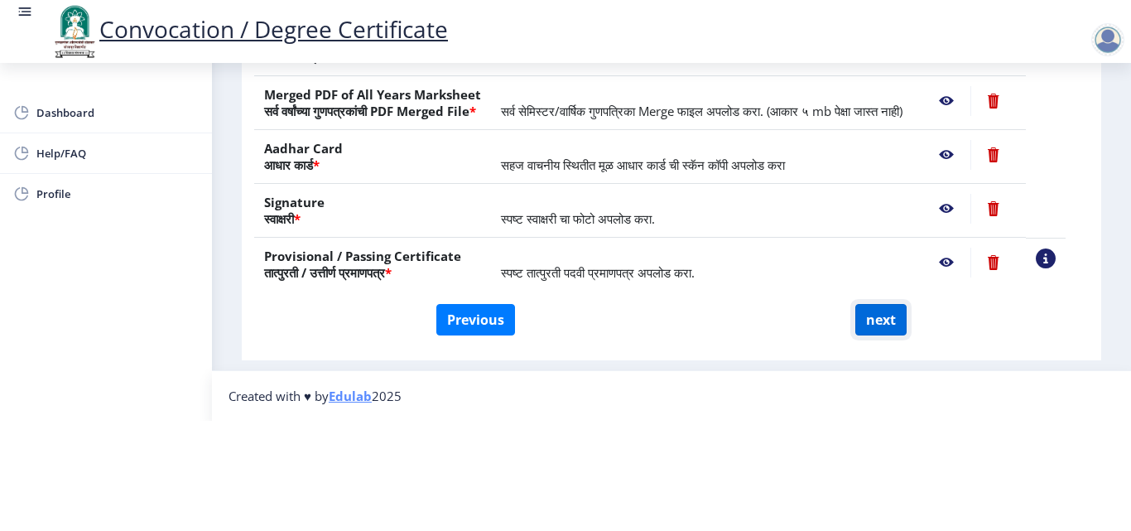
click at [895, 304] on button "next" at bounding box center [880, 319] width 51 height 31
select select
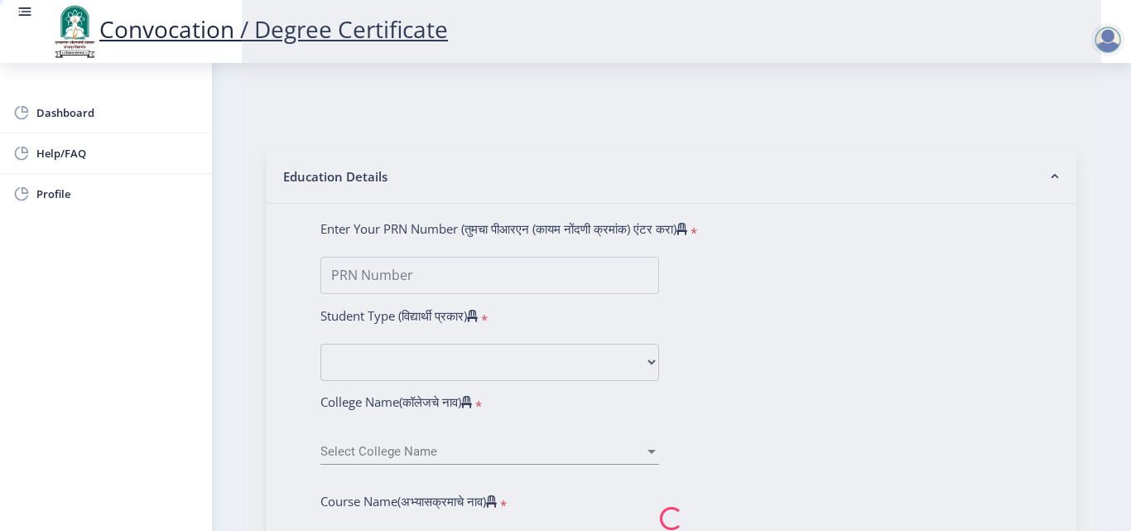
scroll to position [0, 0]
select select
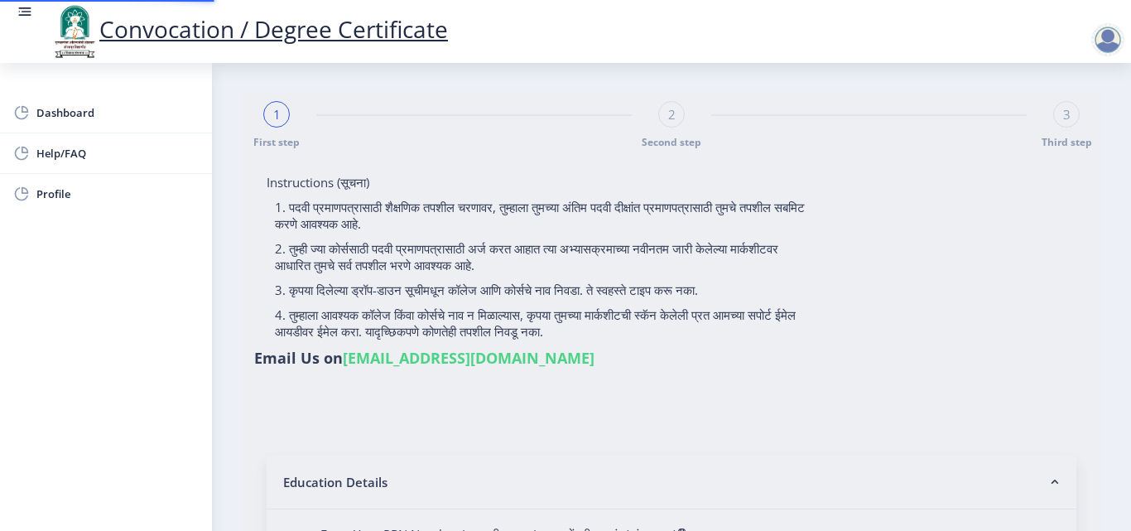
select select
type input "2015032500206062"
select select "Regular"
select select "2018"
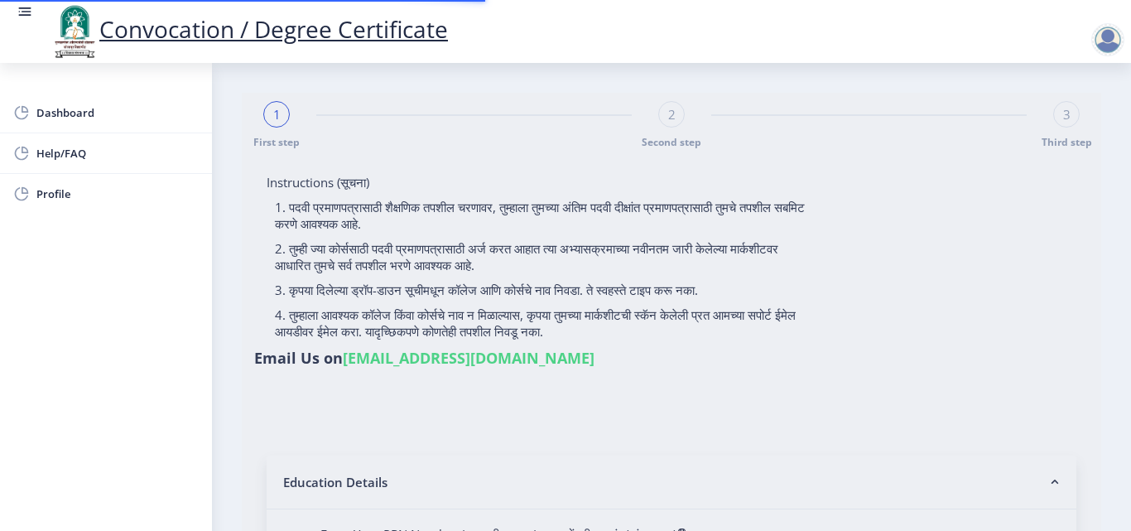
select select "May"
select select "Grade A"
type input "589780"
type input "Shabana"
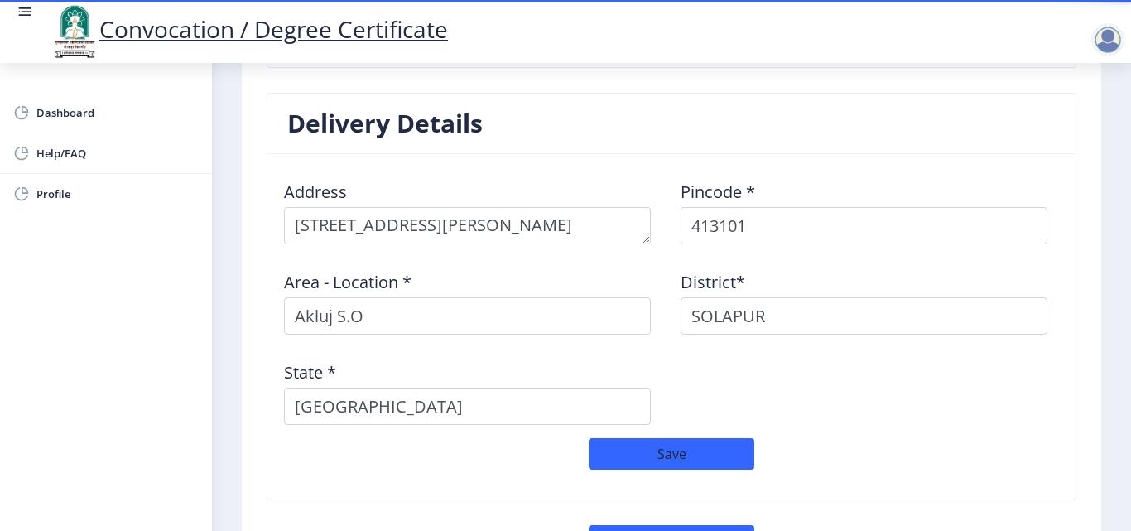
scroll to position [1345, 0]
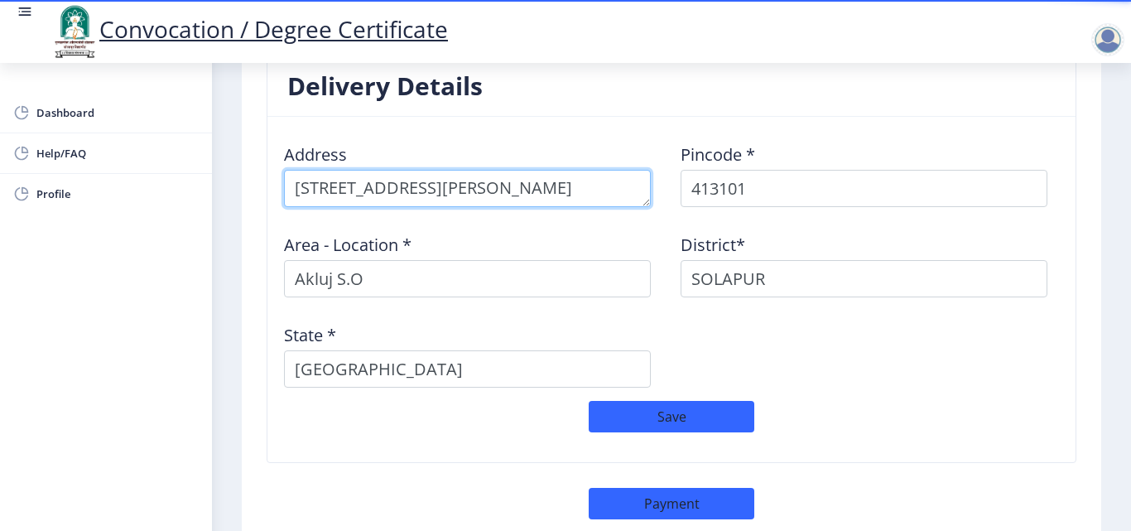
click at [611, 177] on textarea at bounding box center [467, 188] width 367 height 37
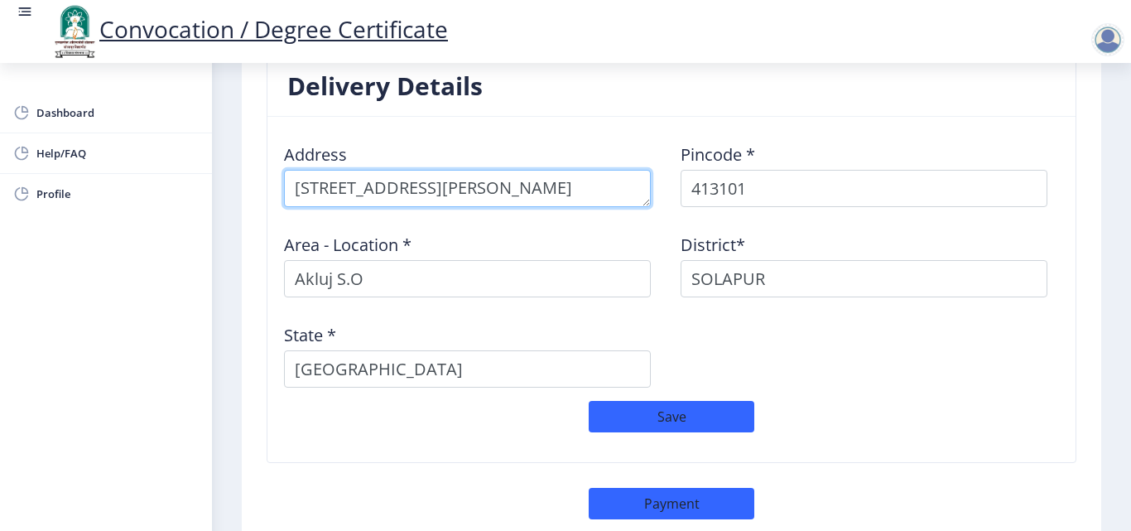
drag, startPoint x: 427, startPoint y: 175, endPoint x: 507, endPoint y: 166, distance: 79.9
click at [507, 170] on textarea at bounding box center [467, 188] width 367 height 37
click at [548, 171] on textarea at bounding box center [467, 188] width 367 height 37
click at [516, 173] on textarea at bounding box center [467, 188] width 367 height 37
click at [564, 171] on textarea at bounding box center [467, 188] width 367 height 37
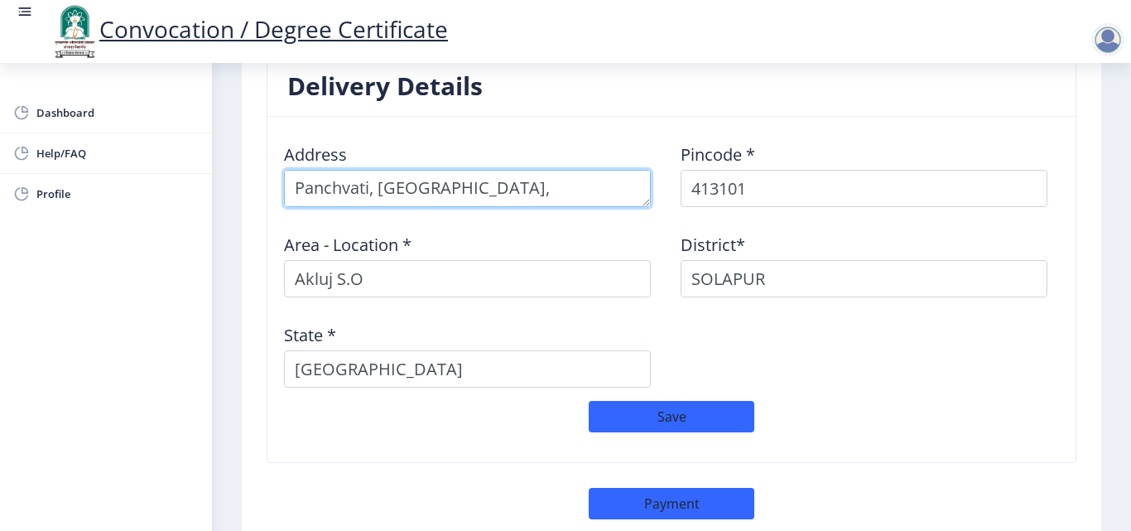
type textarea "Panchvati, [GEOGRAPHIC_DATA], [GEOGRAPHIC_DATA]"
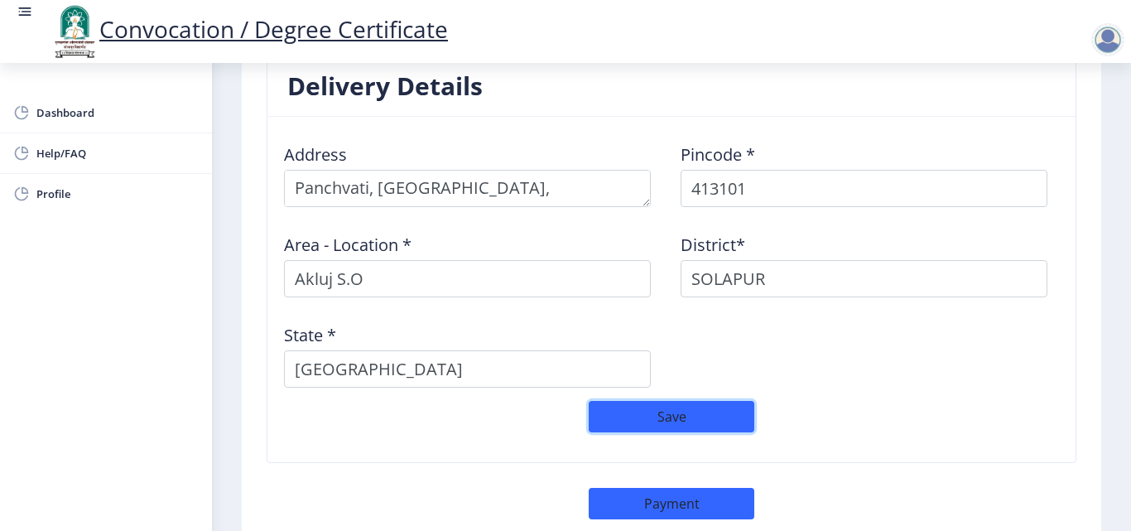
click at [641, 401] on button "Save" at bounding box center [672, 416] width 166 height 31
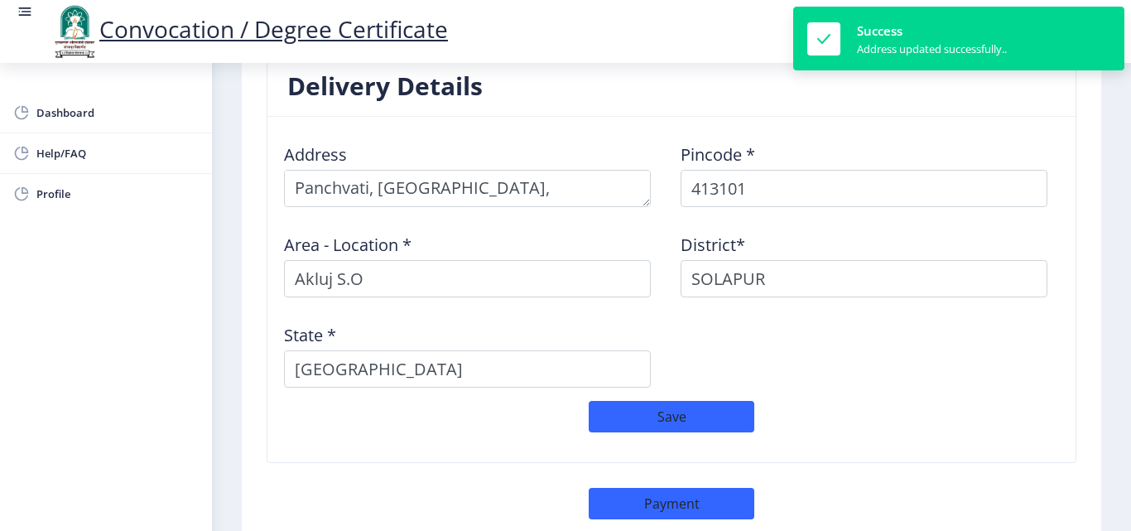
click at [690, 343] on div "Address Pincode * 413101 Area - Location * [GEOGRAPHIC_DATA]* [GEOGRAPHIC_DATA]…" at bounding box center [671, 265] width 793 height 271
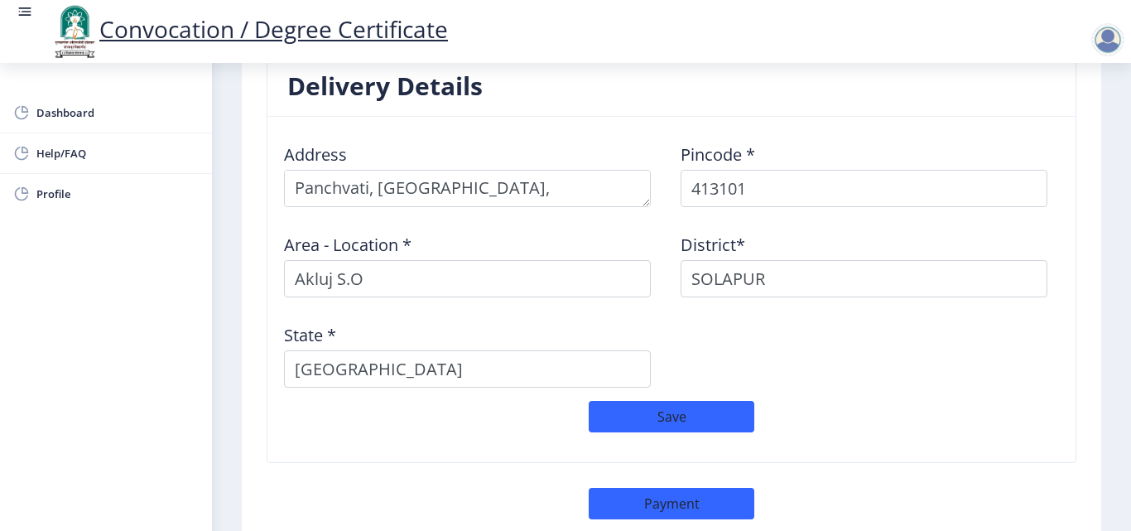
click at [1107, 47] on div at bounding box center [1107, 39] width 33 height 33
click at [1064, 140] on link "Log out" at bounding box center [1064, 129] width 132 height 40
